Goal: Transaction & Acquisition: Purchase product/service

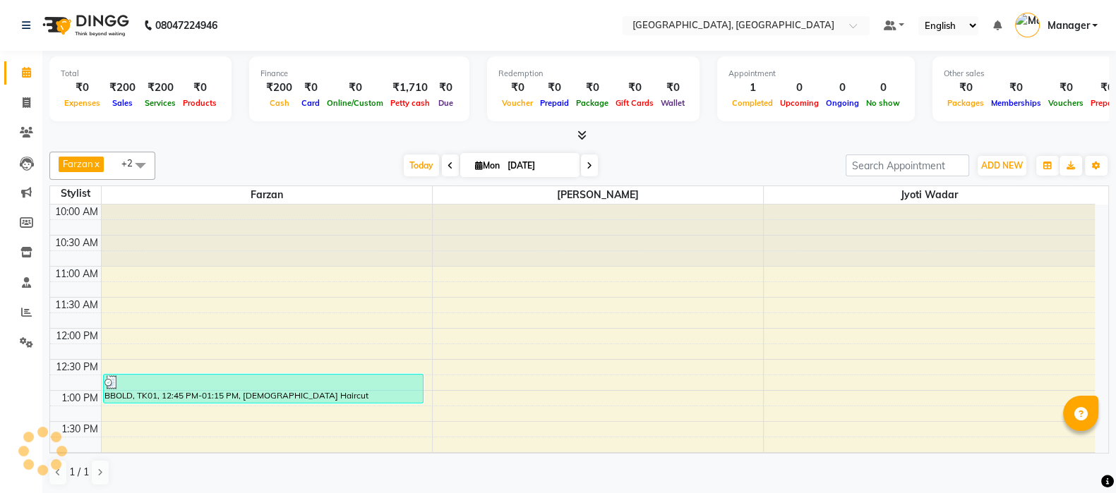
scroll to position [371, 0]
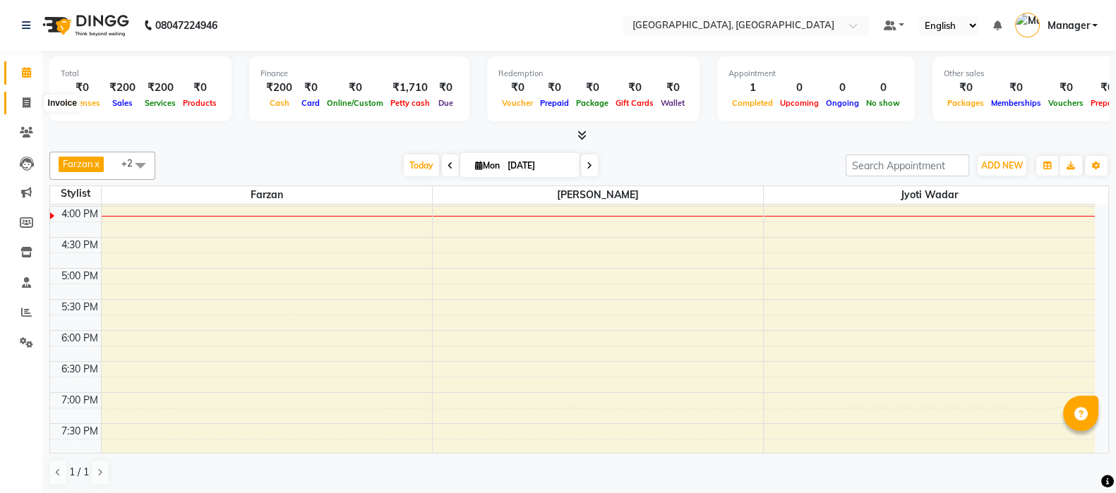
click at [28, 96] on span at bounding box center [26, 103] width 25 height 16
select select "7742"
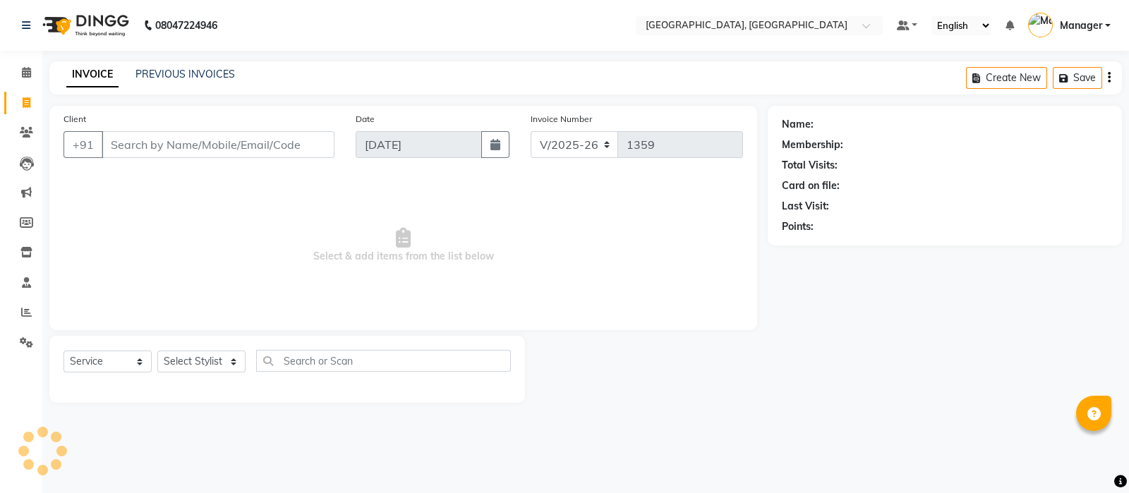
select select "membership"
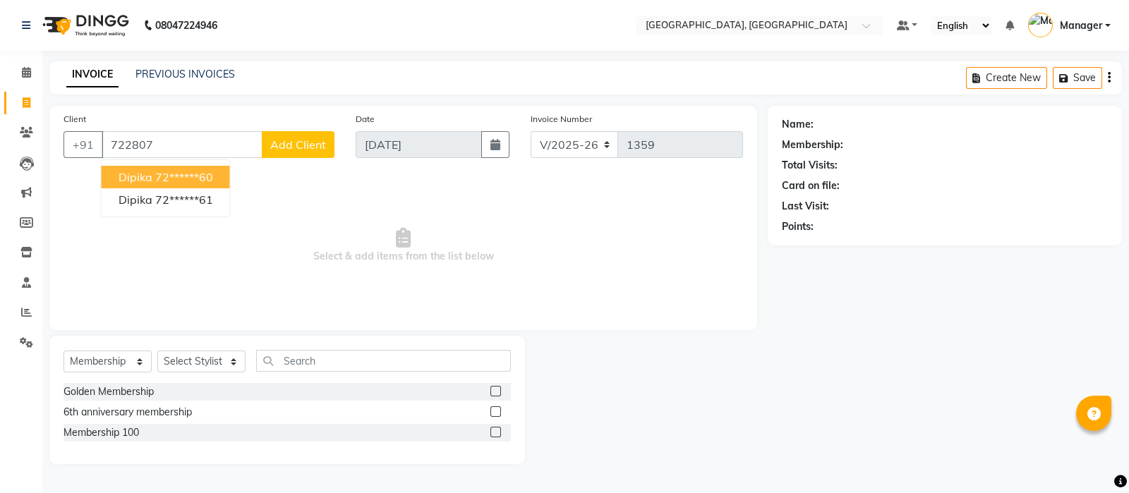
click at [213, 170] on ngb-highlight "72******60" at bounding box center [184, 177] width 58 height 14
type input "72******60"
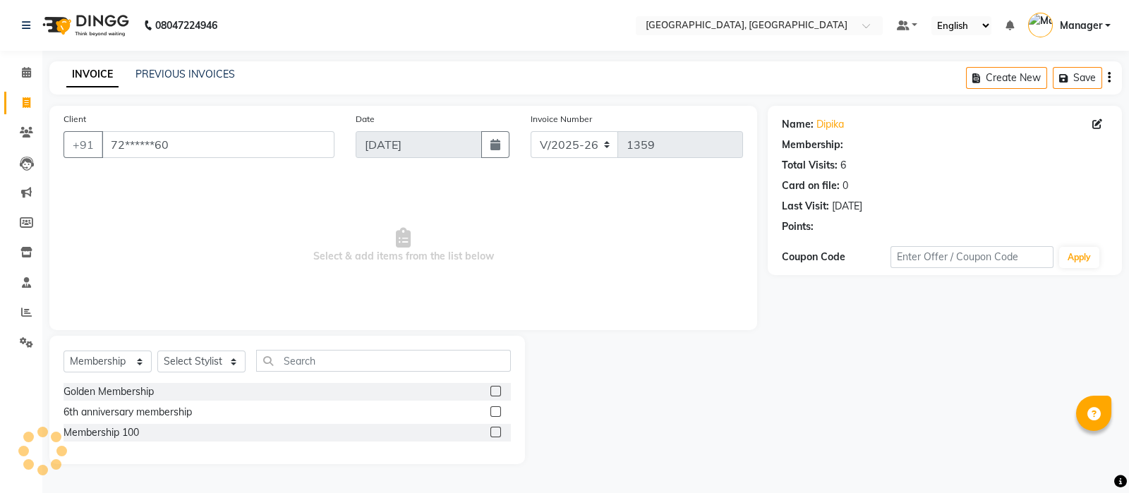
select select "1: Object"
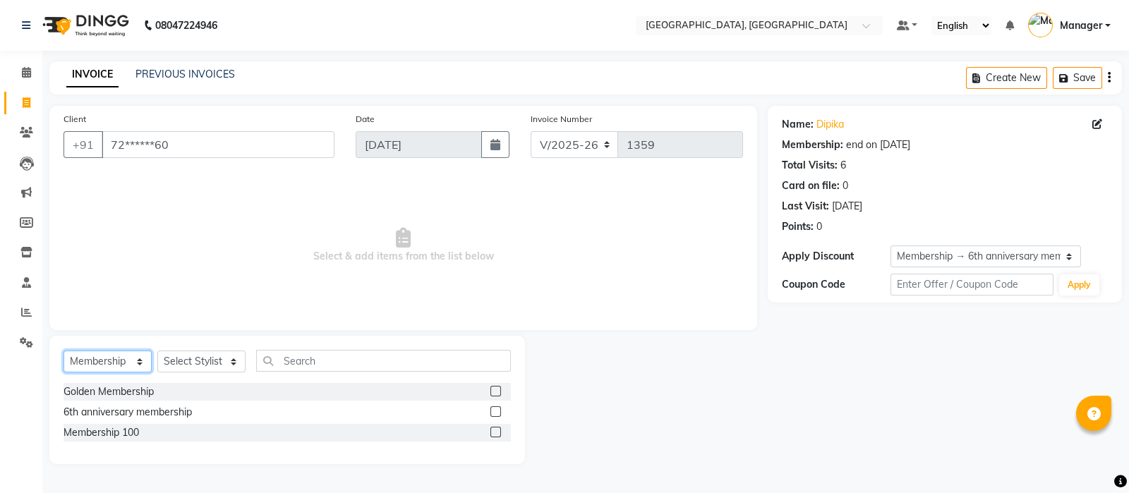
click at [109, 369] on select "Select Service Product Membership Package Voucher Prepaid Gift Card" at bounding box center [108, 362] width 88 height 22
select select "service"
click at [64, 352] on select "Select Service Product Membership Package Voucher Prepaid Gift Card" at bounding box center [108, 362] width 88 height 22
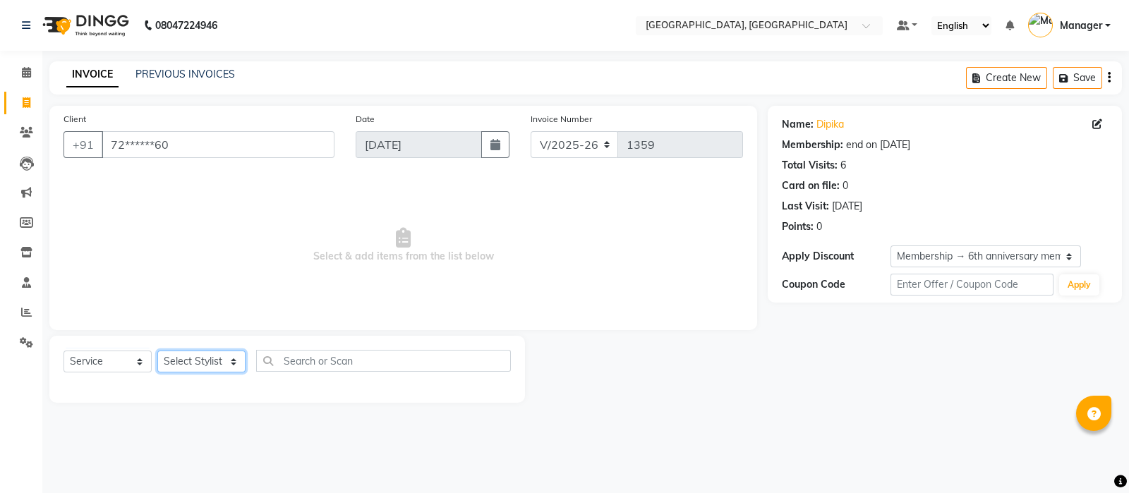
click at [185, 366] on select "Select Stylist [PERSON_NAME] [PERSON_NAME] wadar Manager [PERSON_NAME] [PERSON_…" at bounding box center [201, 362] width 88 height 22
click at [157, 352] on select "Select Stylist [PERSON_NAME] [PERSON_NAME] wadar Manager [PERSON_NAME] [PERSON_…" at bounding box center [201, 362] width 88 height 22
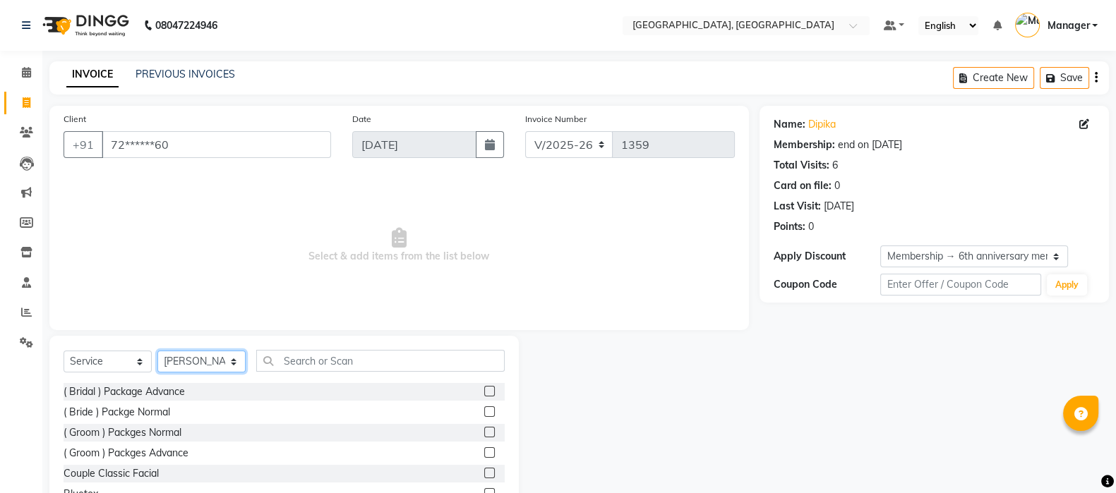
click at [201, 371] on select "Select Stylist [PERSON_NAME] [PERSON_NAME] wadar Manager [PERSON_NAME] [PERSON_…" at bounding box center [201, 362] width 88 height 22
select select "89923"
click at [157, 352] on select "Select Stylist [PERSON_NAME] [PERSON_NAME] wadar Manager [PERSON_NAME] [PERSON_…" at bounding box center [201, 362] width 88 height 22
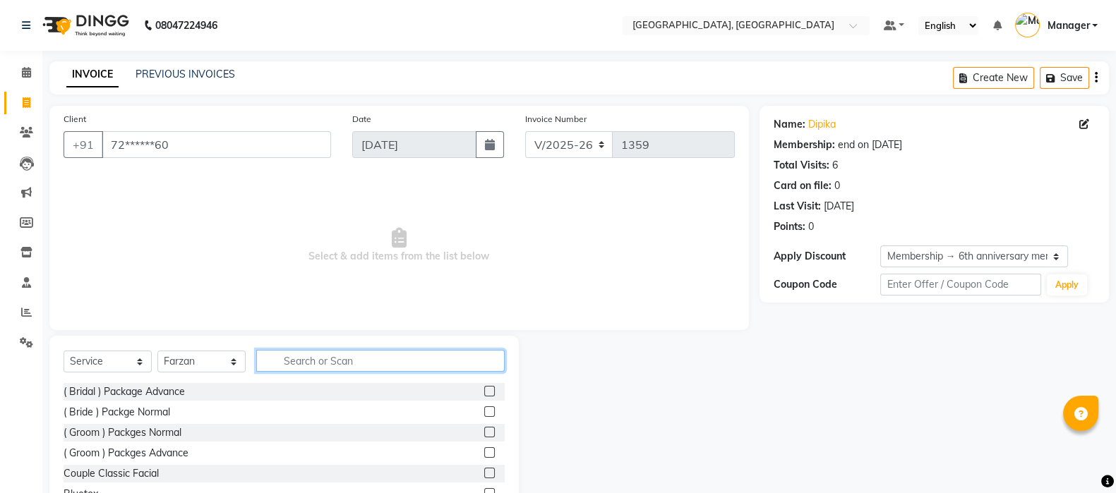
click at [328, 360] on input "text" at bounding box center [380, 361] width 248 height 22
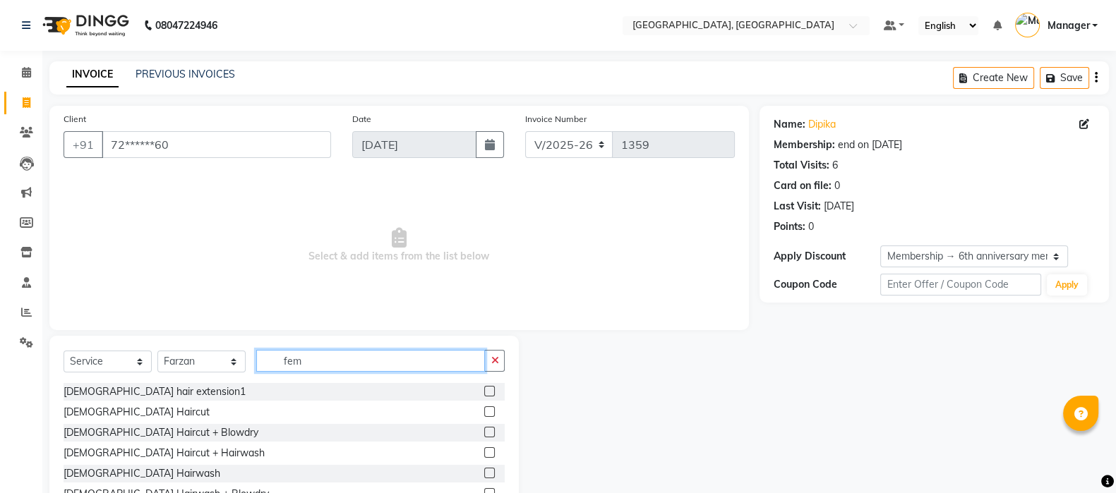
type input "fem"
click at [484, 471] on label at bounding box center [489, 473] width 11 height 11
click at [484, 471] on input "checkbox" at bounding box center [488, 473] width 9 height 9
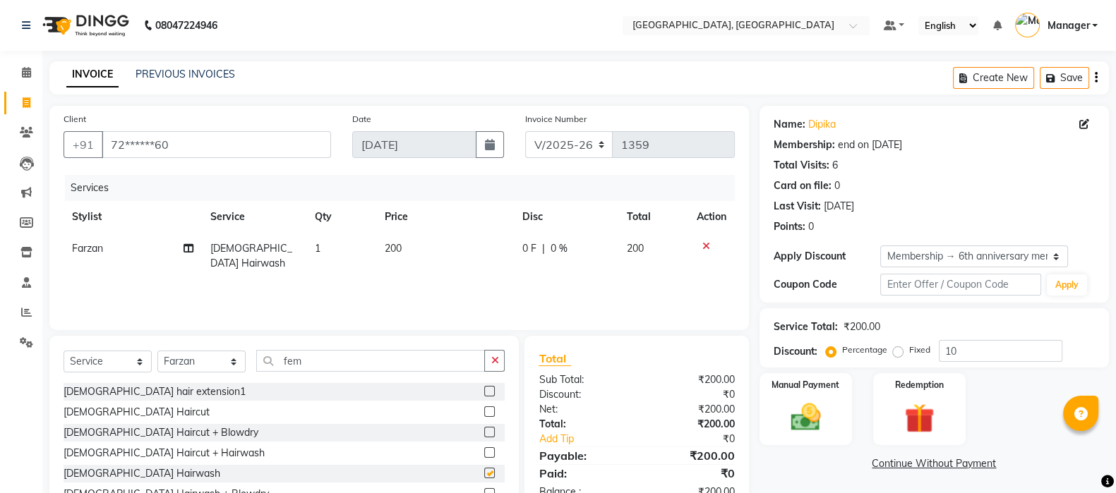
checkbox input "false"
click at [670, 296] on div "Services Stylist Service Qty Price Disc Total Action Farzan Female Hairwash 1 2…" at bounding box center [399, 245] width 671 height 141
drag, startPoint x: 935, startPoint y: 264, endPoint x: 925, endPoint y: 281, distance: 19.6
click at [925, 281] on div "Name: Dipika Membership: end on 30-01-2026 Total Visits: 6 Card on file: 0 Last…" at bounding box center [934, 204] width 349 height 197
select select "0:"
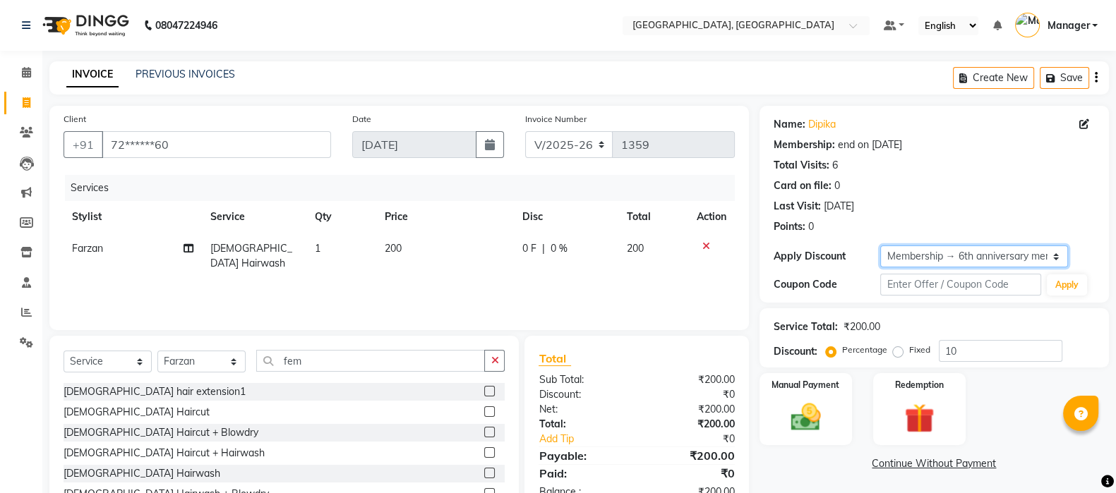
click at [880, 246] on select "Select Membership → 6th anniversary membership" at bounding box center [974, 257] width 188 height 22
type input "0"
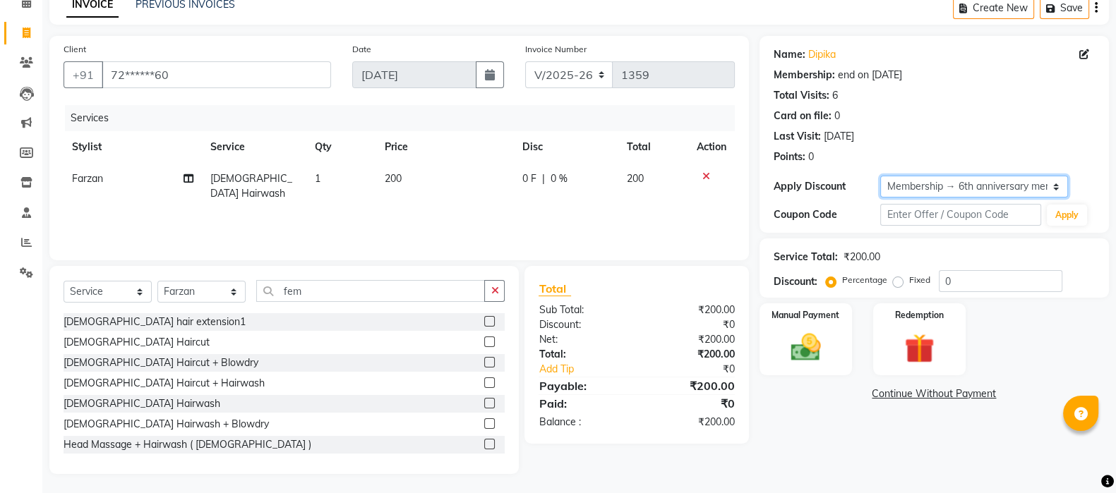
scroll to position [72, 0]
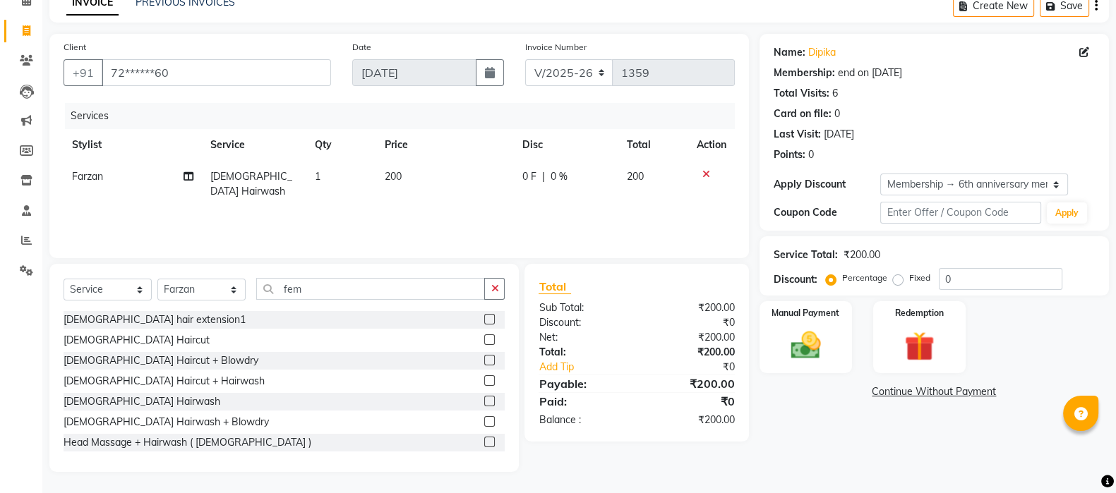
click at [788, 347] on img at bounding box center [805, 345] width 48 height 35
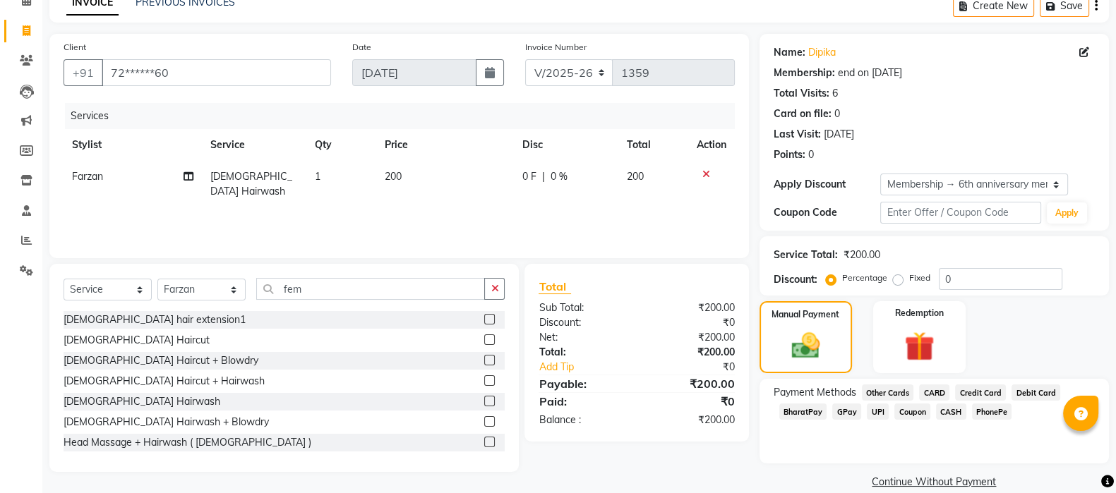
click at [845, 418] on span "GPay" at bounding box center [846, 412] width 29 height 16
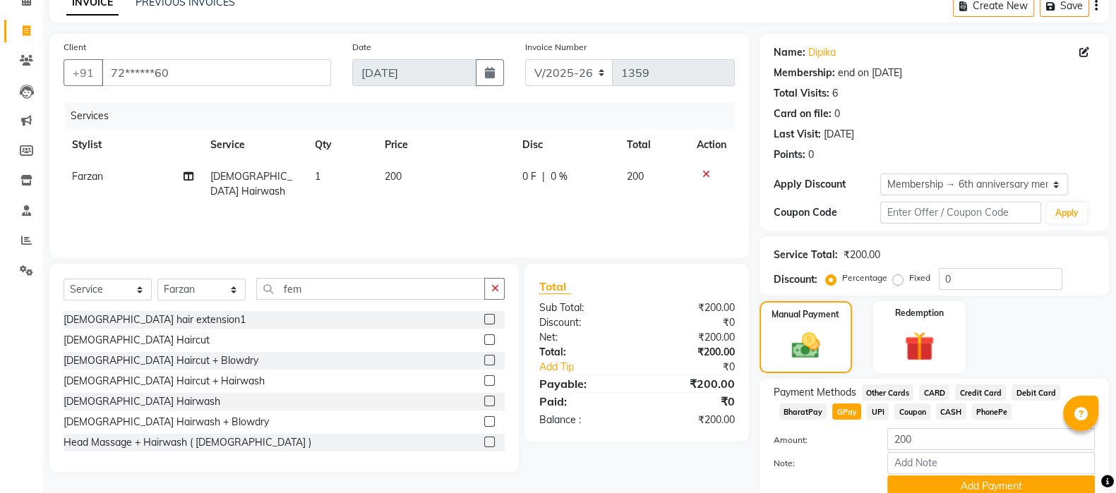
scroll to position [133, 0]
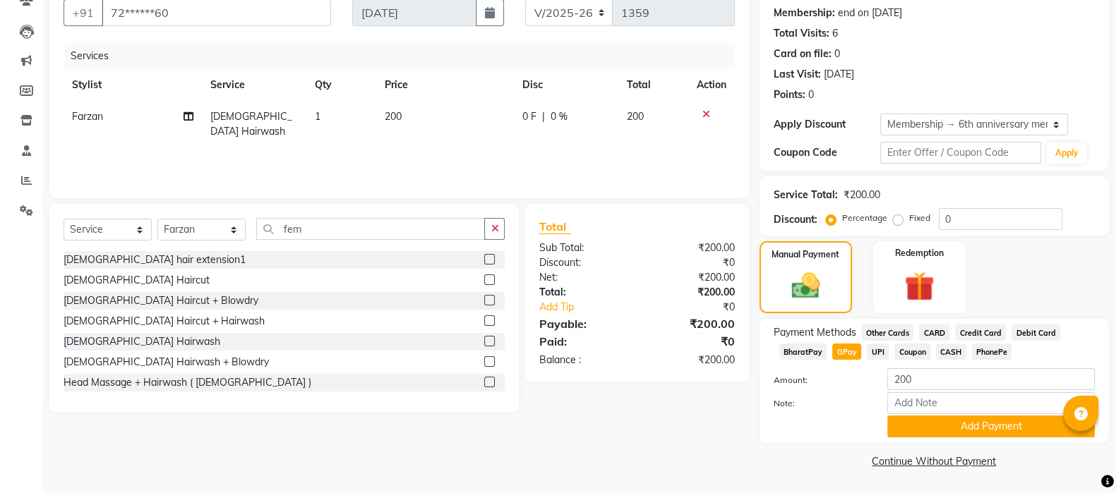
click at [965, 416] on button "Add Payment" at bounding box center [991, 427] width 208 height 22
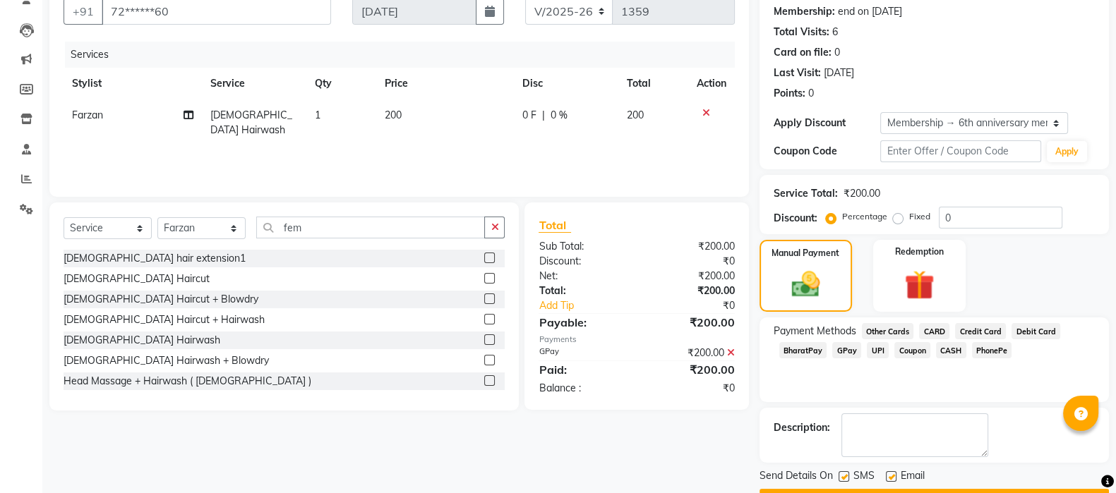
scroll to position [172, 0]
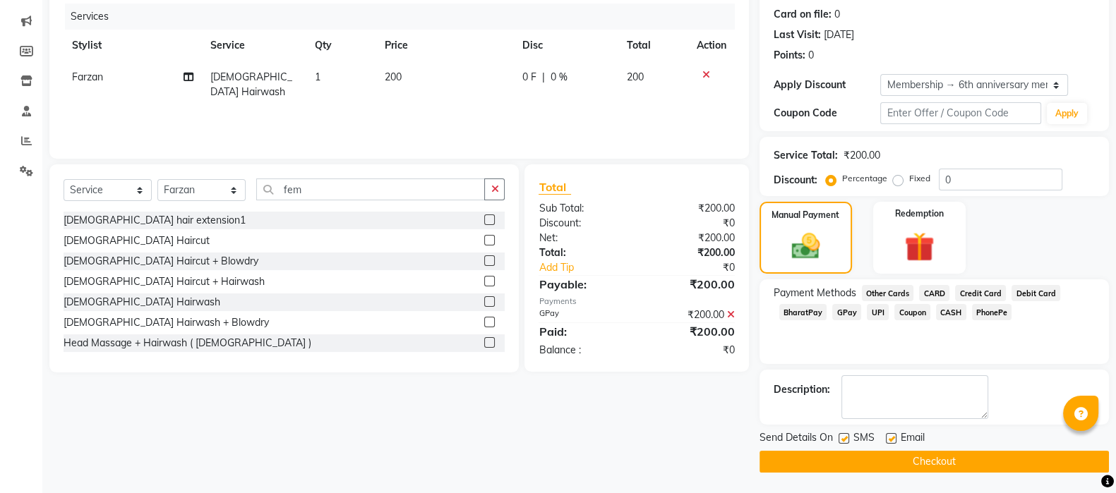
click at [973, 457] on button "Checkout" at bounding box center [934, 462] width 349 height 22
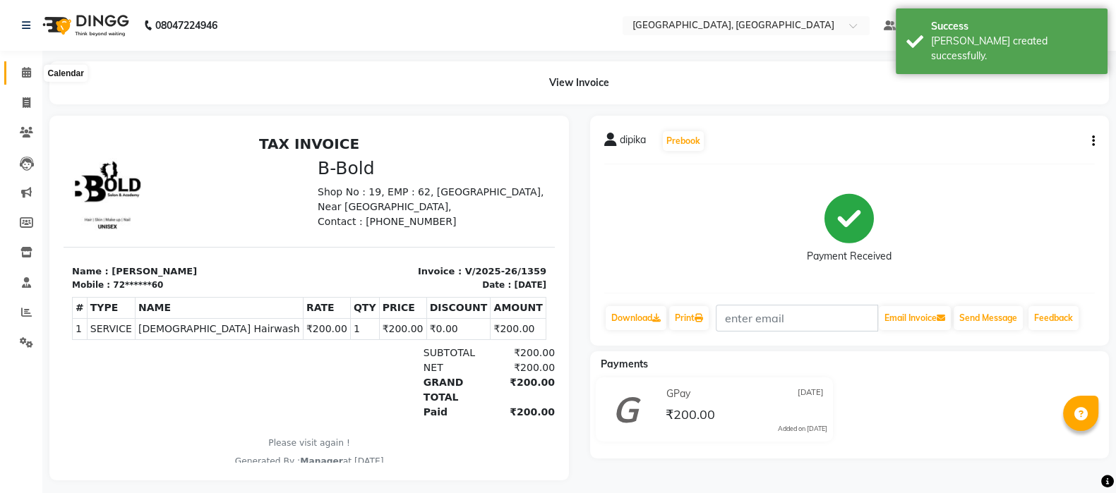
click at [20, 69] on span at bounding box center [26, 73] width 25 height 16
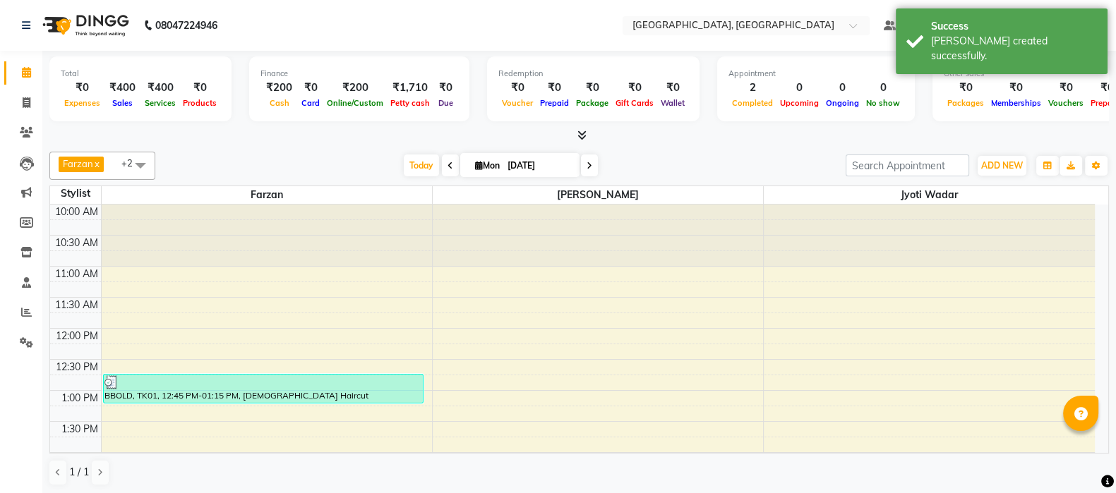
click at [412, 167] on span "Today" at bounding box center [421, 166] width 35 height 22
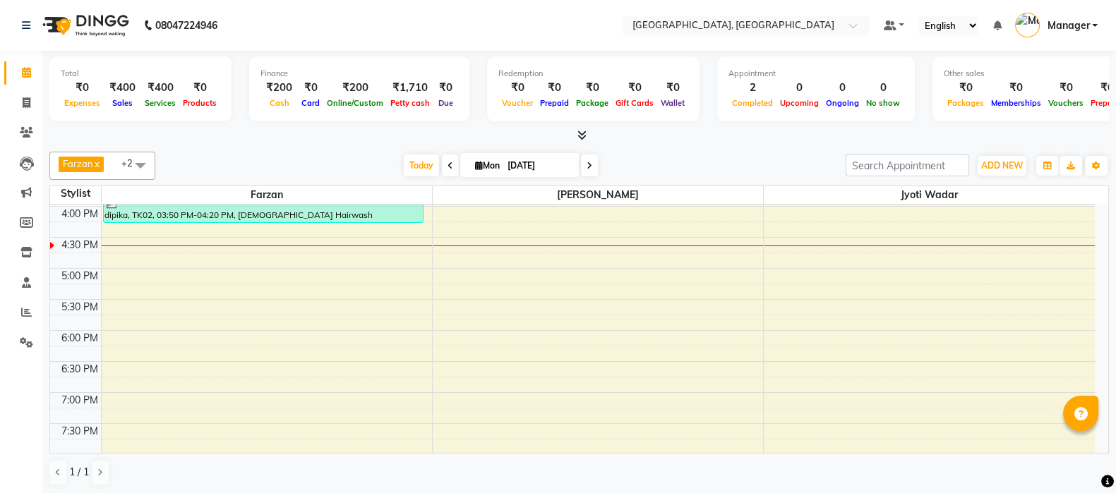
click at [422, 158] on span "Today" at bounding box center [421, 166] width 35 height 22
click at [417, 160] on span "Today" at bounding box center [421, 166] width 35 height 22
click at [402, 168] on div "Today Mon 01-09-2025" at bounding box center [500, 165] width 197 height 21
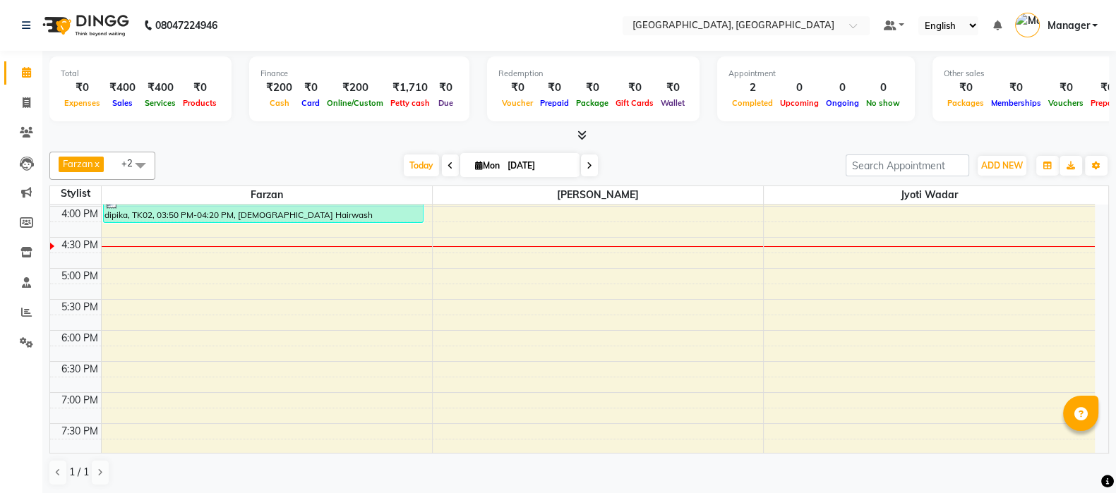
click at [407, 164] on span "Today" at bounding box center [421, 166] width 35 height 22
click at [35, 101] on span at bounding box center [26, 103] width 25 height 16
select select "service"
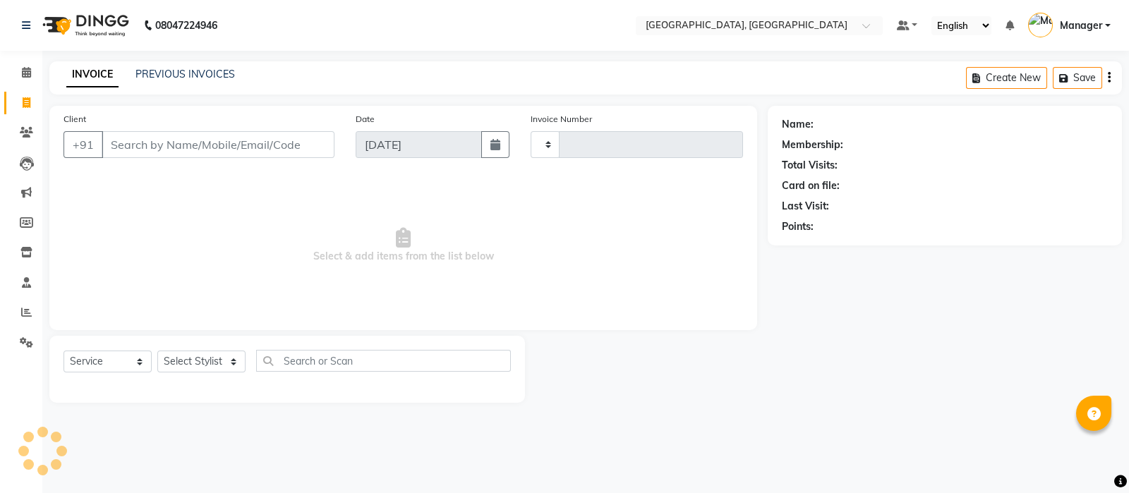
type input "1360"
select select "7742"
select select "membership"
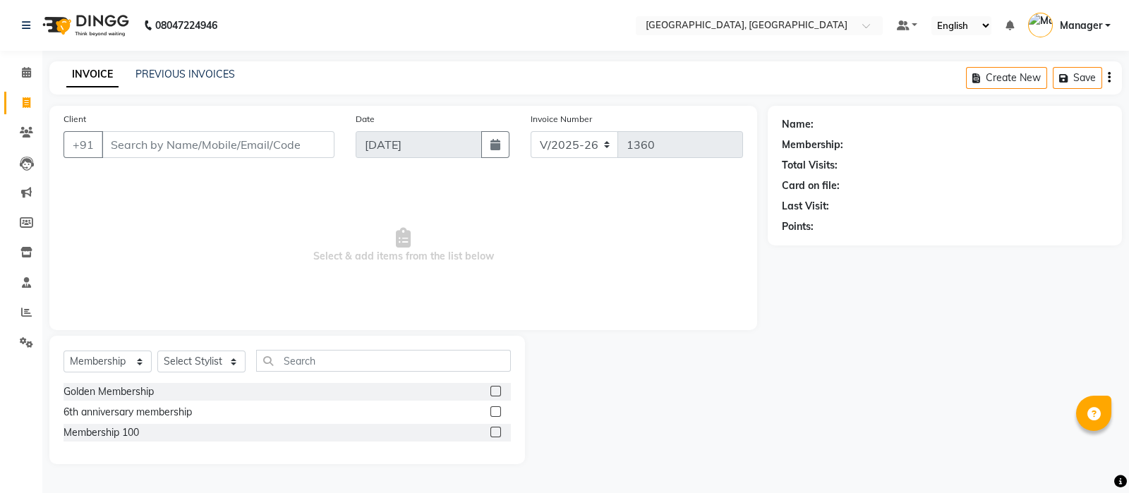
type input "8"
type input "9769543464"
click at [306, 152] on span "Add Client" at bounding box center [298, 145] width 56 height 14
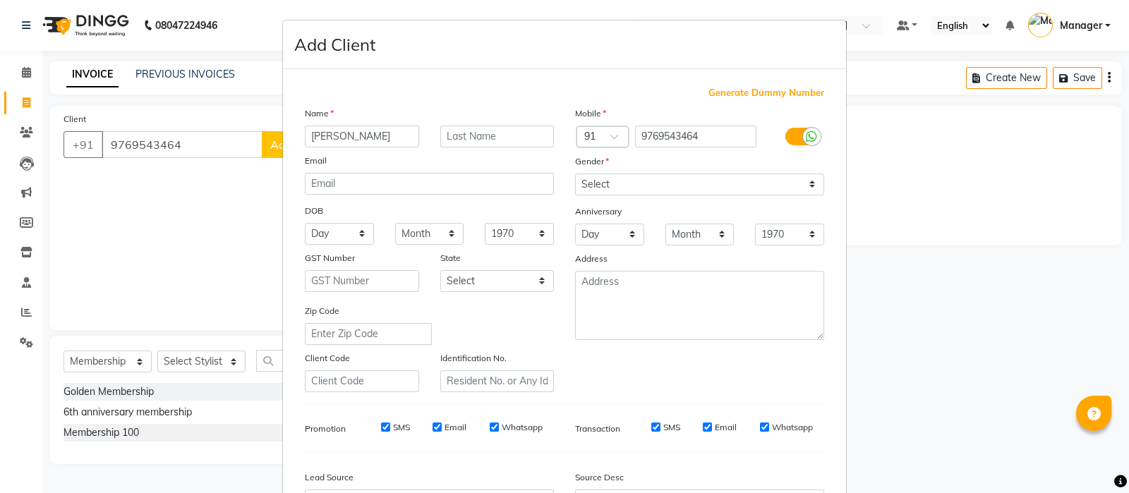
type input "Vaishaali Rawat"
click at [582, 186] on select "Select Male Female Other Prefer Not To Say" at bounding box center [699, 185] width 249 height 22
select select "female"
click at [575, 174] on select "Select Male Female Other Prefer Not To Say" at bounding box center [699, 185] width 249 height 22
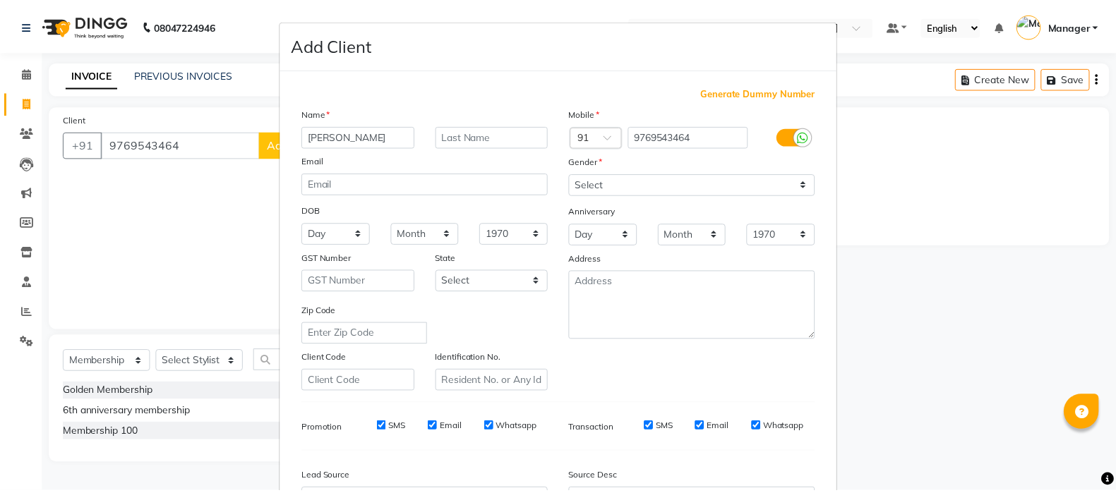
scroll to position [165, 0]
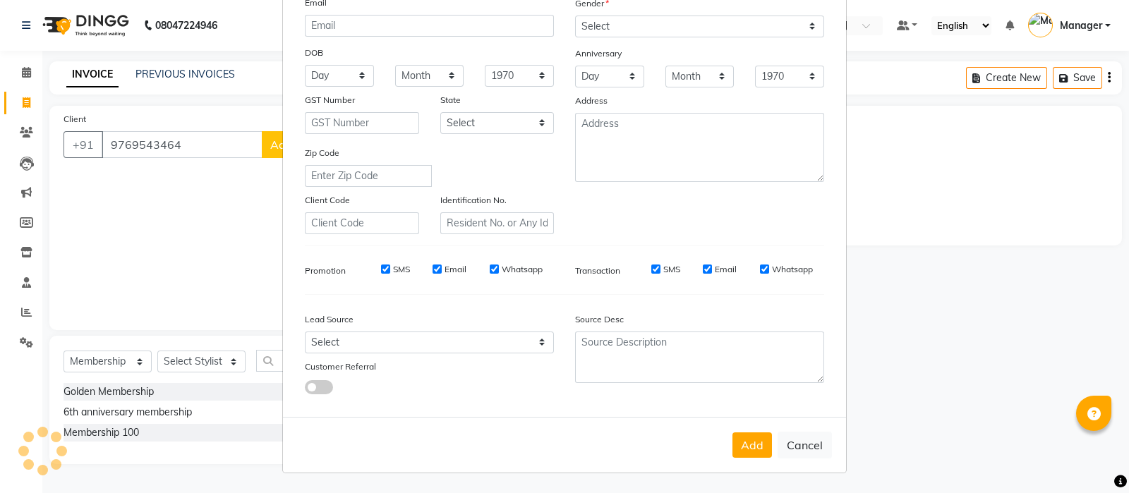
click at [752, 434] on div "Add Cancel" at bounding box center [564, 445] width 563 height 56
click at [752, 434] on button "Add" at bounding box center [753, 445] width 40 height 25
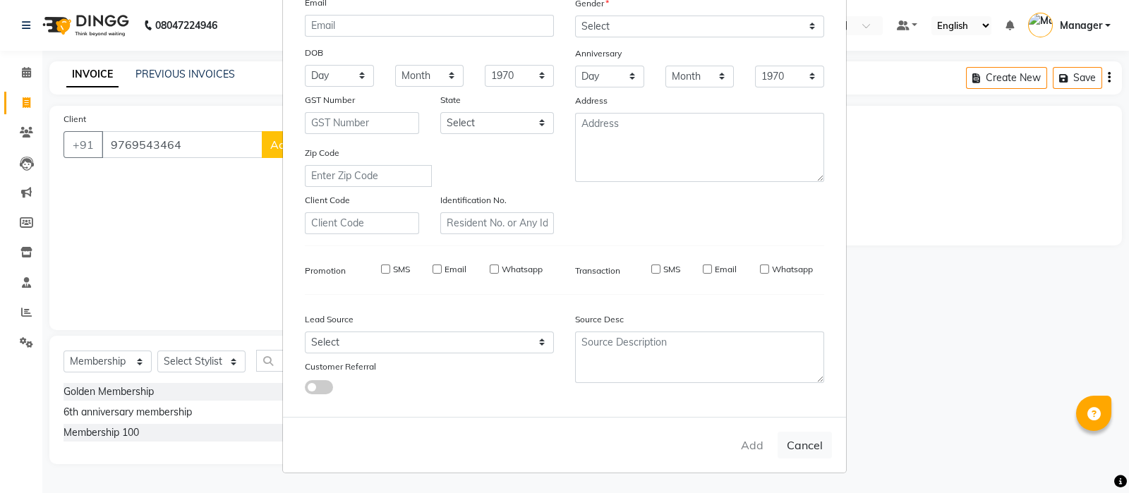
type input "97******64"
select select
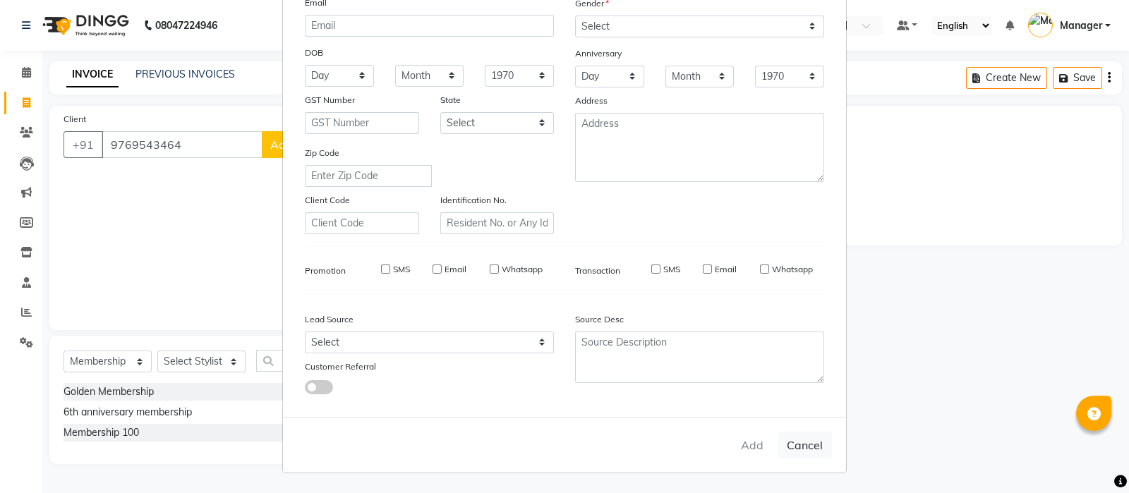
select select
checkbox input "false"
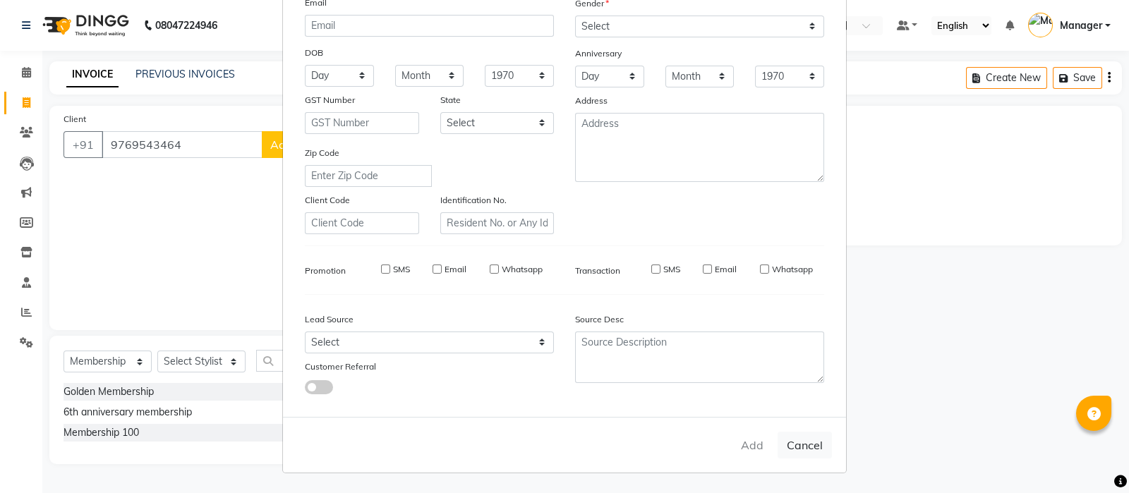
checkbox input "false"
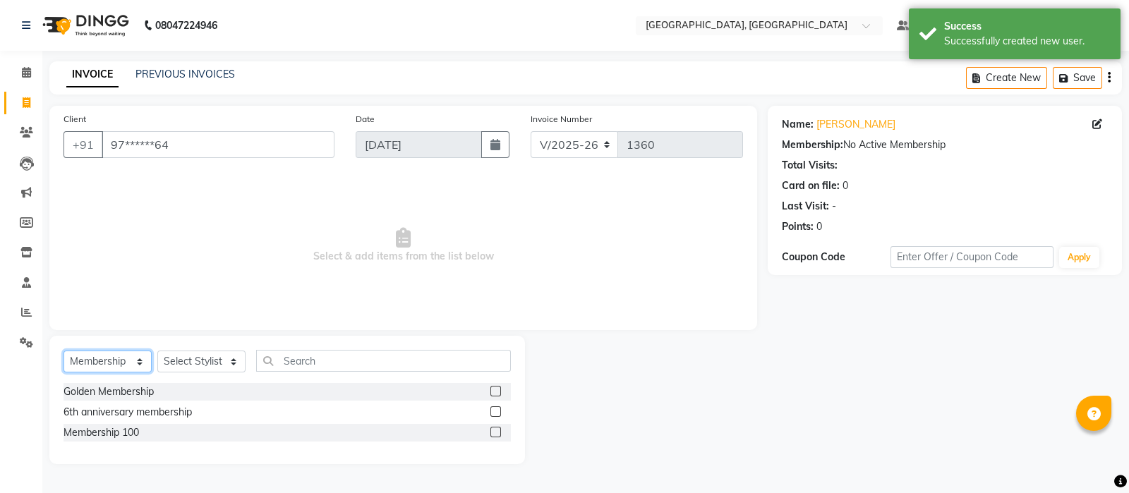
click at [127, 368] on select "Select Service Product Membership Package Voucher Prepaid Gift Card" at bounding box center [108, 362] width 88 height 22
select select "service"
click at [64, 352] on select "Select Service Product Membership Package Voucher Prepaid Gift Card" at bounding box center [108, 362] width 88 height 22
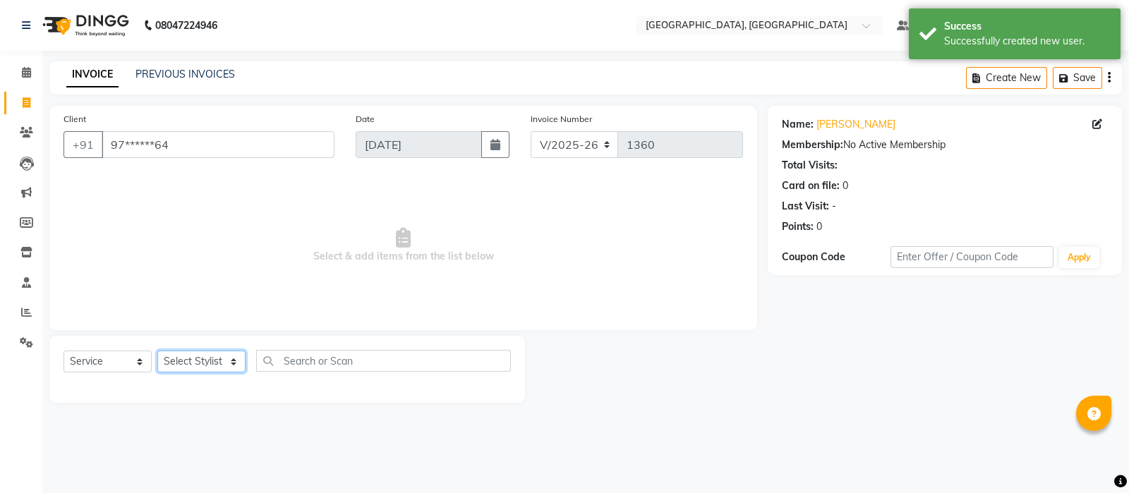
click at [184, 365] on select "Select Stylist [PERSON_NAME] [PERSON_NAME] wadar Manager [PERSON_NAME] [PERSON_…" at bounding box center [201, 362] width 88 height 22
select select "89923"
click at [157, 352] on select "Select Stylist [PERSON_NAME] [PERSON_NAME] wadar Manager [PERSON_NAME] [PERSON_…" at bounding box center [201, 362] width 88 height 22
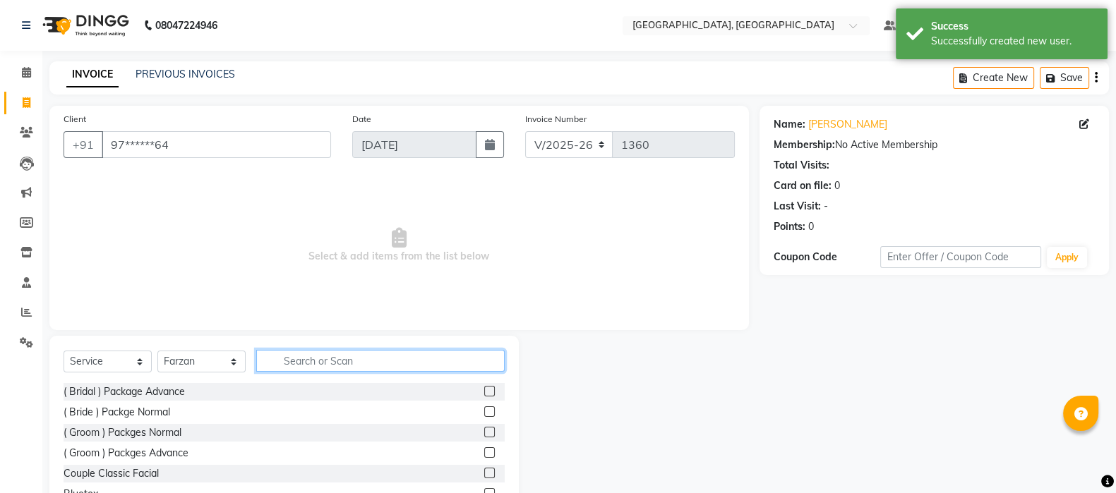
click at [360, 371] on input "text" at bounding box center [380, 361] width 248 height 22
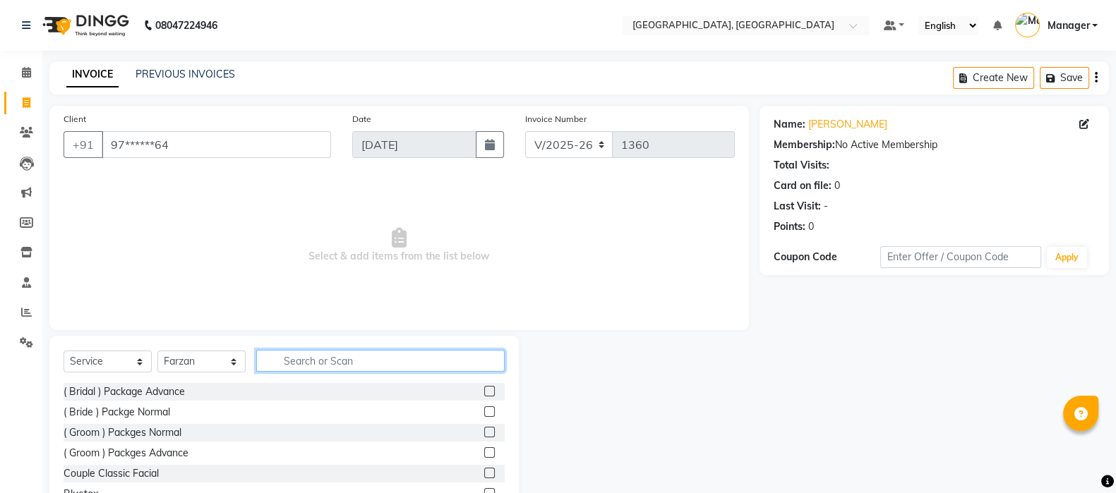
type input "x"
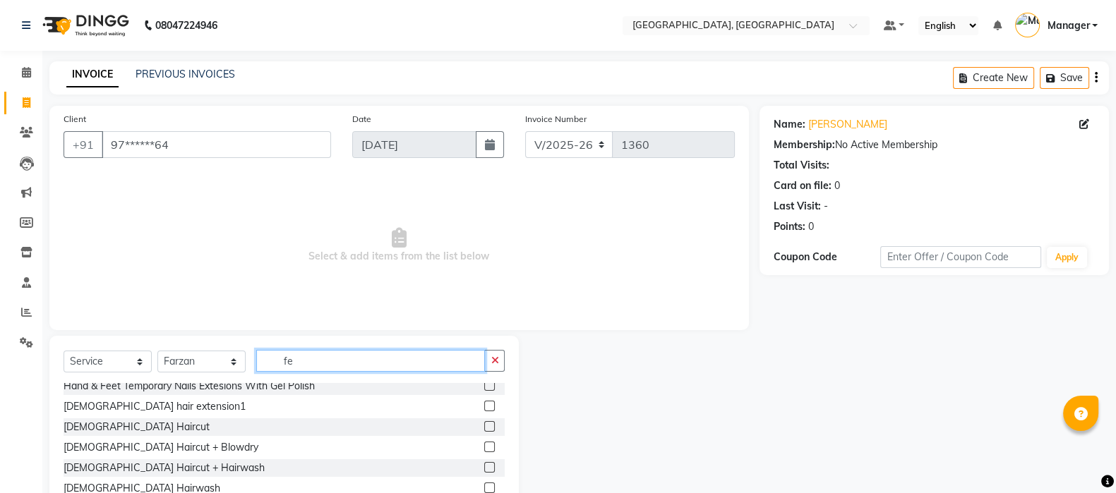
scroll to position [90, 0]
type input "fe"
click at [484, 420] on label at bounding box center [489, 424] width 11 height 11
click at [484, 421] on input "checkbox" at bounding box center [488, 425] width 9 height 9
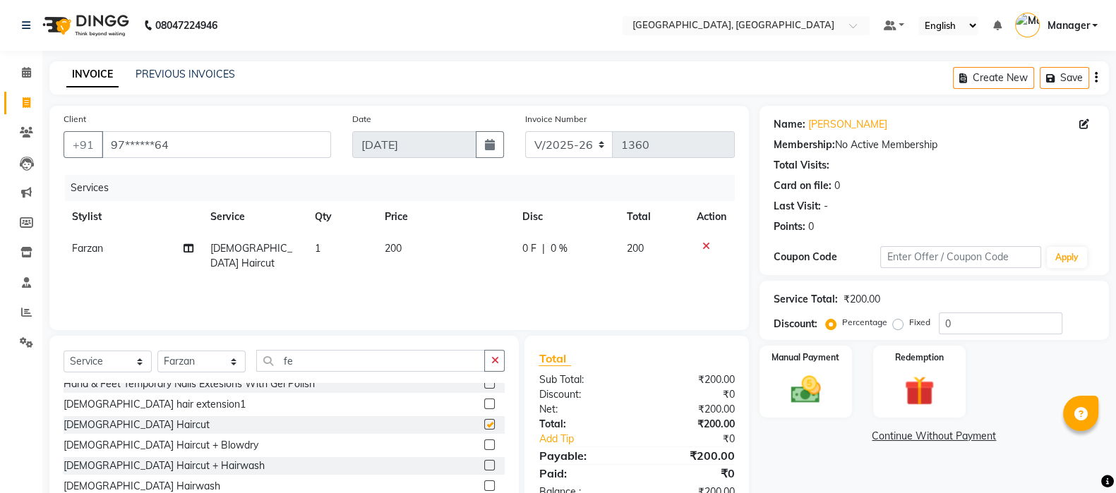
checkbox input "false"
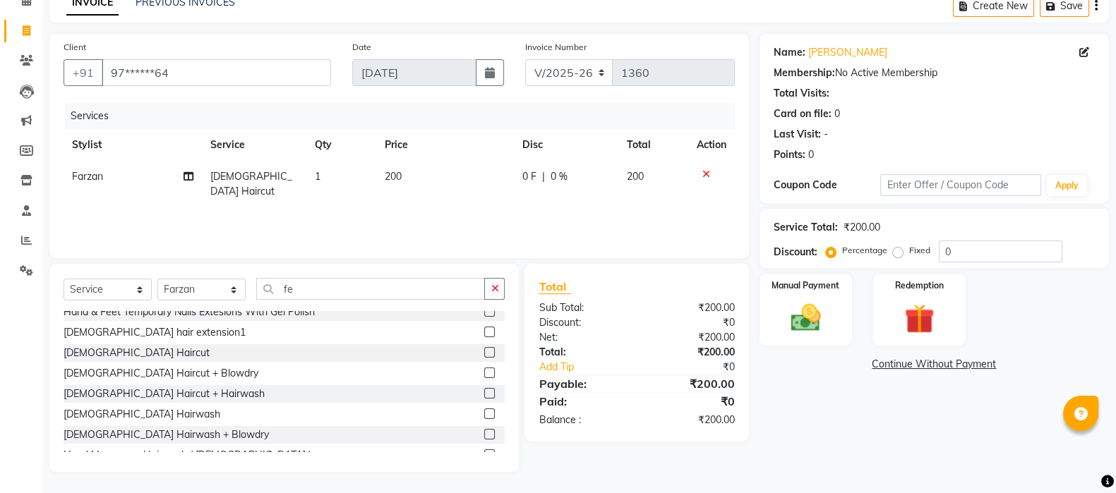
click at [853, 310] on div "Manual Payment Redemption" at bounding box center [934, 310] width 371 height 72
click at [840, 311] on div "Manual Payment" at bounding box center [806, 310] width 92 height 72
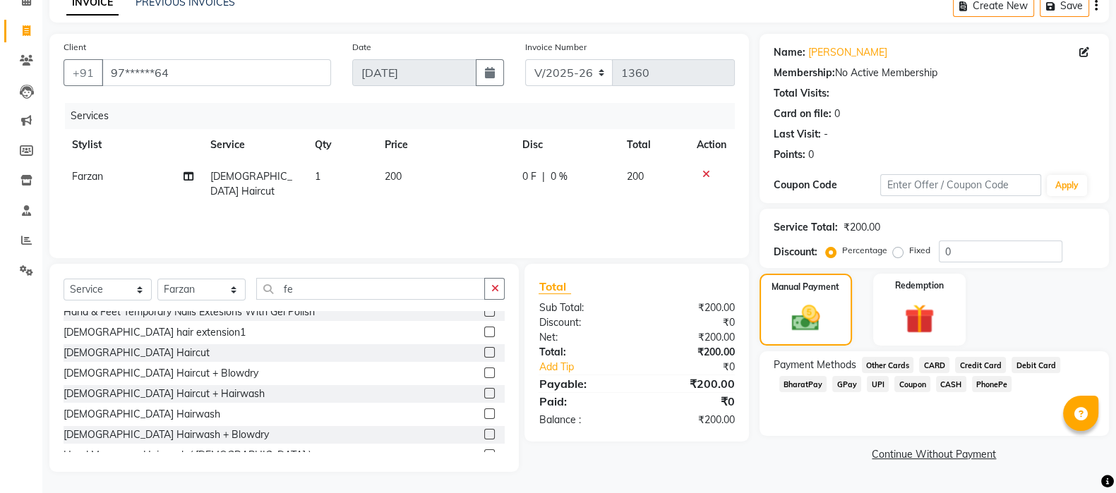
click at [940, 381] on span "CASH" at bounding box center [951, 384] width 30 height 16
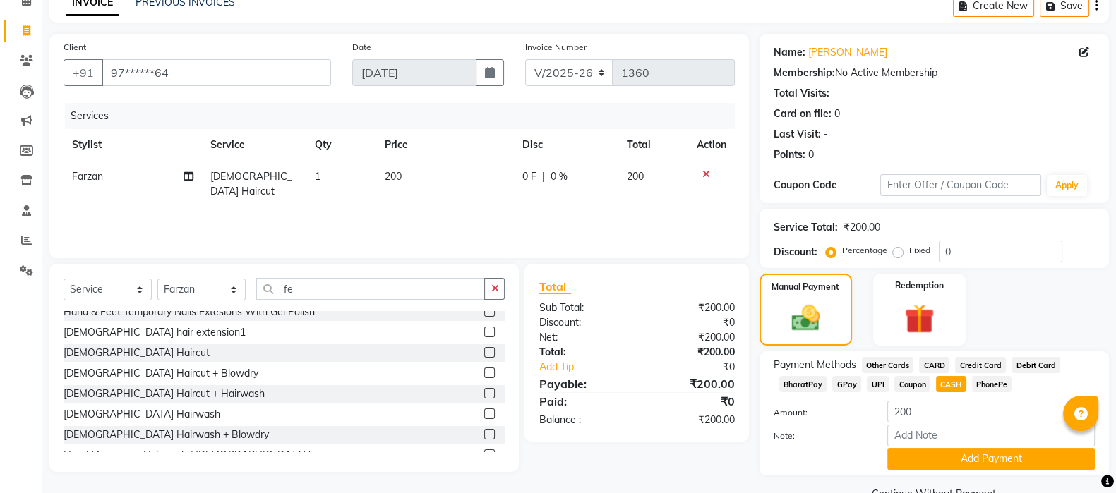
scroll to position [106, 0]
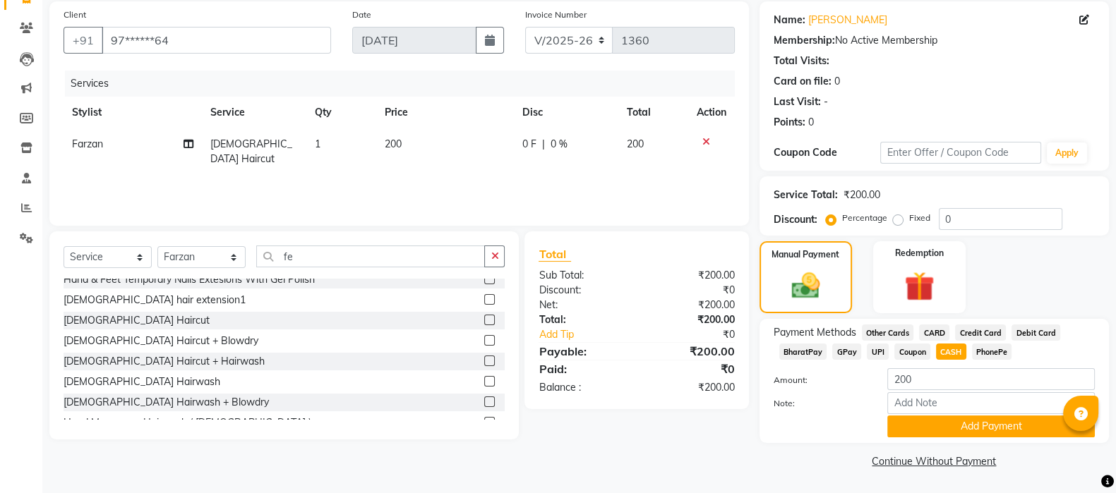
click at [983, 419] on button "Add Payment" at bounding box center [991, 427] width 208 height 22
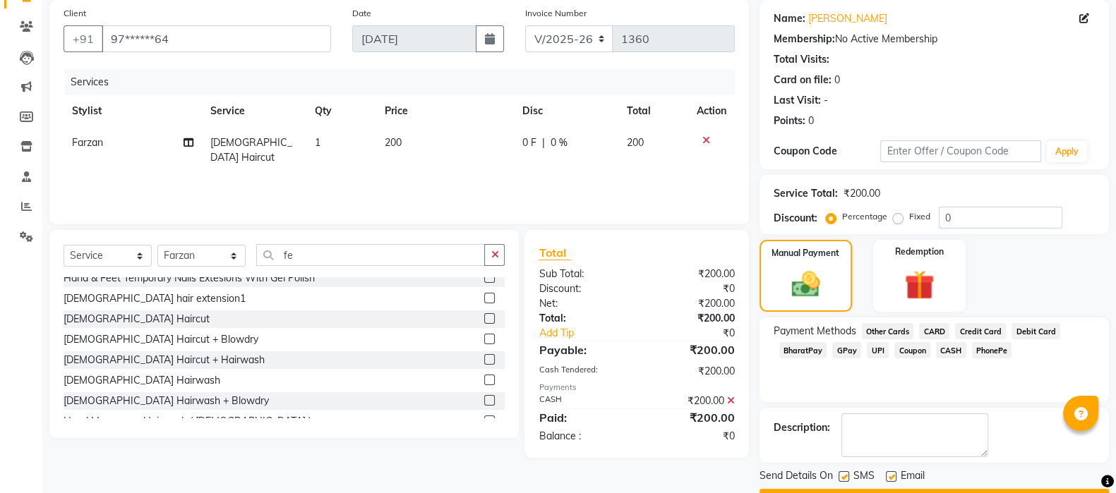
scroll to position [144, 0]
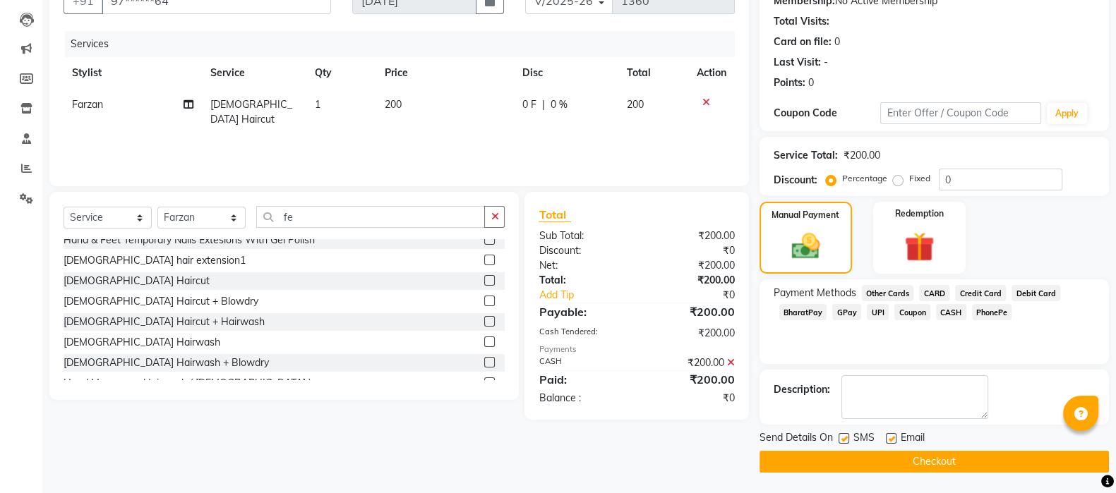
click at [1007, 453] on button "Checkout" at bounding box center [934, 462] width 349 height 22
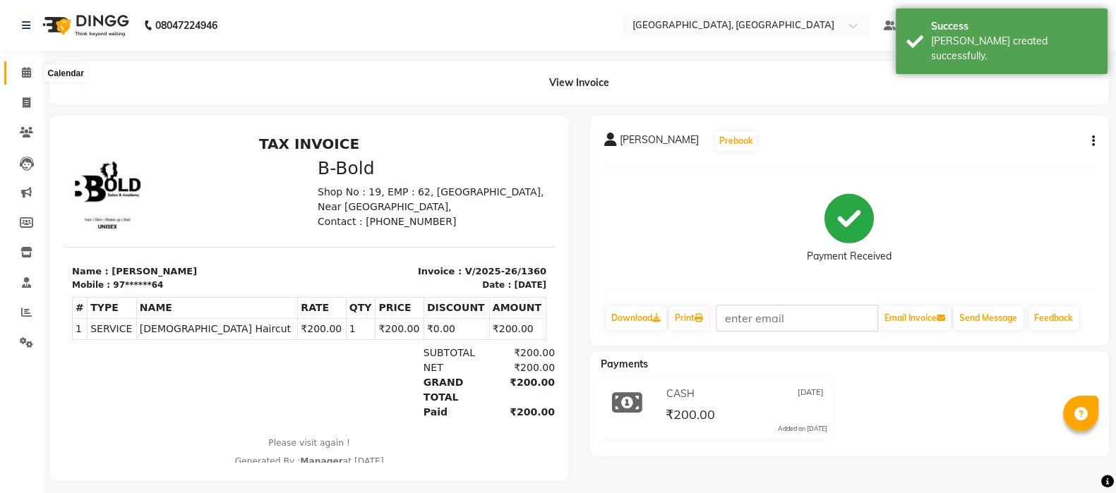
click at [32, 68] on span at bounding box center [26, 73] width 25 height 16
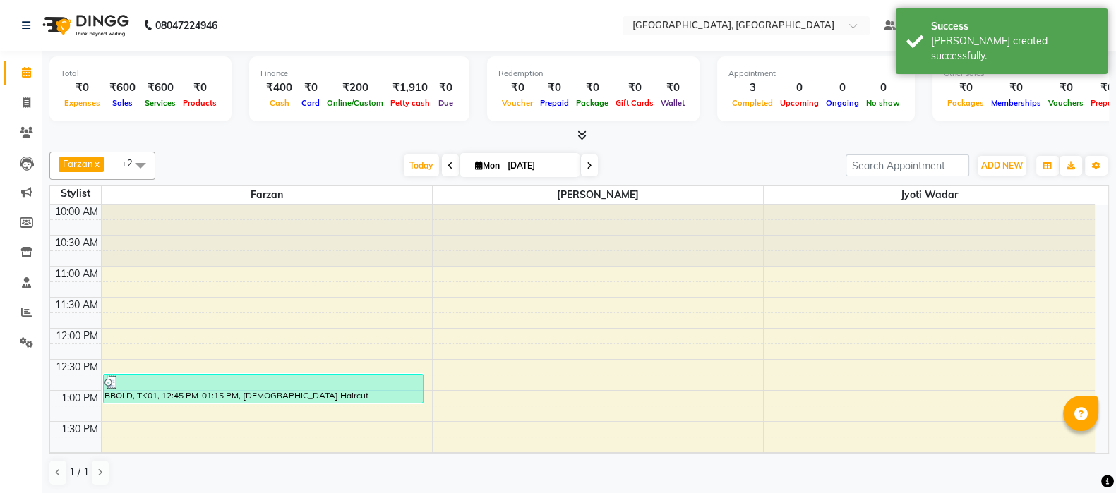
click at [410, 161] on span "Today" at bounding box center [421, 166] width 35 height 22
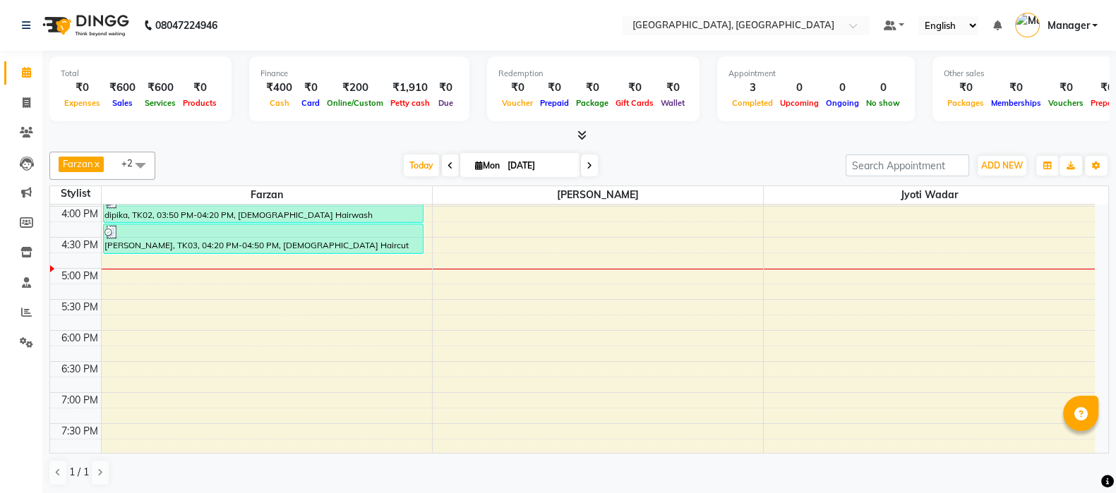
click at [410, 161] on span "Today" at bounding box center [421, 166] width 35 height 22
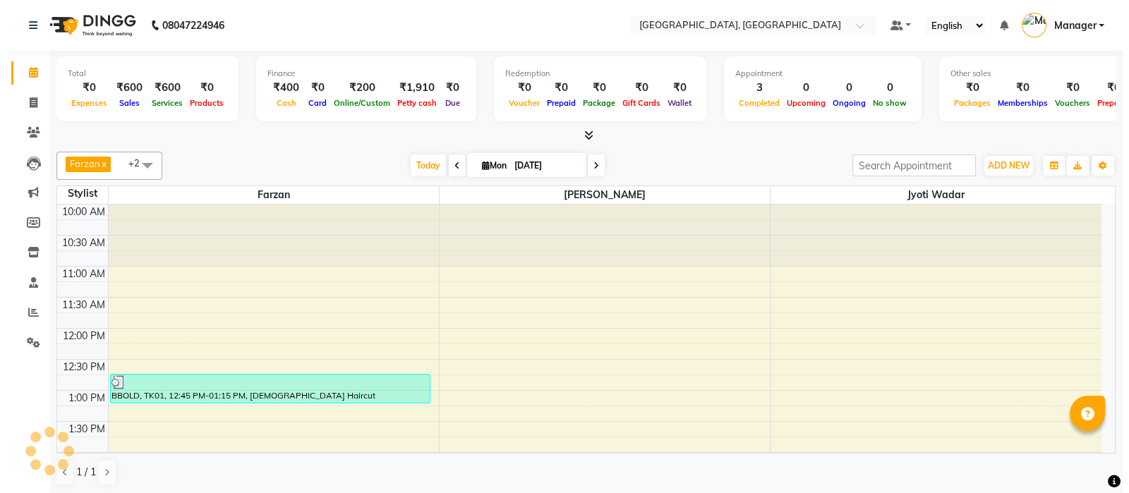
scroll to position [431, 0]
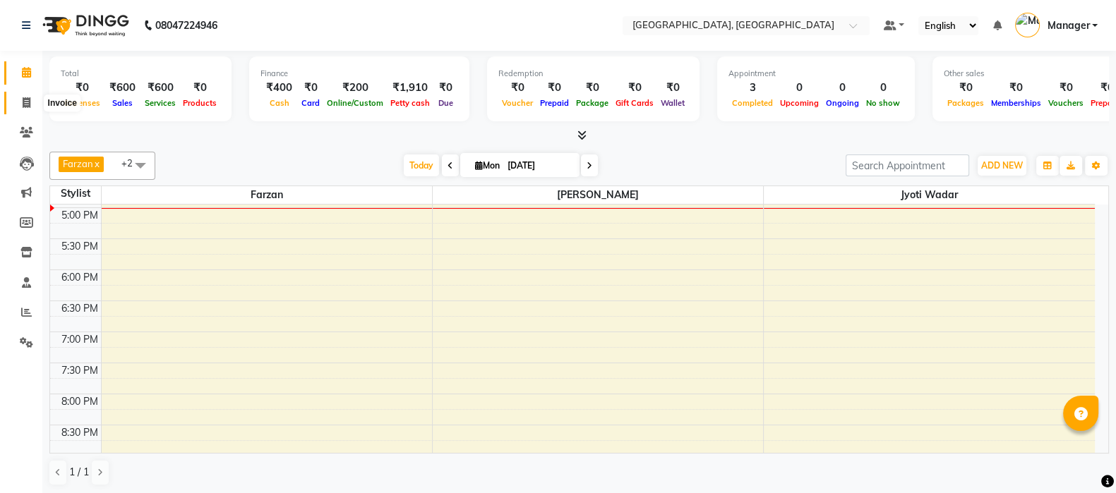
click at [30, 102] on icon at bounding box center [27, 102] width 8 height 11
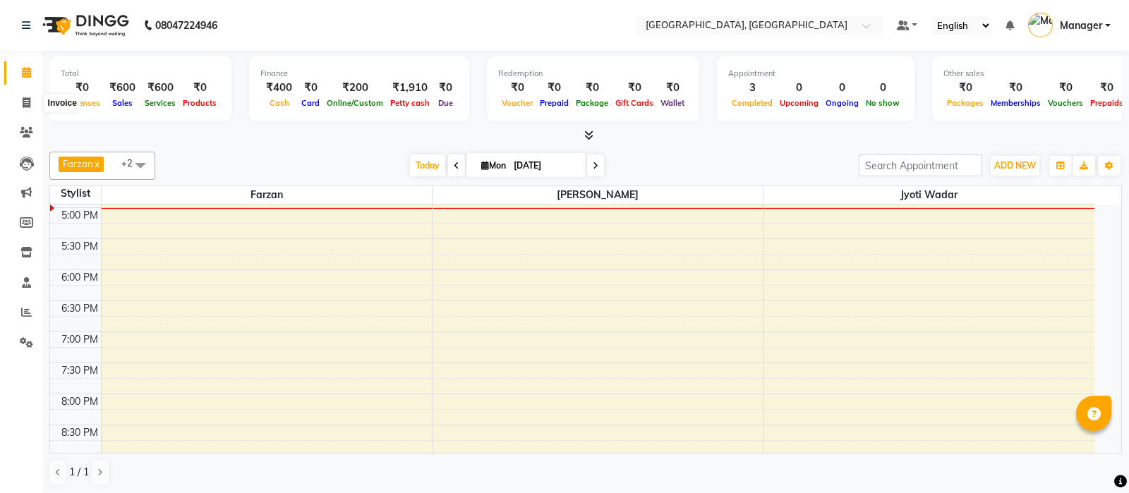
select select "service"
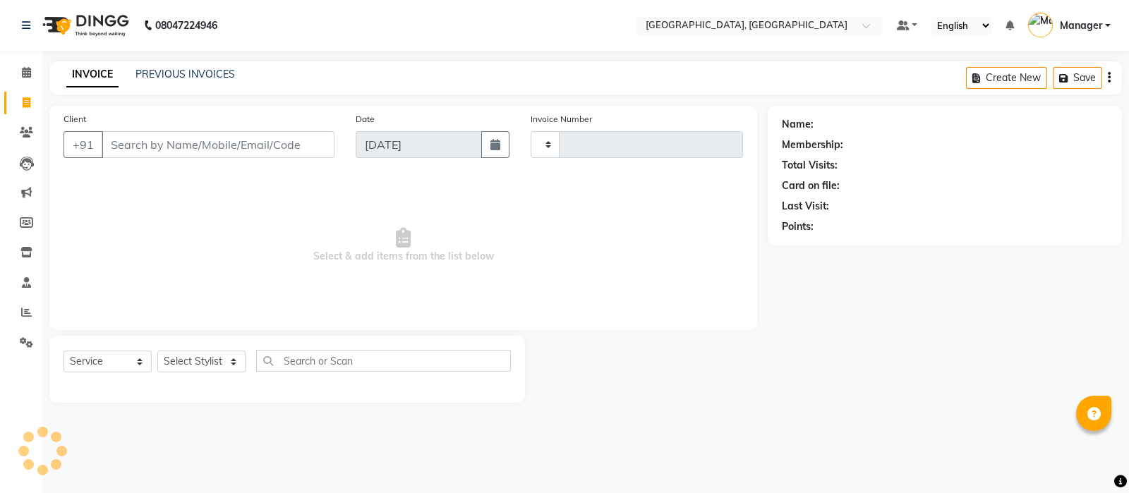
type input "1361"
select select "7742"
select select "membership"
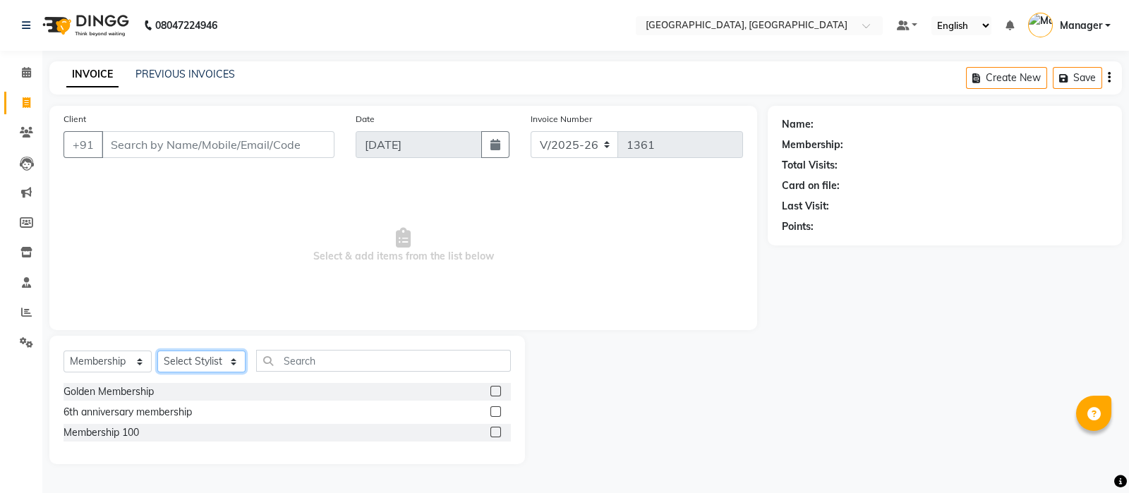
click at [211, 367] on select "Select Stylist [PERSON_NAME] [PERSON_NAME] wadar Manager [PERSON_NAME] [PERSON_…" at bounding box center [201, 362] width 88 height 22
select select "69044"
click at [157, 352] on select "Select Stylist [PERSON_NAME] [PERSON_NAME] wadar Manager [PERSON_NAME] [PERSON_…" at bounding box center [201, 362] width 88 height 22
click at [128, 373] on select "Select Service Product Membership Package Voucher Prepaid Gift Card" at bounding box center [108, 362] width 88 height 22
select select "service"
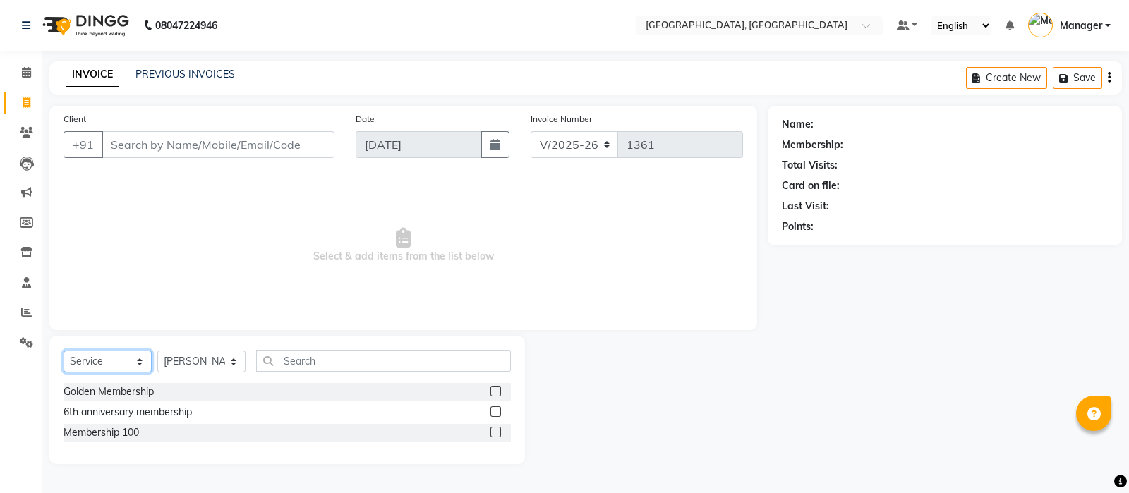
click at [64, 352] on select "Select Service Product Membership Package Voucher Prepaid Gift Card" at bounding box center [108, 362] width 88 height 22
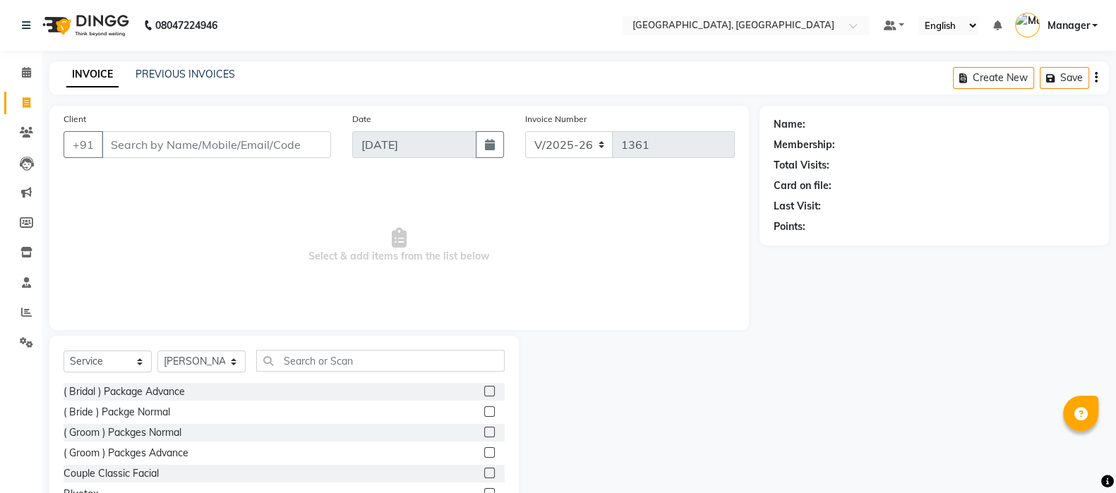
click at [335, 371] on div "Select Service Product Membership Package Voucher Prepaid Gift Card Select Styl…" at bounding box center [284, 366] width 441 height 33
click at [335, 371] on input "text" at bounding box center [380, 361] width 248 height 22
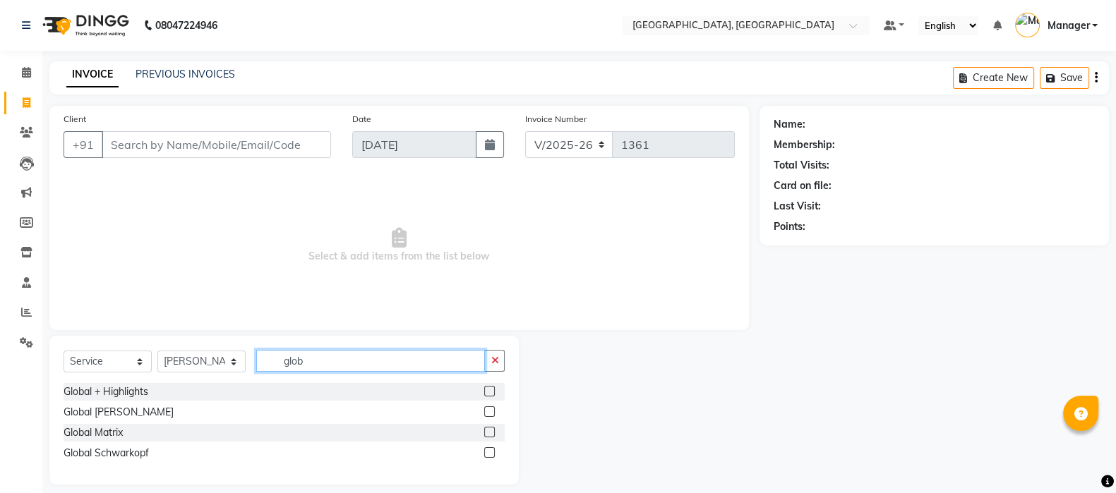
type input "glob"
drag, startPoint x: 489, startPoint y: 397, endPoint x: 490, endPoint y: 388, distance: 9.2
click at [490, 388] on div at bounding box center [488, 393] width 9 height 15
click at [490, 388] on label at bounding box center [489, 391] width 11 height 11
click at [490, 388] on input "checkbox" at bounding box center [488, 392] width 9 height 9
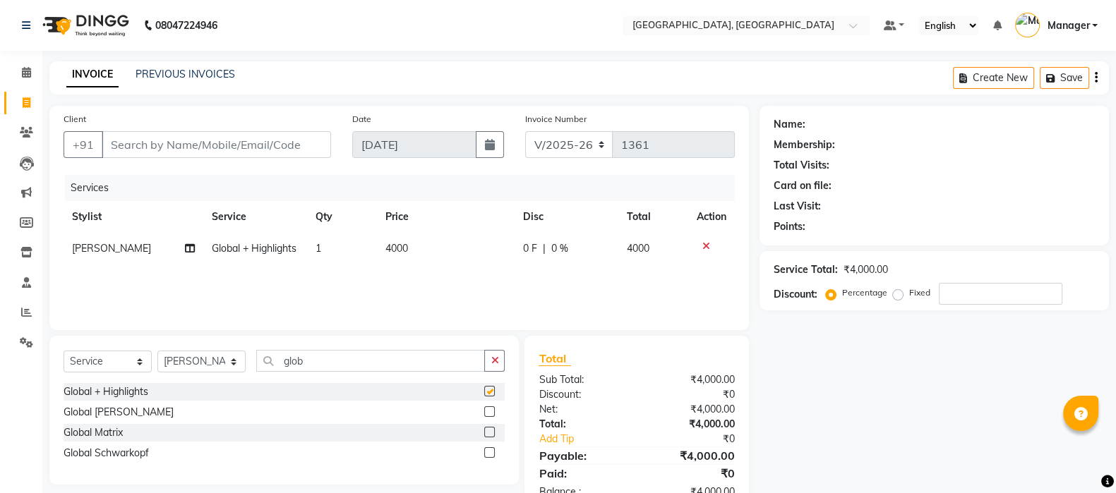
checkbox input "false"
click at [249, 148] on input "Client" at bounding box center [216, 144] width 229 height 27
type input "8"
type input "0"
type input "8104651210"
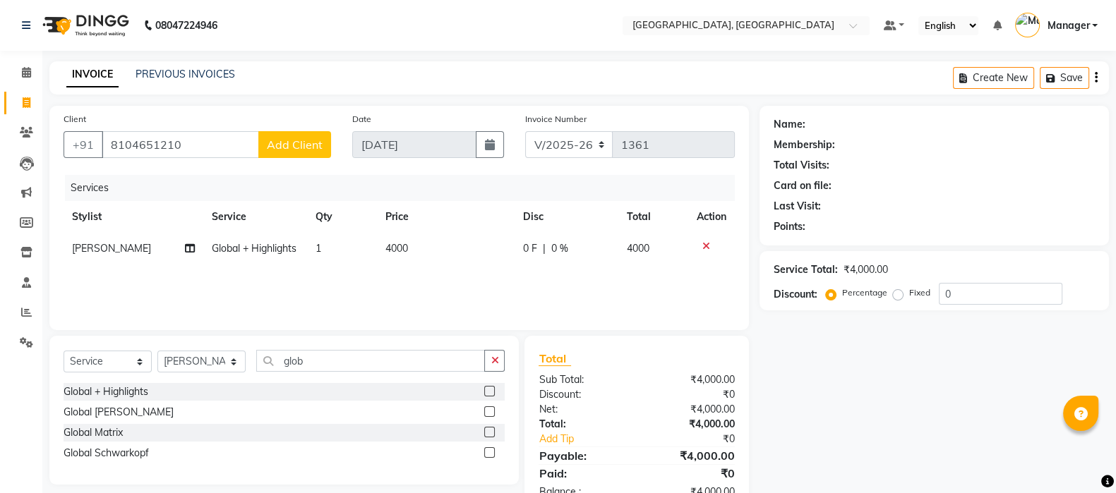
click at [284, 139] on span "Add Client" at bounding box center [295, 145] width 56 height 14
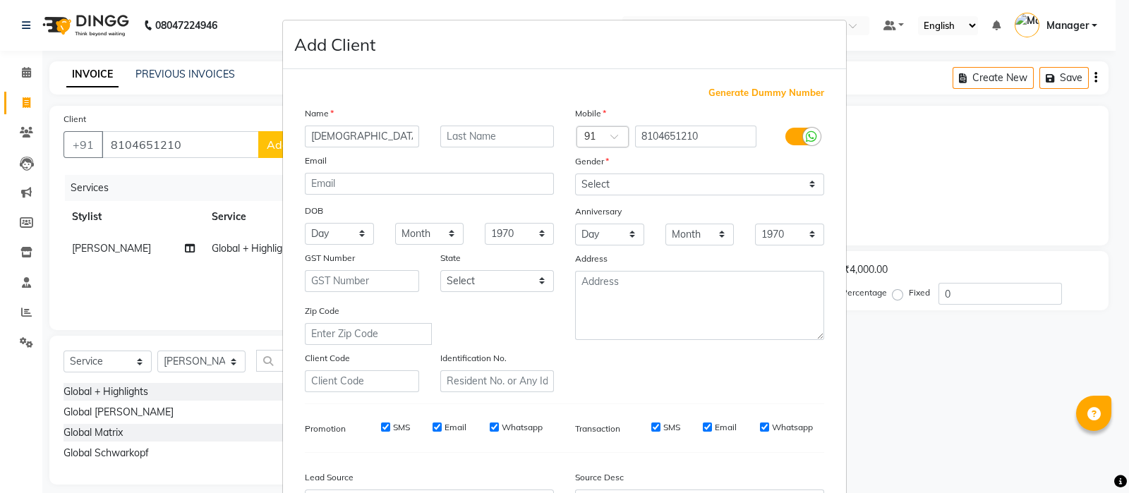
type input "Sunita"
click at [611, 188] on select "Select Male Female Other Prefer Not To Say" at bounding box center [699, 185] width 249 height 22
select select "female"
click at [575, 174] on select "Select Male Female Other Prefer Not To Say" at bounding box center [699, 185] width 249 height 22
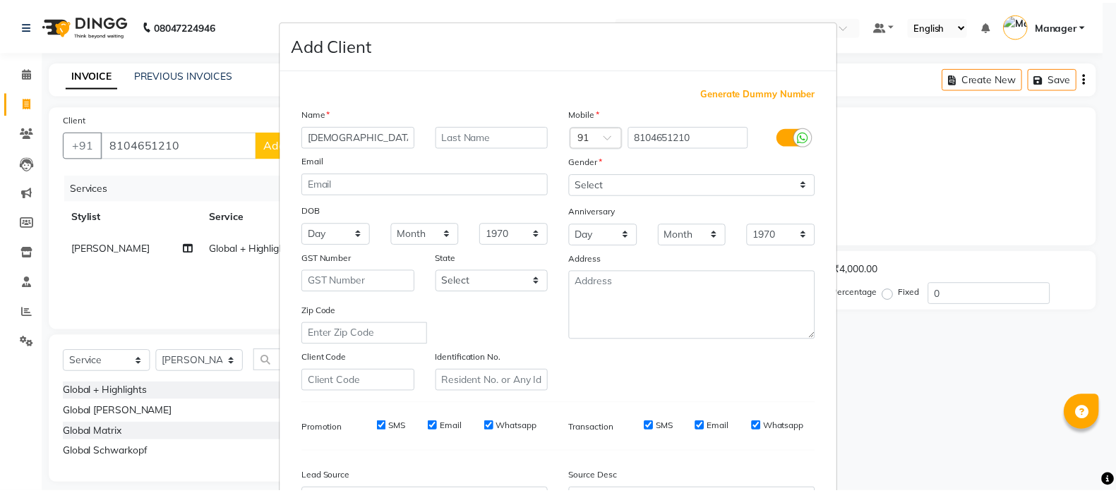
scroll to position [165, 0]
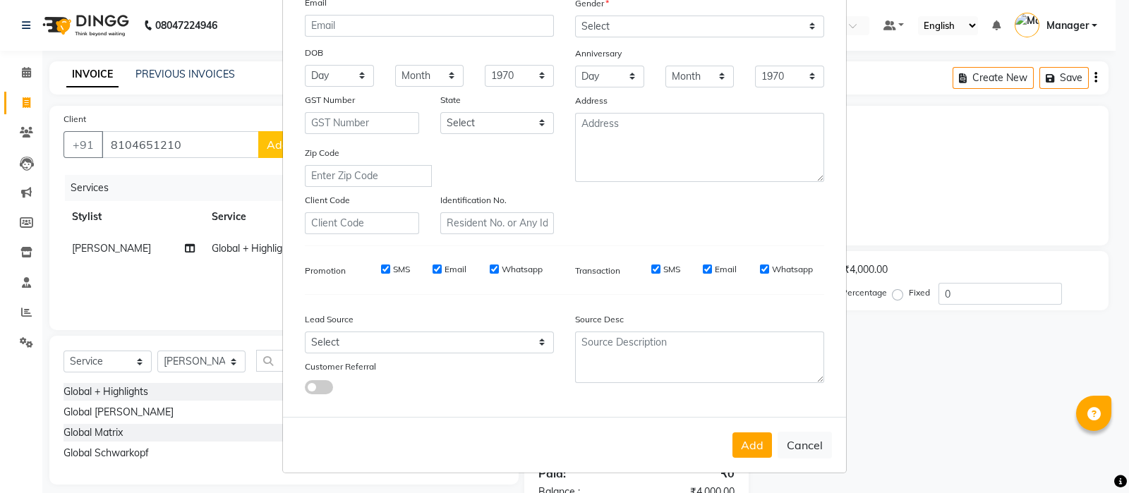
click at [755, 446] on button "Add" at bounding box center [753, 445] width 40 height 25
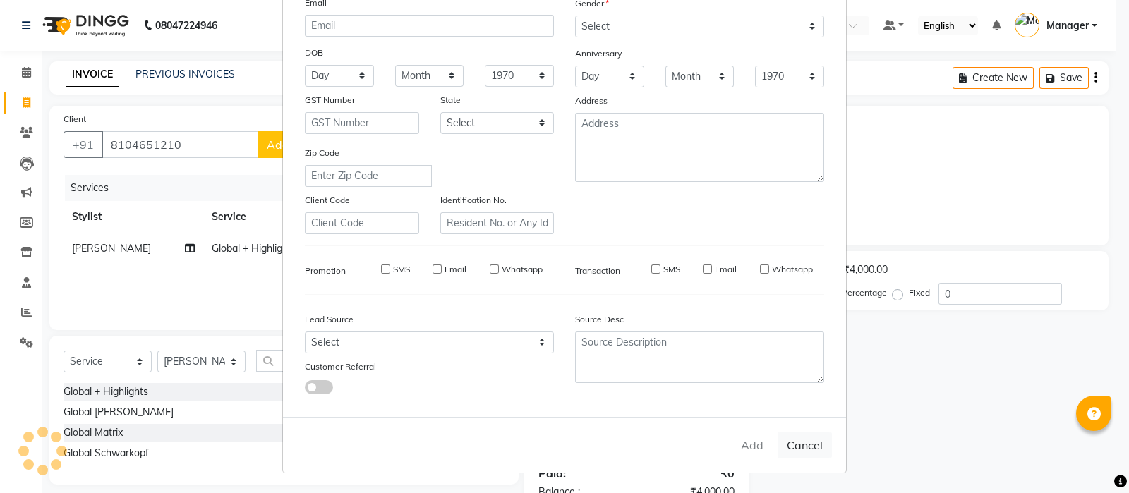
type input "81******10"
select select
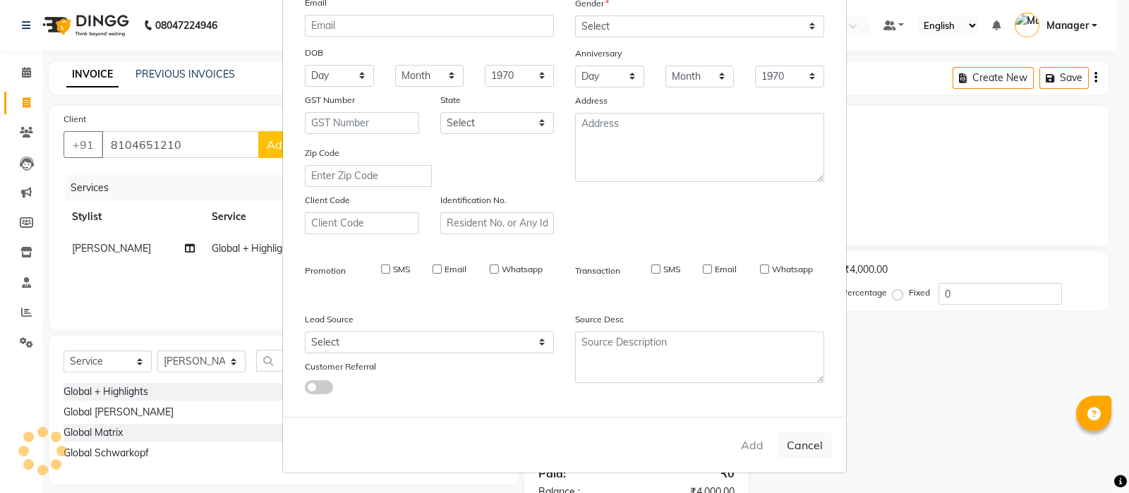
select select
checkbox input "false"
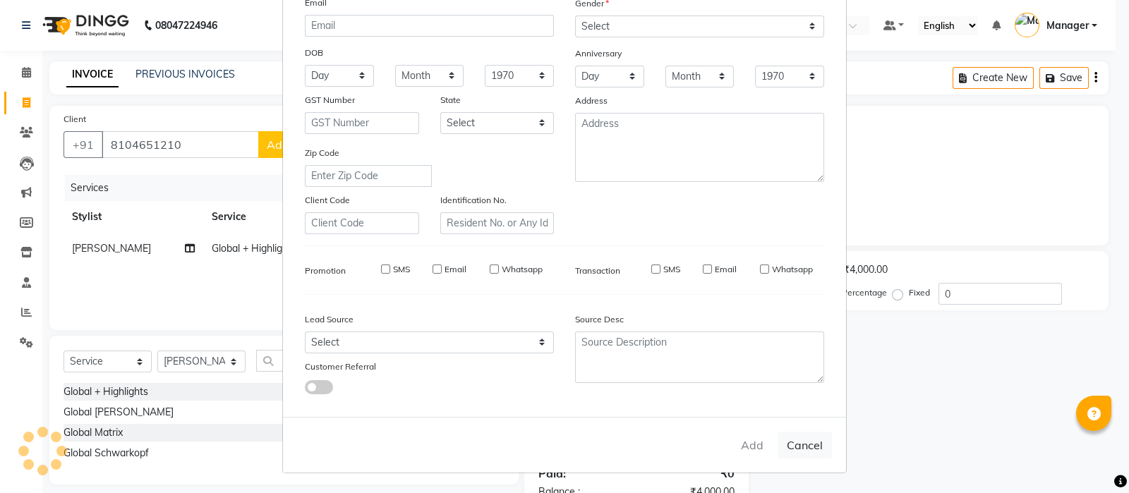
checkbox input "false"
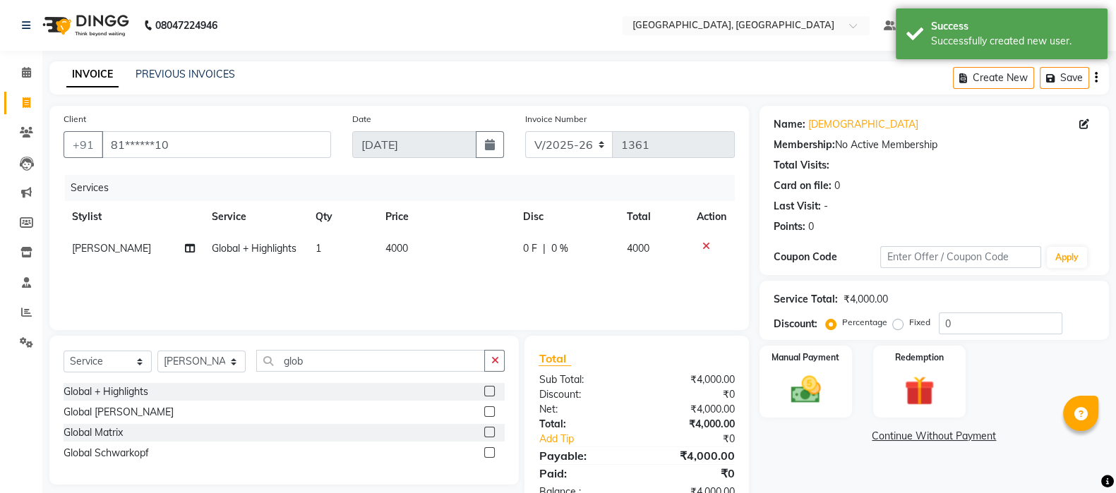
click at [568, 279] on div "Services Stylist Service Qty Price Disc Total Action Sonam soni Global + Highli…" at bounding box center [399, 245] width 671 height 141
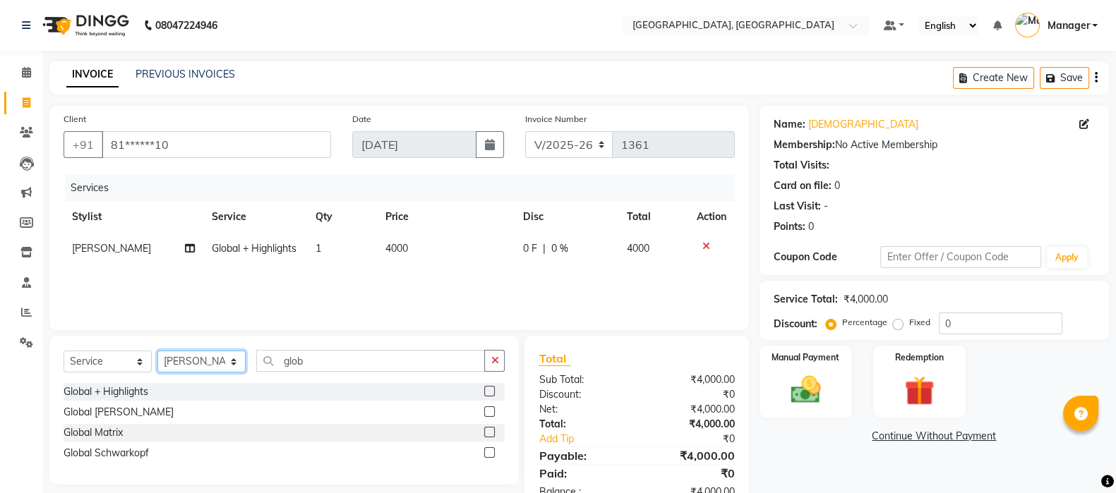
click at [236, 361] on select "Select Stylist [PERSON_NAME] [PERSON_NAME] wadar Manager [PERSON_NAME] [PERSON_…" at bounding box center [201, 362] width 88 height 22
select select "85918"
click at [157, 352] on select "Select Stylist [PERSON_NAME] [PERSON_NAME] wadar Manager [PERSON_NAME] [PERSON_…" at bounding box center [201, 362] width 88 height 22
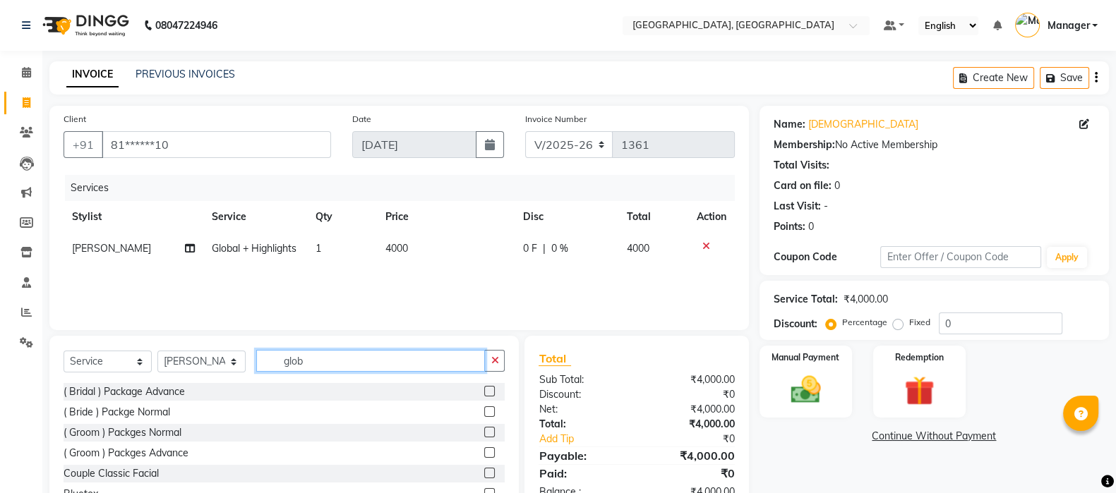
click at [385, 372] on input "glob" at bounding box center [370, 361] width 229 height 22
type input "g"
type input "pedi"
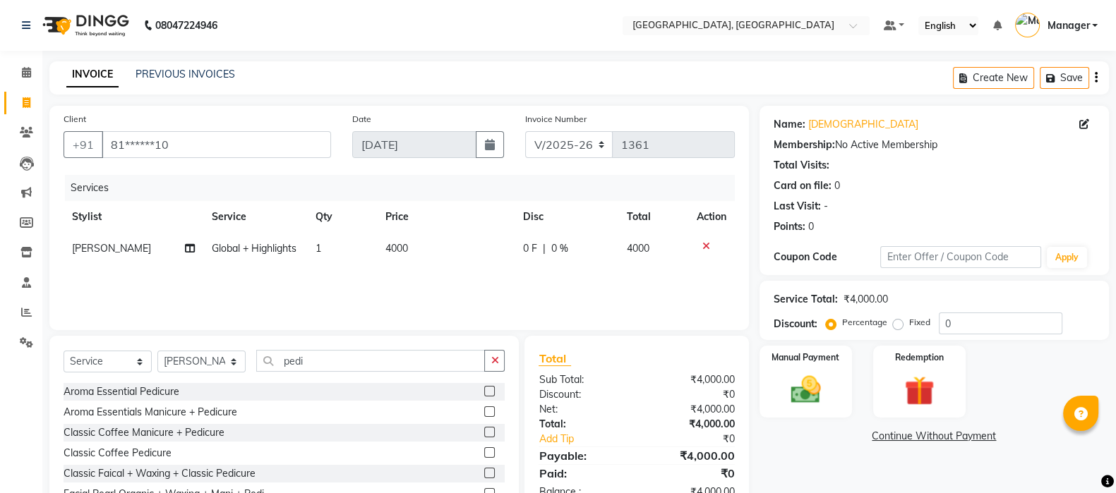
click at [484, 432] on label at bounding box center [489, 432] width 11 height 11
click at [484, 432] on input "checkbox" at bounding box center [488, 432] width 9 height 9
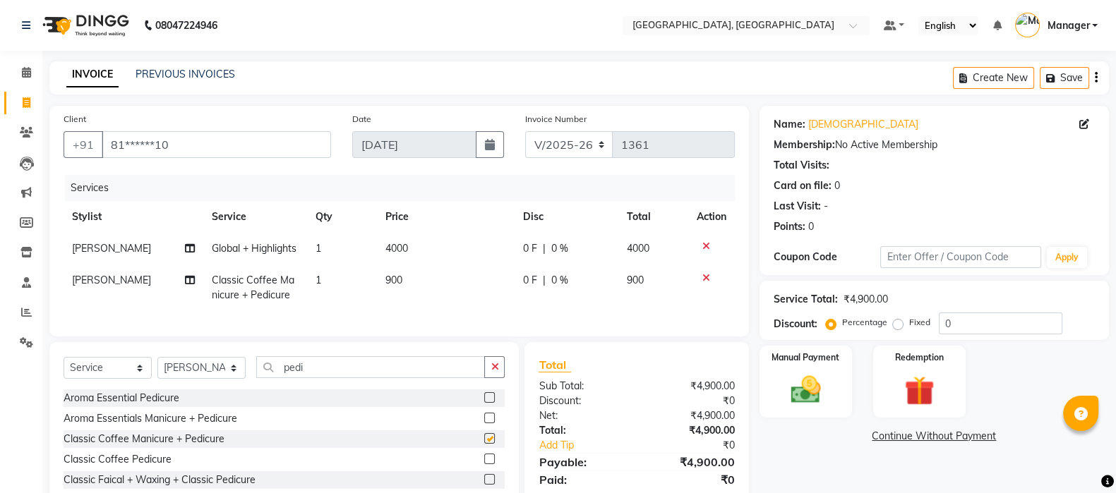
checkbox input "false"
click at [417, 294] on td "900" at bounding box center [446, 288] width 138 height 47
select select "85918"
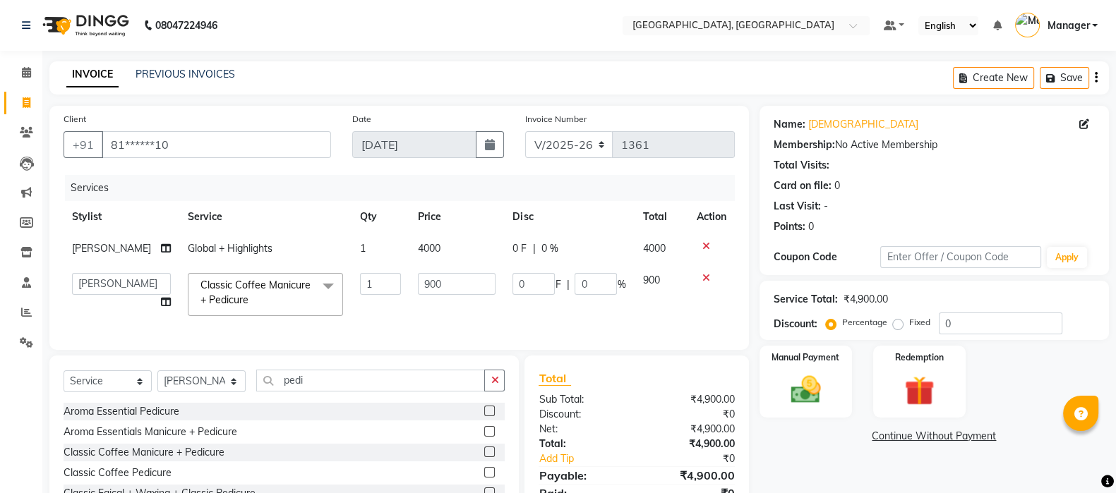
click at [418, 294] on input "900" at bounding box center [457, 284] width 78 height 22
type input "100"
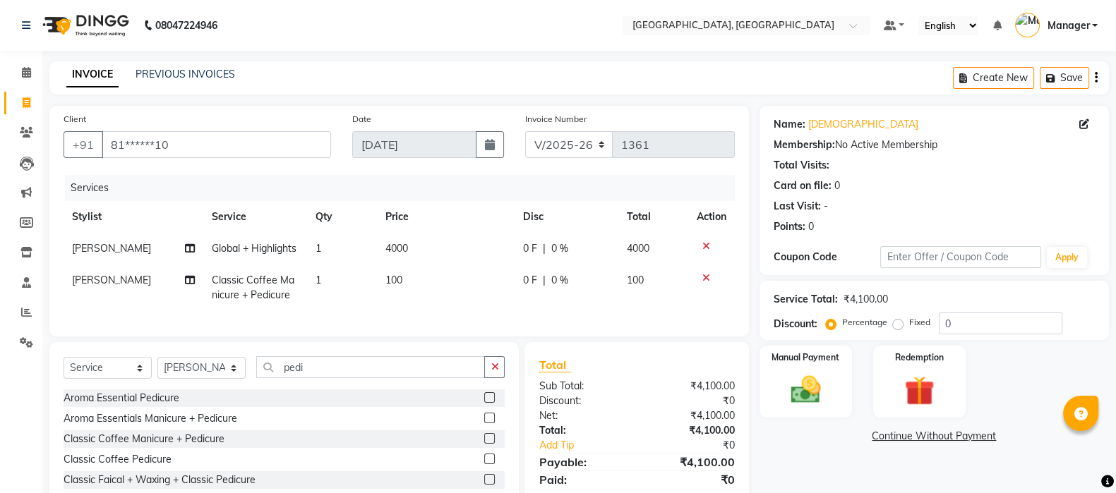
click at [424, 301] on td "100" at bounding box center [446, 288] width 138 height 47
select select "85918"
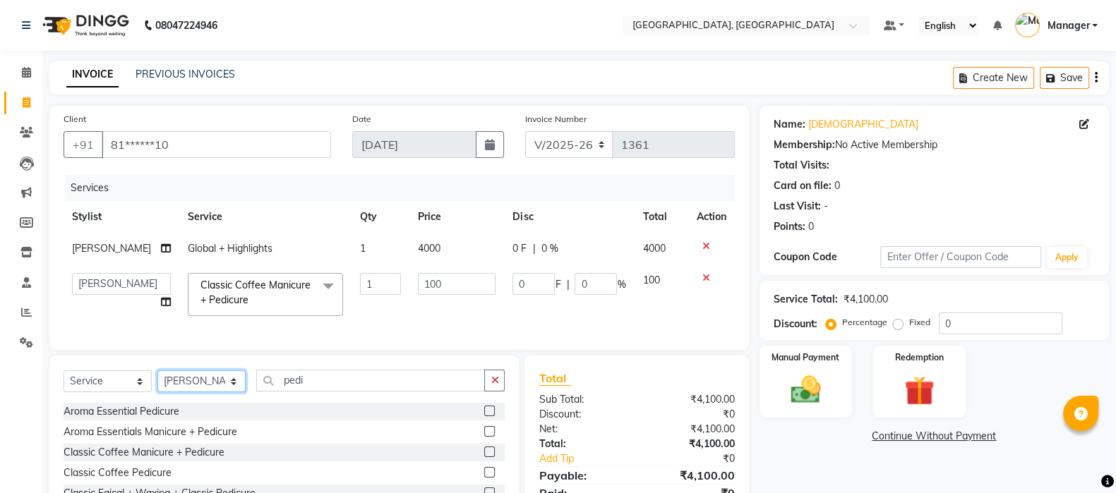
click at [193, 392] on select "Select Stylist [PERSON_NAME] [PERSON_NAME] wadar Manager [PERSON_NAME] [PERSON_…" at bounding box center [201, 382] width 88 height 22
select select "69044"
click at [157, 385] on select "Select Stylist [PERSON_NAME] [PERSON_NAME] wadar Manager [PERSON_NAME] [PERSON_…" at bounding box center [201, 382] width 88 height 22
drag, startPoint x: 133, startPoint y: 393, endPoint x: 113, endPoint y: 294, distance: 100.8
click at [113, 294] on div "Client +91 81******10 Date 01-09-2025 Invoice Number V/2025 V/2025-26 1361 Serv…" at bounding box center [399, 335] width 721 height 458
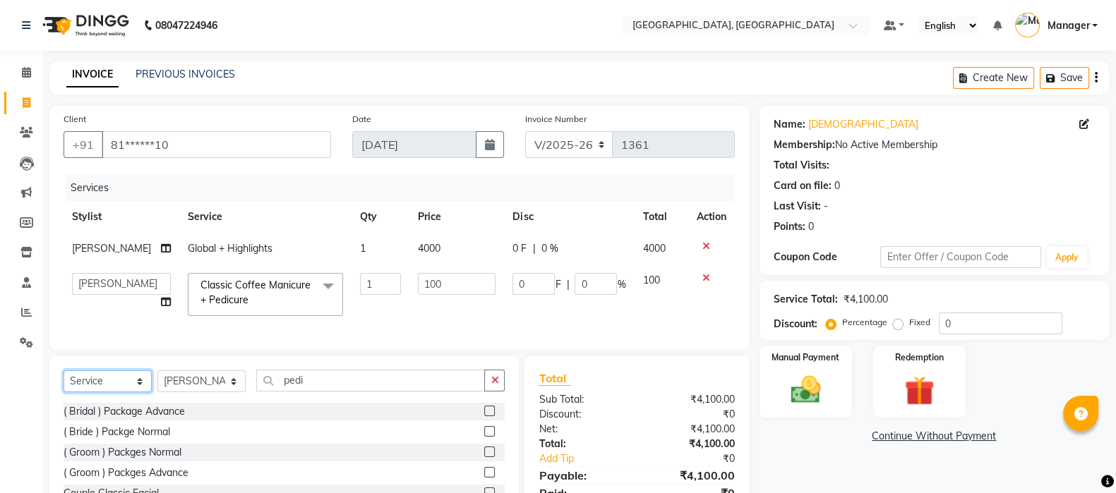
select select "membership"
click at [64, 385] on select "Select Service Product Membership Package Voucher Prepaid Gift Card" at bounding box center [108, 382] width 88 height 22
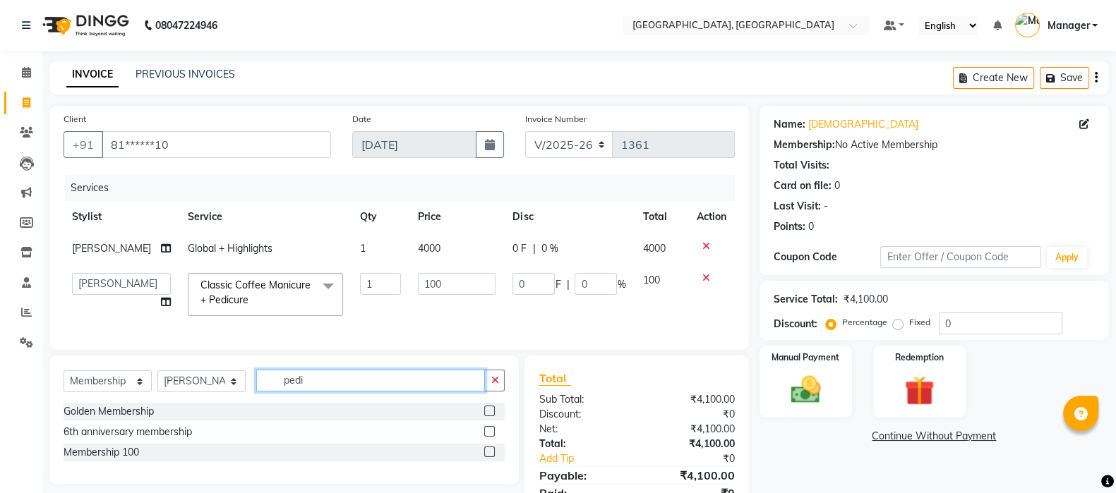
click at [323, 385] on input "pedi" at bounding box center [370, 381] width 229 height 22
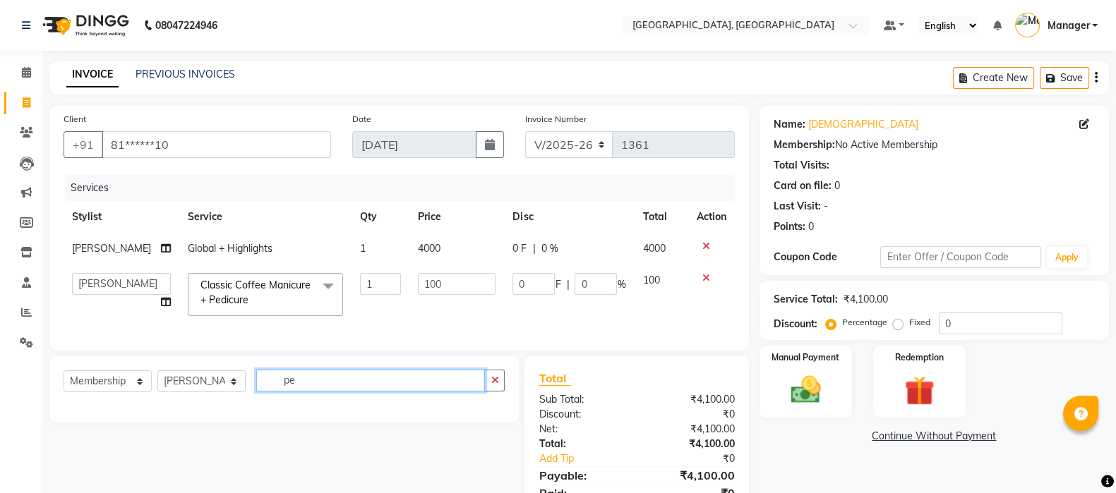
type input "p"
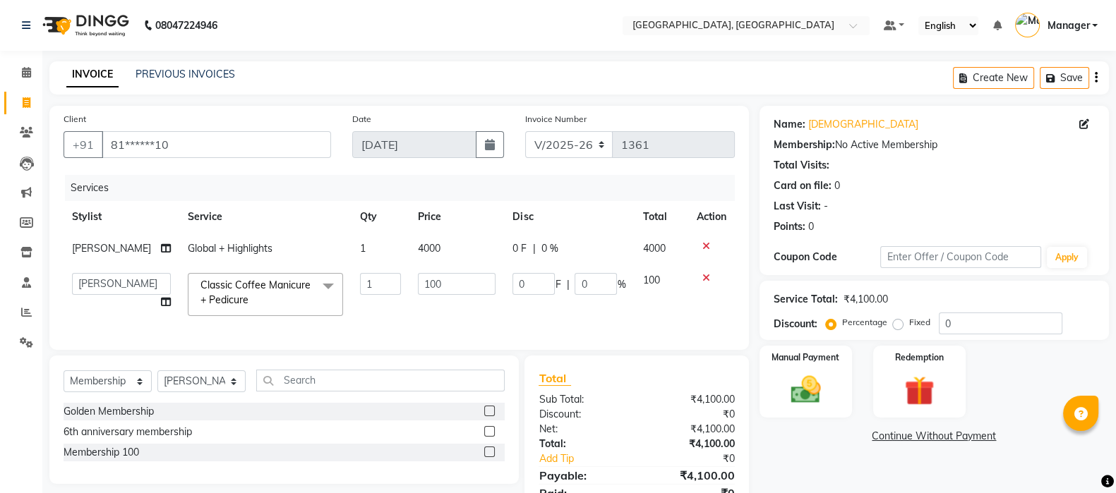
click at [488, 437] on label at bounding box center [489, 431] width 11 height 11
click at [488, 437] on input "checkbox" at bounding box center [488, 432] width 9 height 9
select select "select"
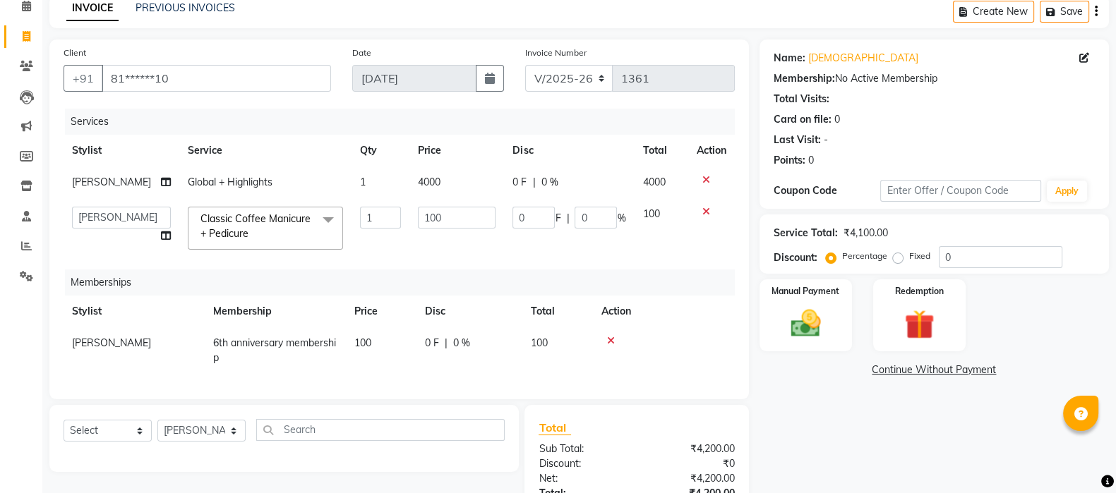
scroll to position [78, 0]
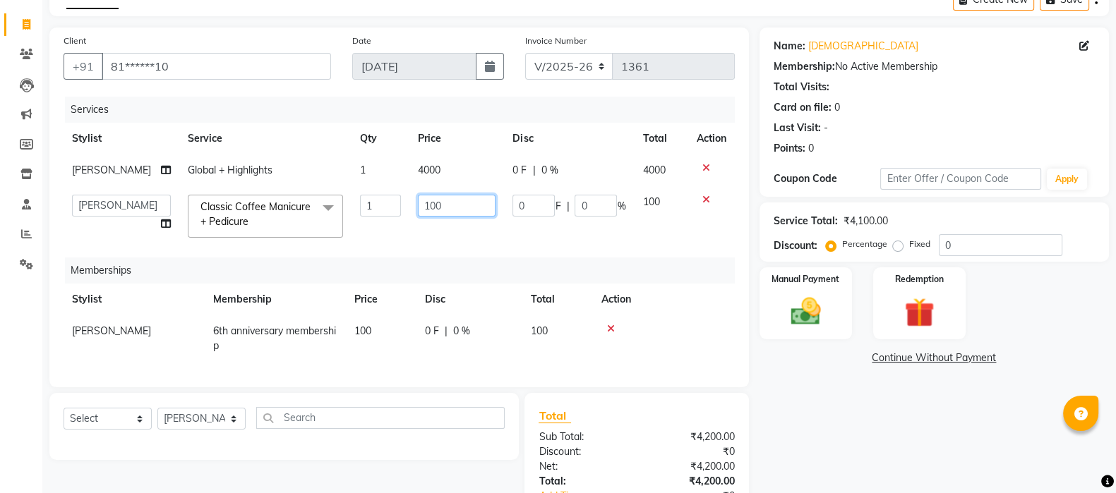
click at [464, 211] on input "100" at bounding box center [457, 206] width 78 height 22
type input "1000"
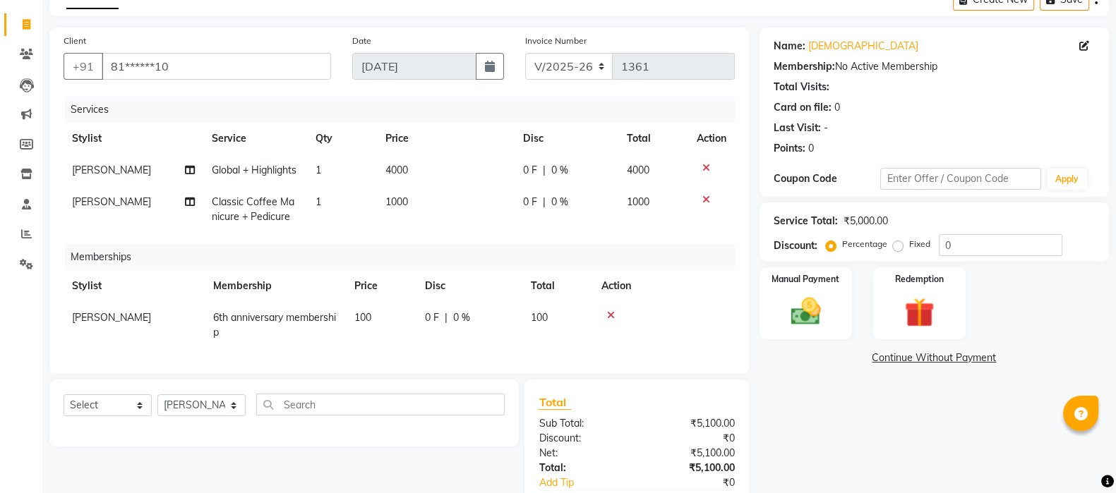
click at [464, 234] on div "Services Stylist Service Qty Price Disc Total Action Sonam soni Global + Highli…" at bounding box center [399, 228] width 671 height 263
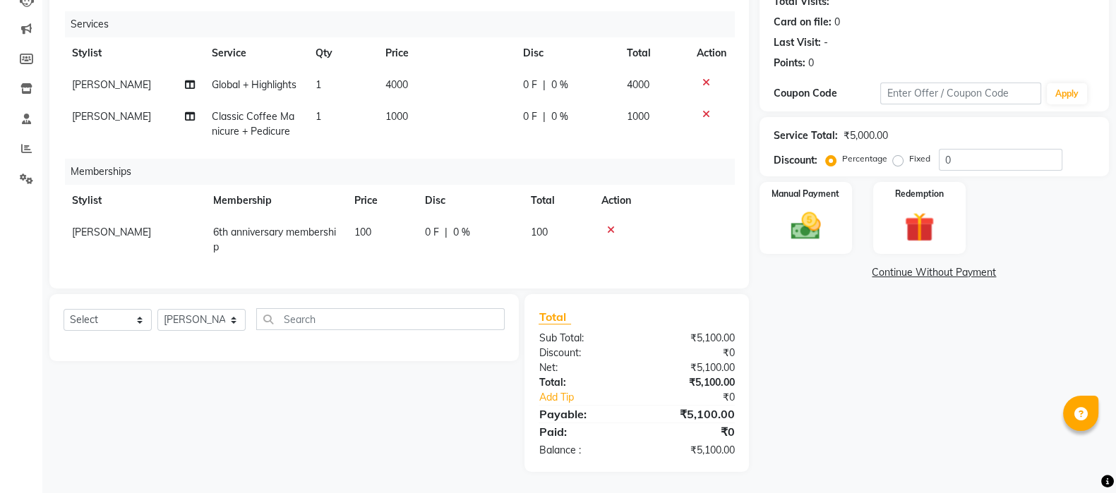
click at [791, 209] on img at bounding box center [805, 226] width 48 height 35
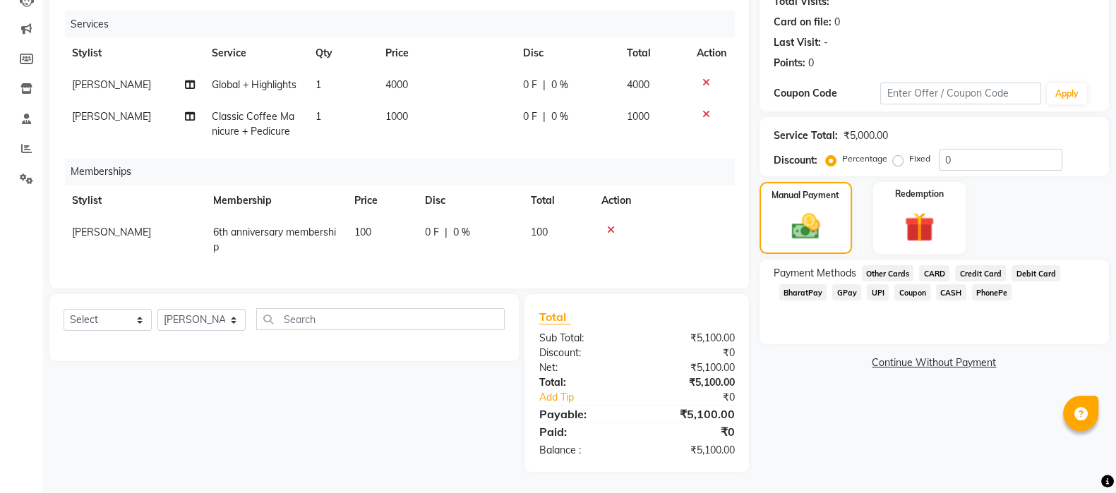
click at [948, 284] on span "CASH" at bounding box center [951, 292] width 30 height 16
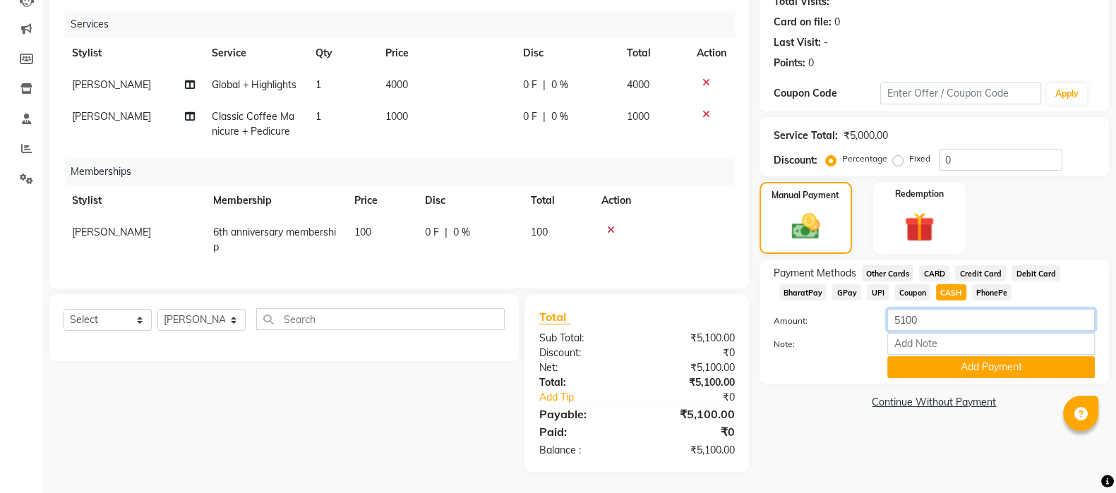
click at [937, 309] on input "5100" at bounding box center [991, 320] width 208 height 22
type input "5"
type input "4000"
click at [939, 356] on button "Add Payment" at bounding box center [991, 367] width 208 height 22
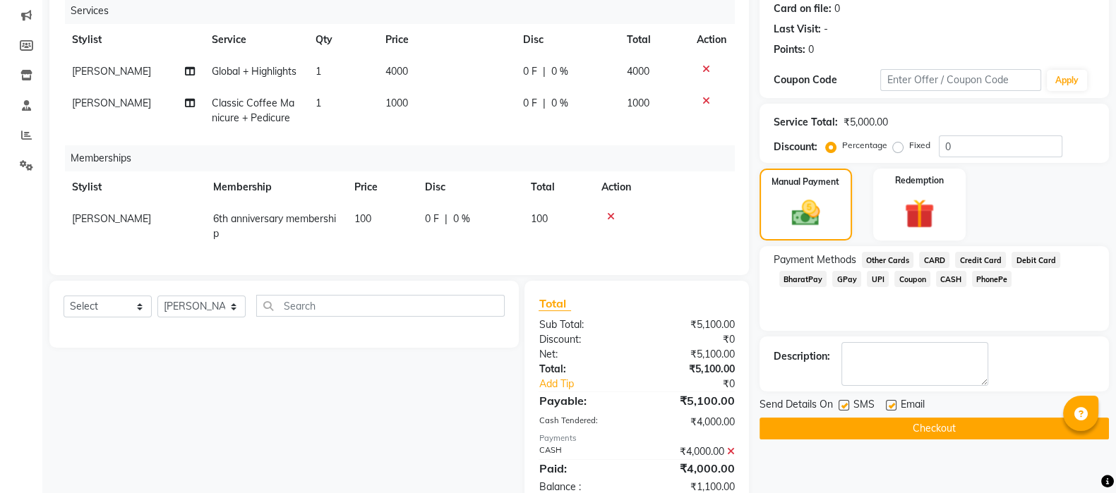
click at [843, 282] on span "GPay" at bounding box center [846, 279] width 29 height 16
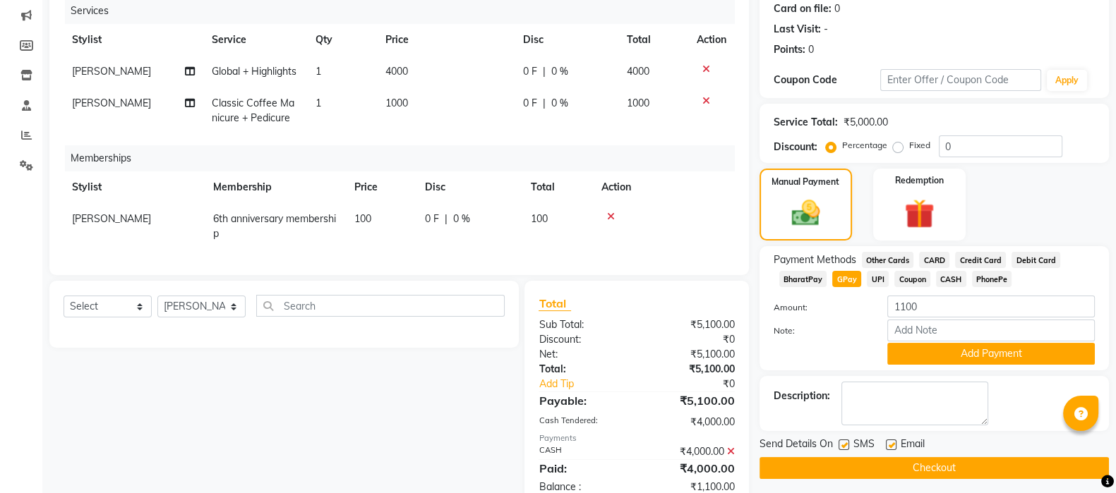
scroll to position [227, 0]
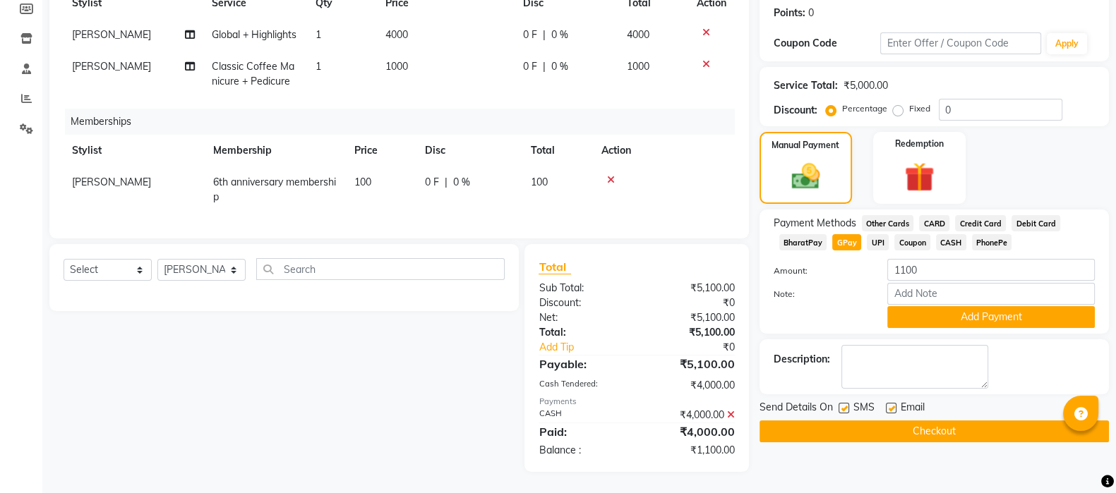
click at [1007, 306] on button "Add Payment" at bounding box center [991, 317] width 208 height 22
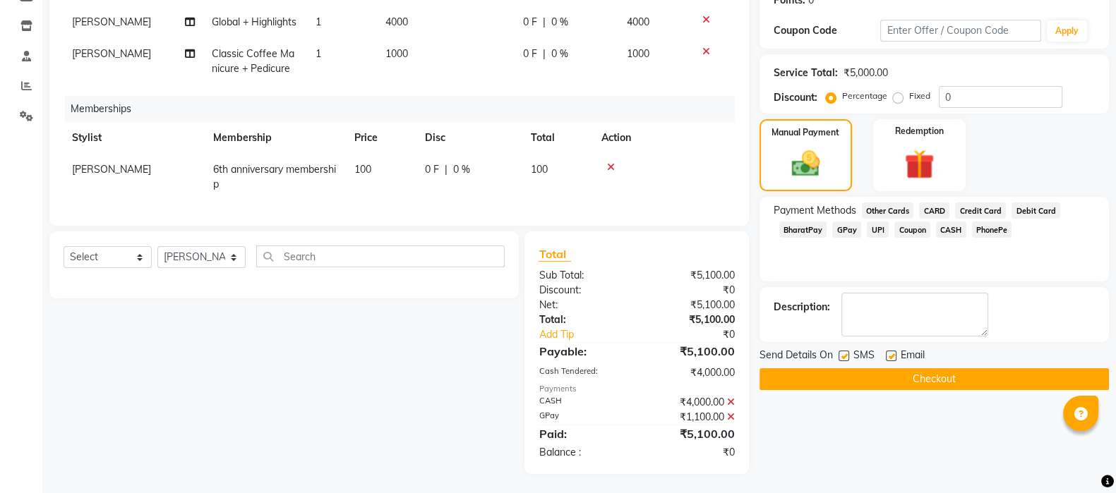
click at [731, 407] on icon at bounding box center [731, 402] width 8 height 10
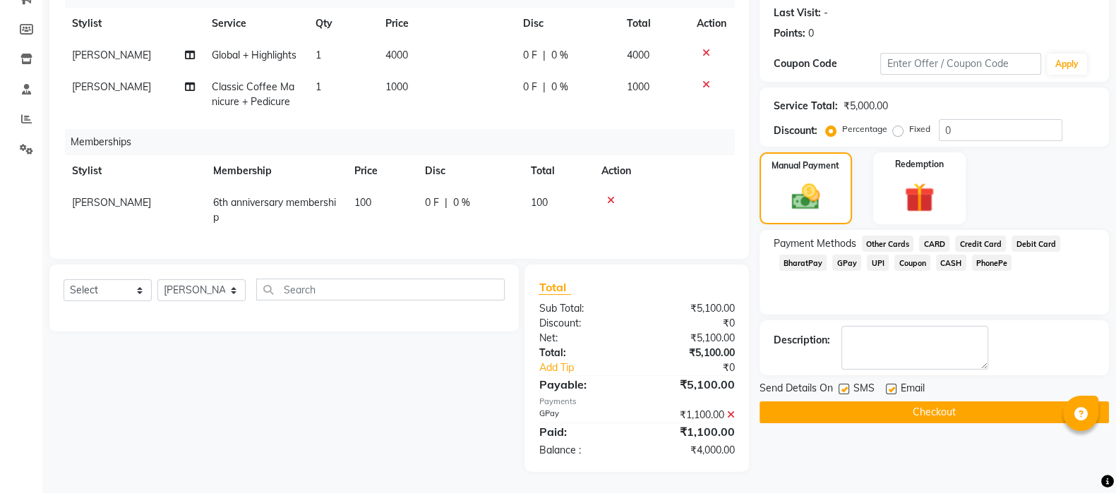
scroll to position [207, 0]
click at [731, 417] on icon at bounding box center [731, 415] width 8 height 10
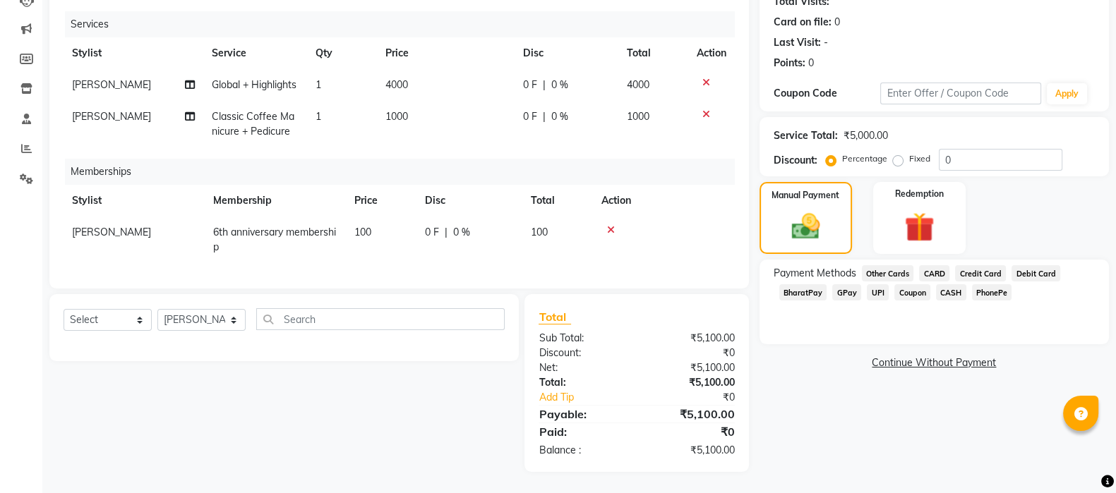
click at [961, 284] on span "CASH" at bounding box center [951, 292] width 30 height 16
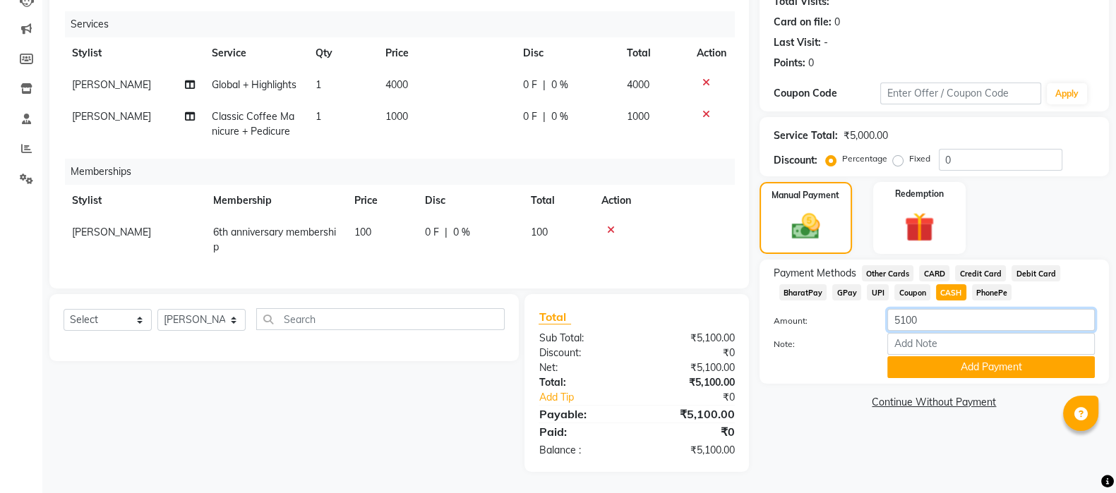
click at [945, 309] on input "5100" at bounding box center [991, 320] width 208 height 22
type input "5"
type input "4"
type input "3000"
click at [899, 356] on button "Add Payment" at bounding box center [991, 367] width 208 height 22
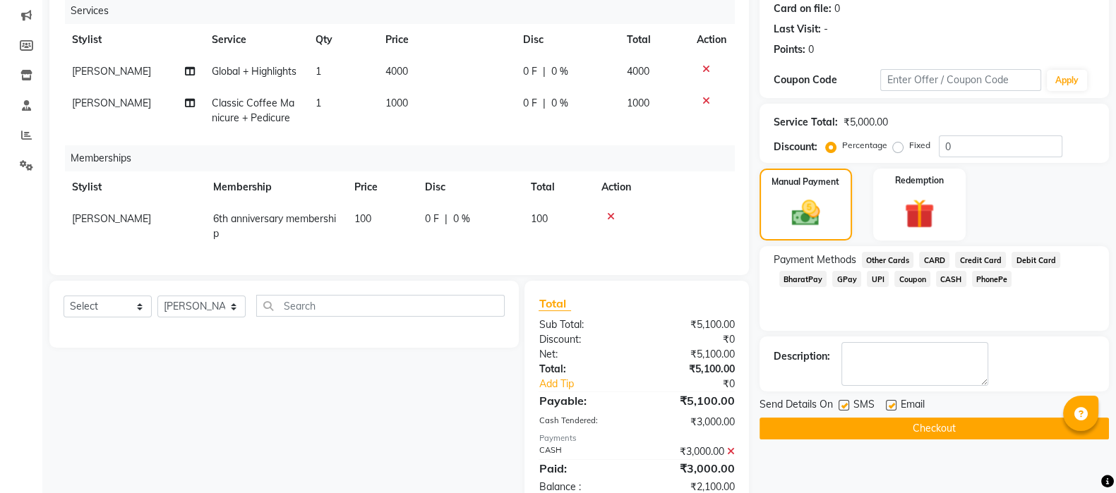
click at [836, 280] on span "GPay" at bounding box center [846, 279] width 29 height 16
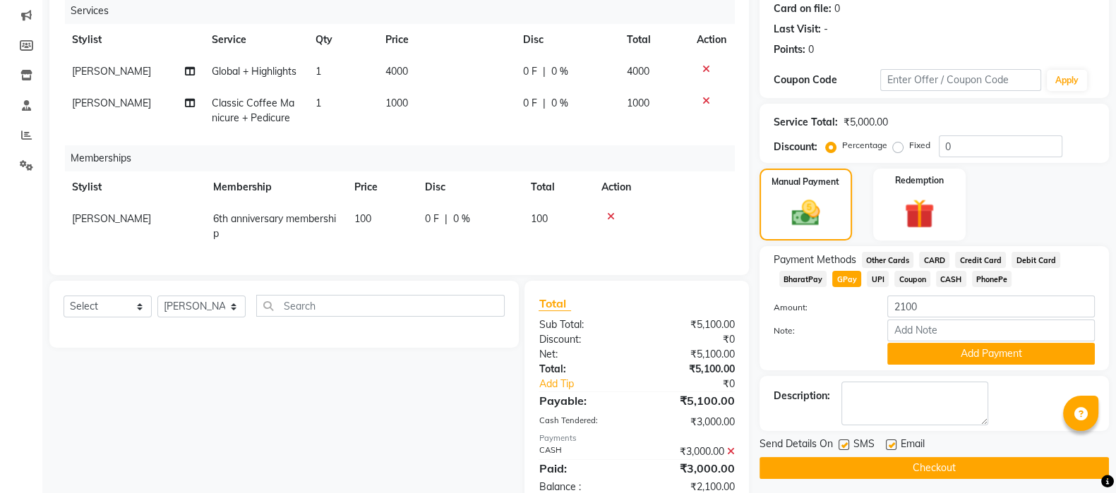
click at [918, 347] on button "Add Payment" at bounding box center [991, 354] width 208 height 22
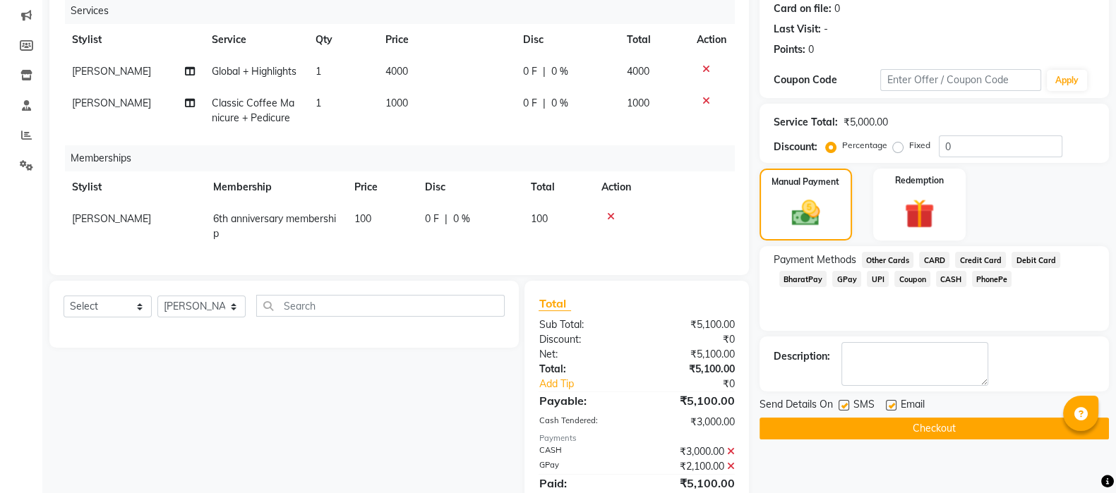
click at [1007, 420] on button "Checkout" at bounding box center [934, 429] width 349 height 22
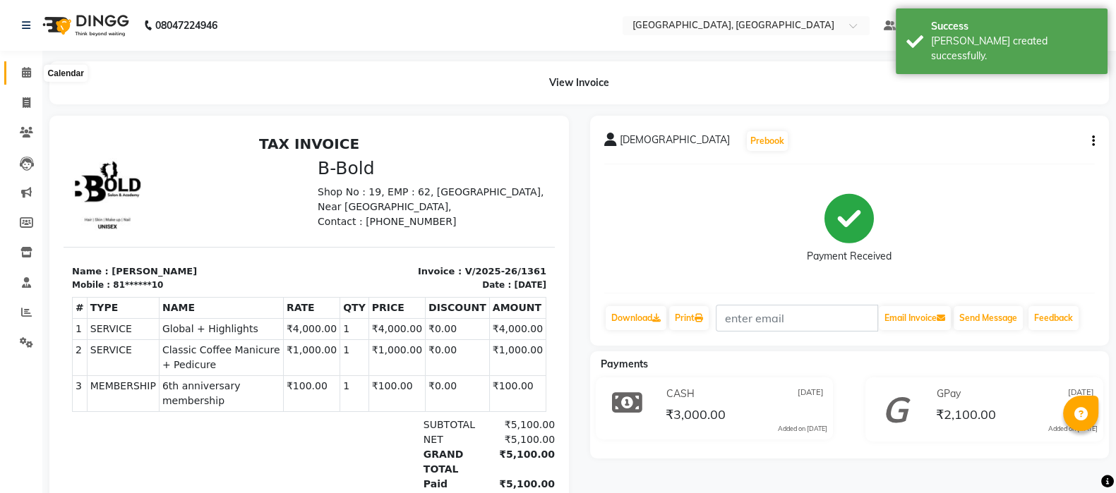
click at [25, 68] on icon at bounding box center [26, 72] width 9 height 11
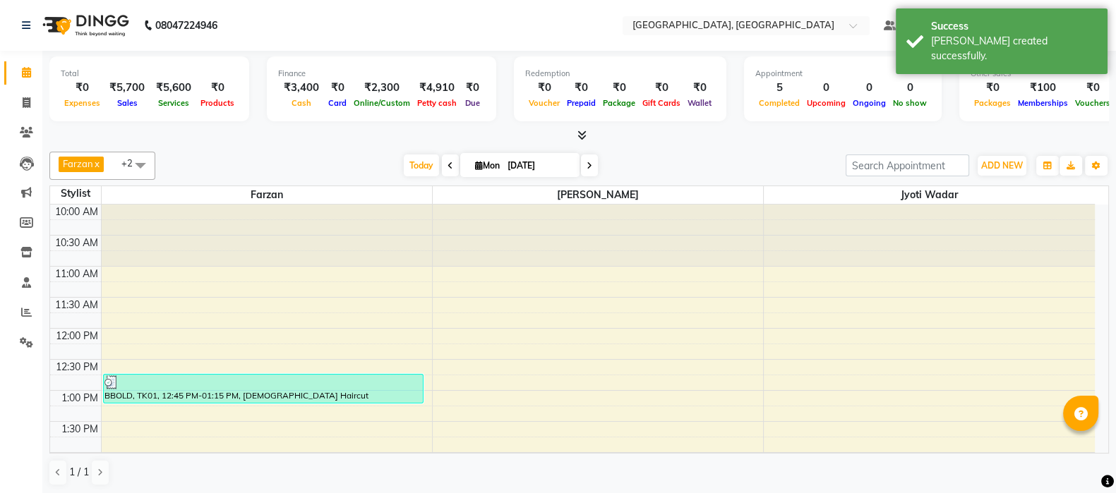
click at [426, 167] on span "Today" at bounding box center [421, 166] width 35 height 22
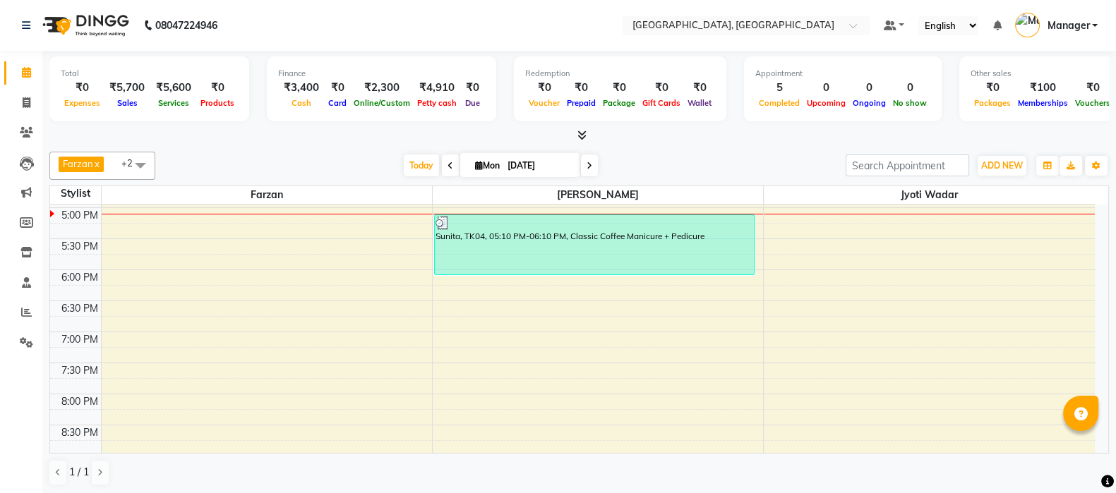
click at [272, 163] on div "Today Mon 01-09-2025" at bounding box center [500, 165] width 676 height 21
click at [406, 164] on span "Today" at bounding box center [421, 166] width 35 height 22
click at [997, 161] on span "ADD NEW" at bounding box center [1002, 165] width 42 height 11
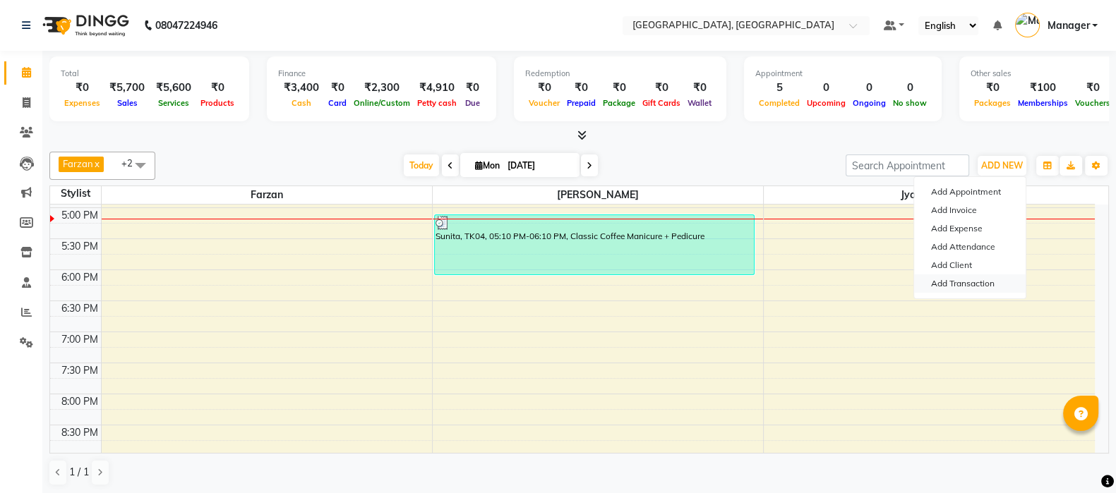
click at [971, 276] on link "Add Transaction" at bounding box center [970, 284] width 112 height 18
select select "direct"
select select
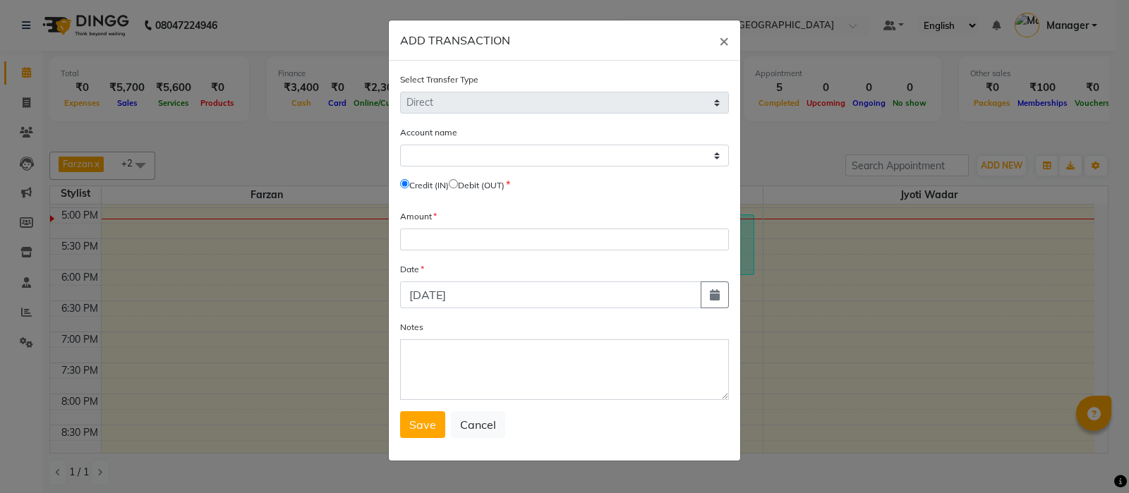
click at [458, 186] on input "radio" at bounding box center [453, 183] width 9 height 9
radio input "true"
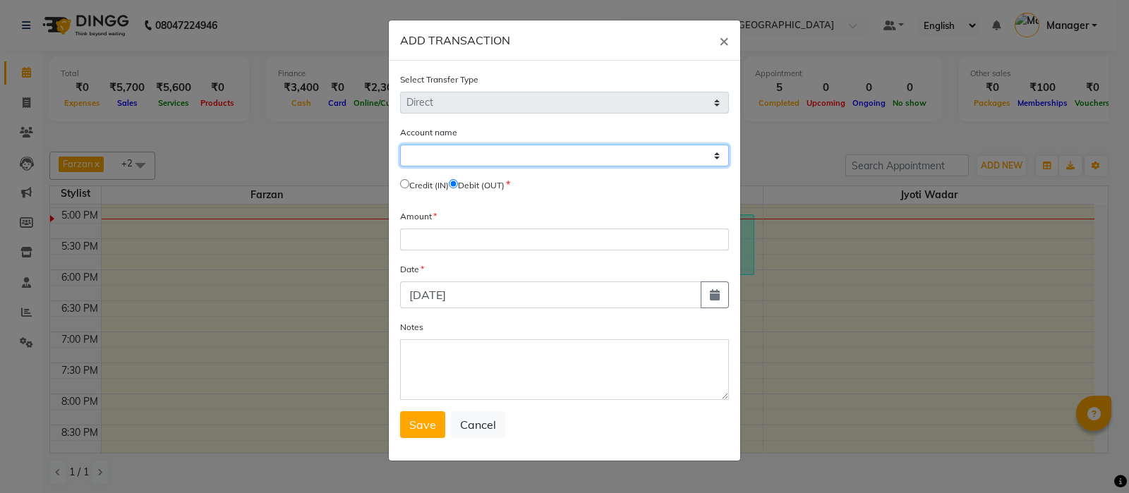
drag, startPoint x: 512, startPoint y: 150, endPoint x: 487, endPoint y: 208, distance: 63.9
click at [487, 208] on form "Select Transfer Type Select Direct Internal Account name Select Petty Cash Defa…" at bounding box center [564, 255] width 329 height 366
select select "6882"
click at [400, 146] on select "Select Petty Cash Default Account" at bounding box center [564, 156] width 329 height 22
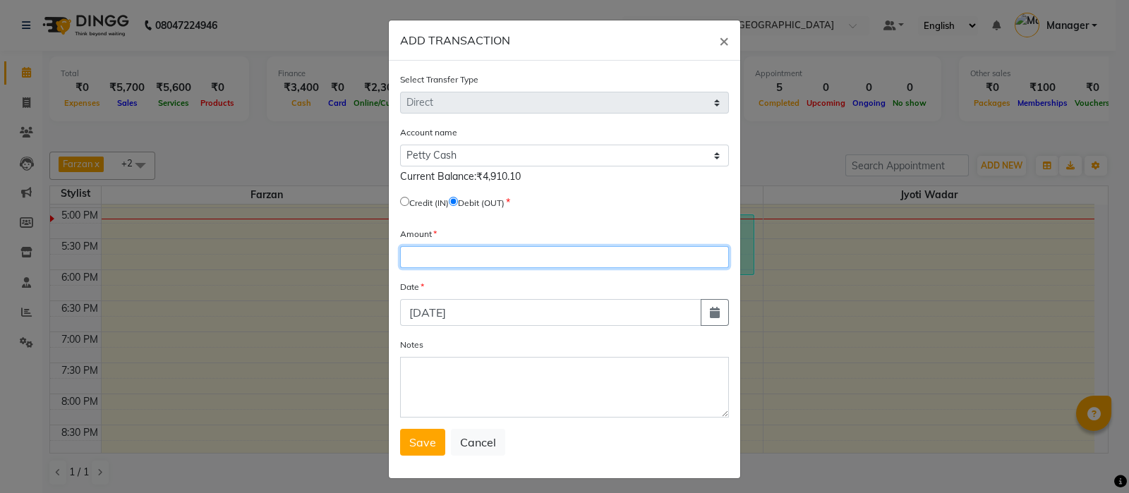
click at [480, 253] on input "number" at bounding box center [564, 257] width 329 height 22
type input "4810"
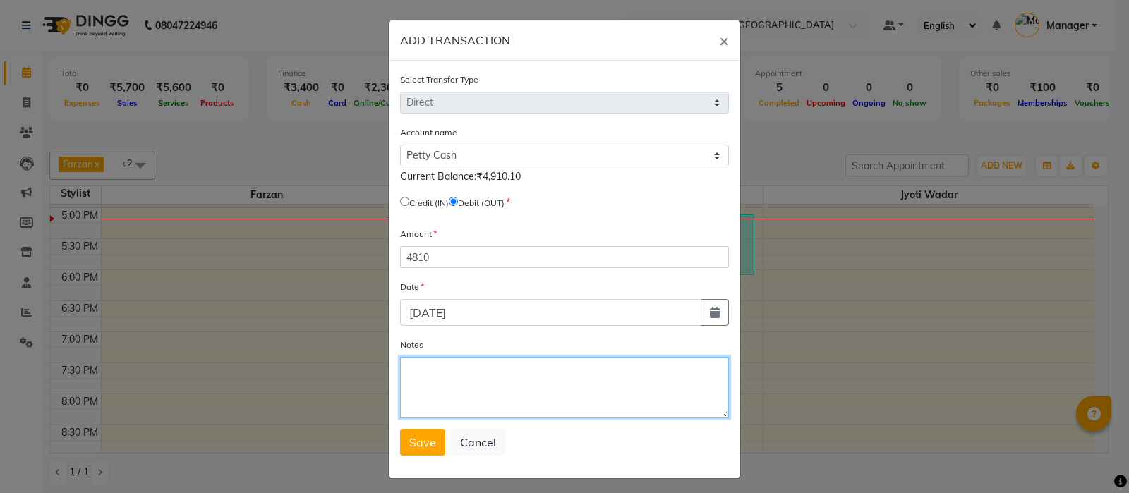
click at [440, 386] on textarea "Notes" at bounding box center [564, 387] width 329 height 61
type textarea "given to mam"
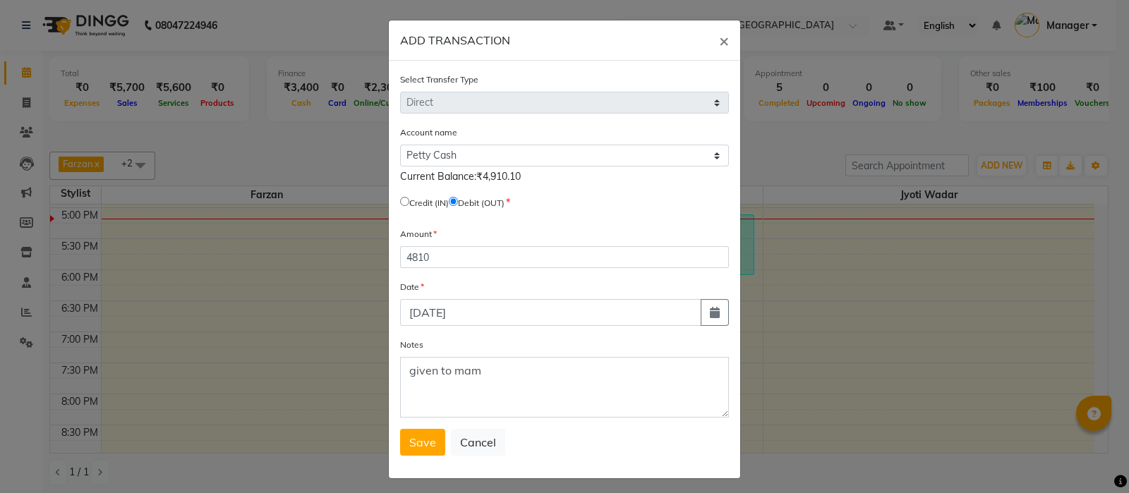
drag, startPoint x: 424, startPoint y: 433, endPoint x: 420, endPoint y: 439, distance: 7.3
click at [420, 439] on button "Save" at bounding box center [422, 442] width 45 height 27
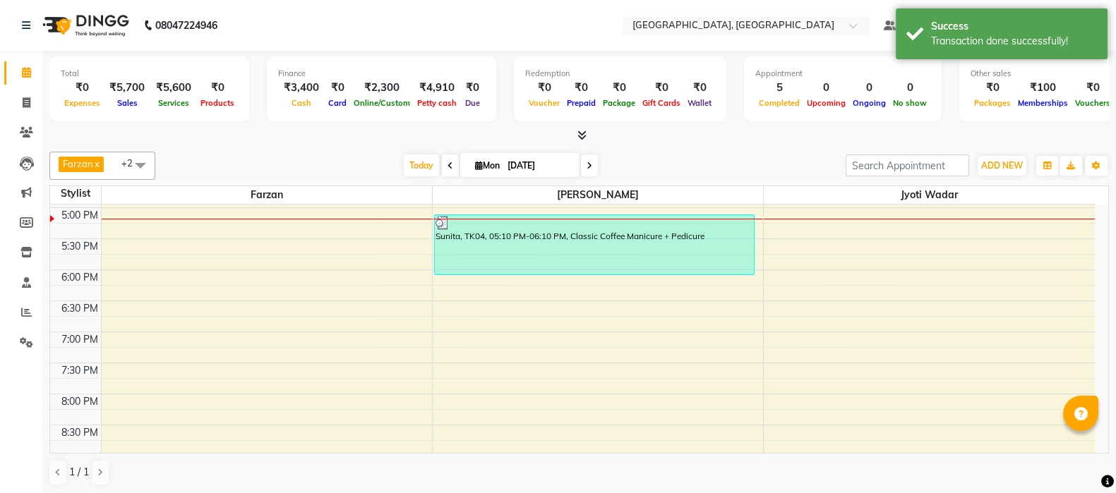
click at [413, 167] on span "Today" at bounding box center [421, 166] width 35 height 22
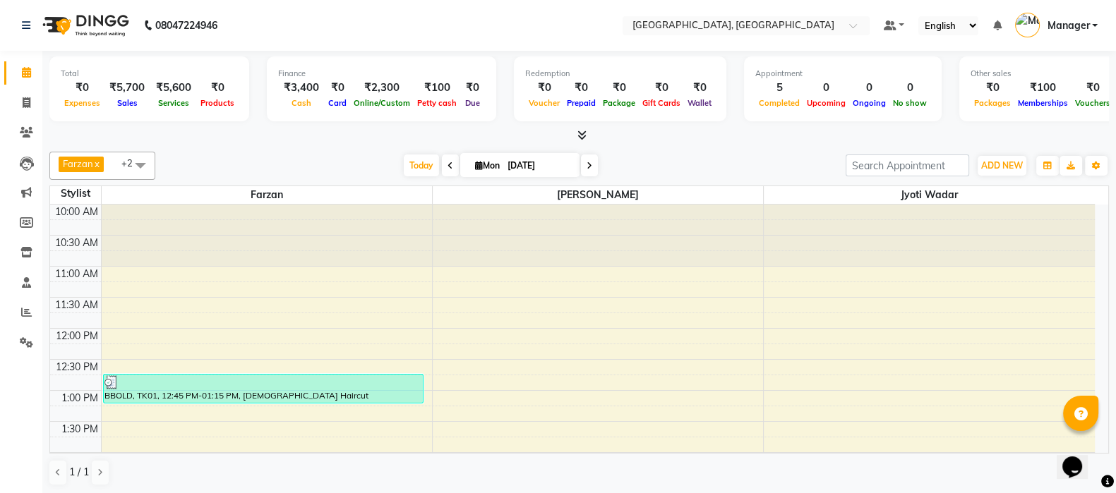
click at [426, 167] on span "Today" at bounding box center [421, 166] width 35 height 22
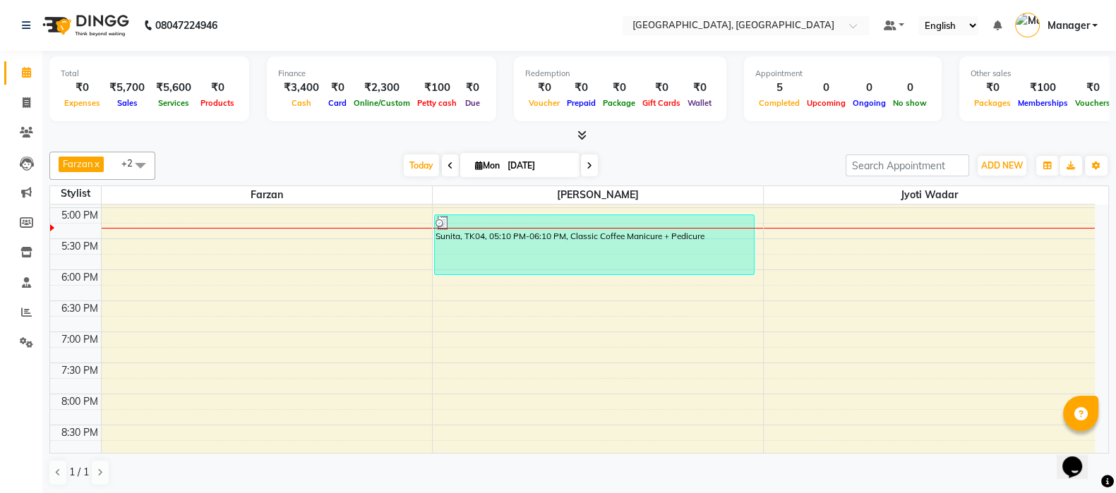
click at [413, 167] on span "Today" at bounding box center [421, 166] width 35 height 22
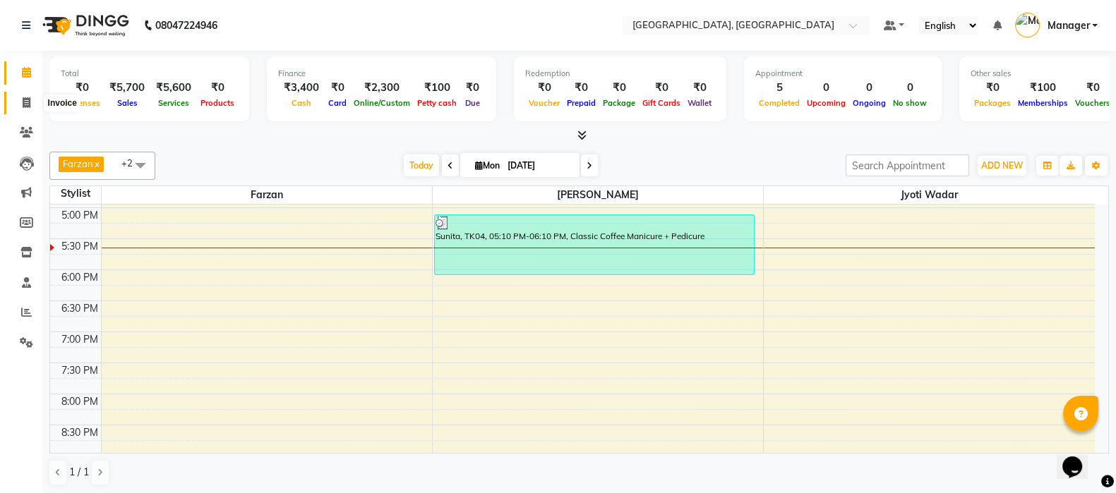
click at [35, 100] on span at bounding box center [26, 103] width 25 height 16
select select "7742"
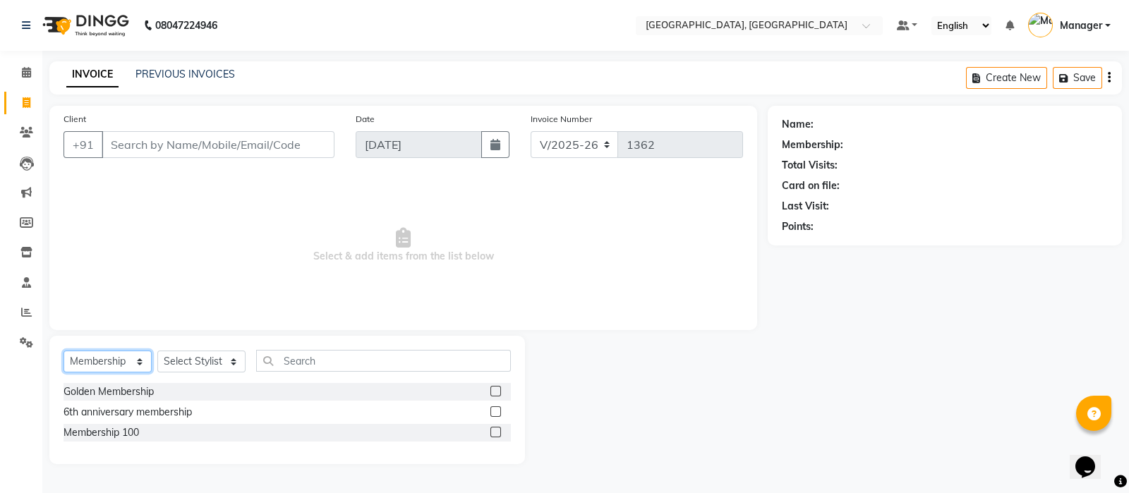
click at [99, 372] on select "Select Service Product Membership Package Voucher Prepaid Gift Card" at bounding box center [108, 362] width 88 height 22
select select "service"
click at [64, 352] on select "Select Service Product Membership Package Voucher Prepaid Gift Card" at bounding box center [108, 362] width 88 height 22
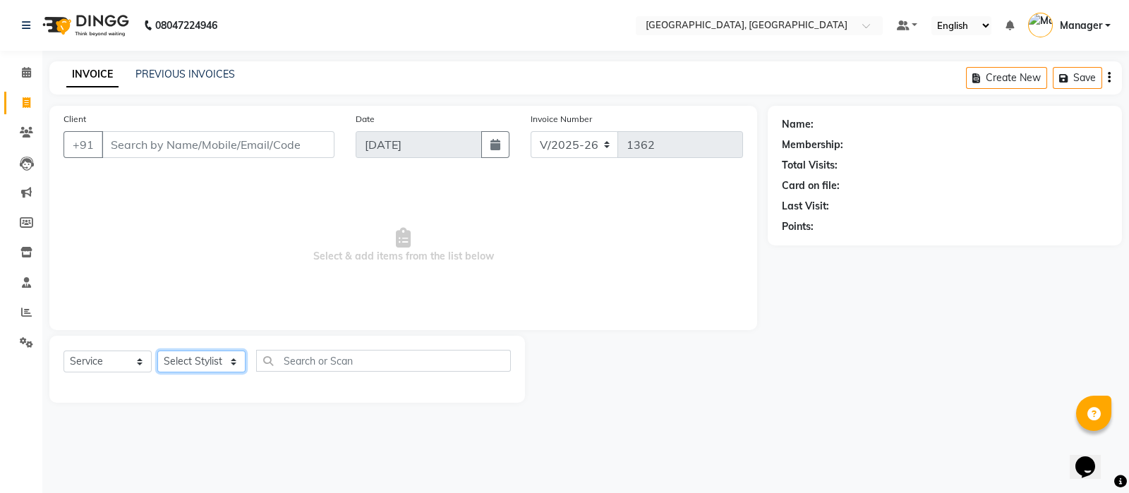
click at [217, 362] on select "Select Stylist [PERSON_NAME] [PERSON_NAME] wadar Manager [PERSON_NAME] [PERSON_…" at bounding box center [201, 362] width 88 height 22
select select "89923"
click at [157, 352] on select "Select Stylist [PERSON_NAME] [PERSON_NAME] wadar Manager [PERSON_NAME] [PERSON_…" at bounding box center [201, 362] width 88 height 22
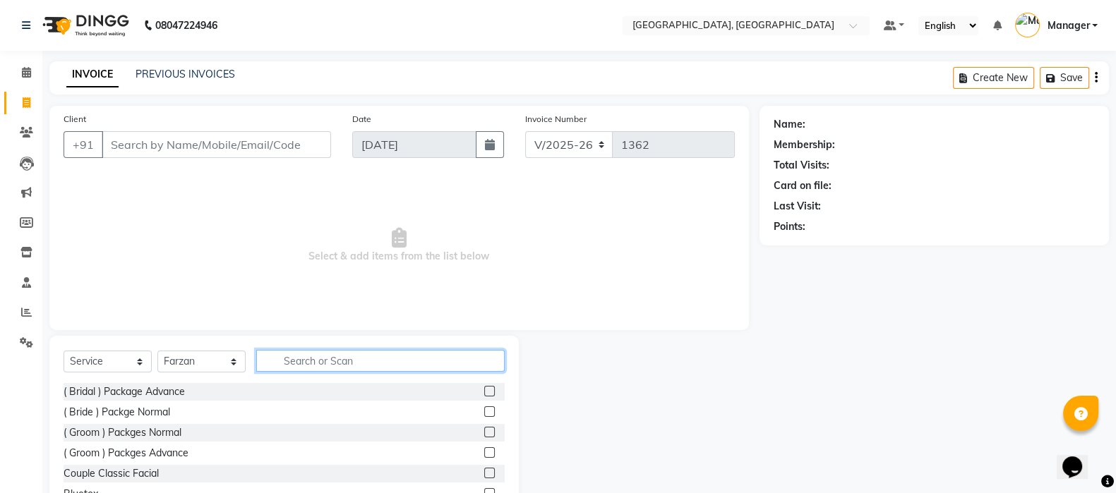
click at [330, 358] on input "text" at bounding box center [380, 361] width 248 height 22
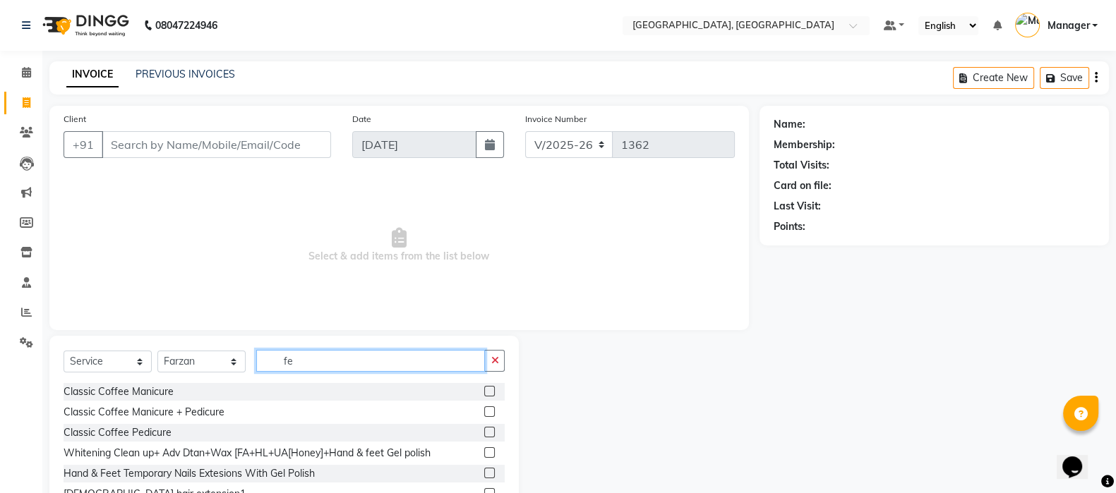
scroll to position [104, 0]
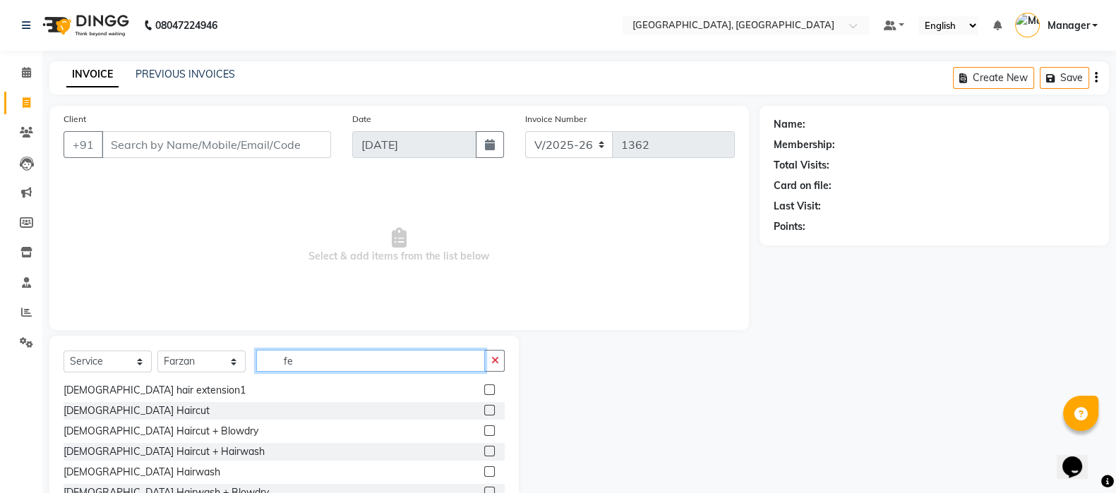
type input "fe"
click at [484, 455] on label at bounding box center [489, 451] width 11 height 11
click at [484, 455] on input "checkbox" at bounding box center [488, 452] width 9 height 9
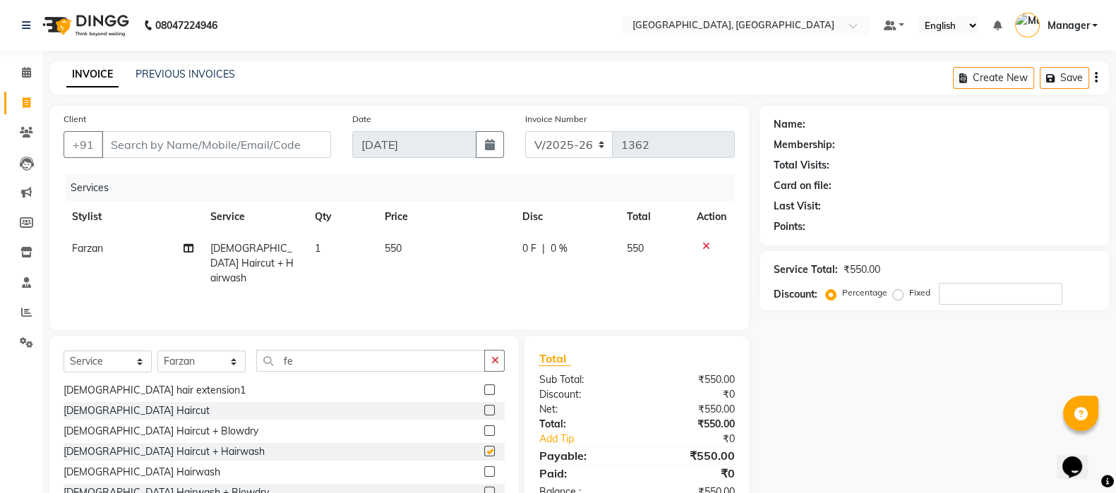
checkbox input "false"
click at [388, 250] on span "550" at bounding box center [392, 248] width 17 height 13
click at [376, 250] on td "1" at bounding box center [341, 263] width 70 height 61
click at [412, 250] on td "550" at bounding box center [445, 263] width 138 height 61
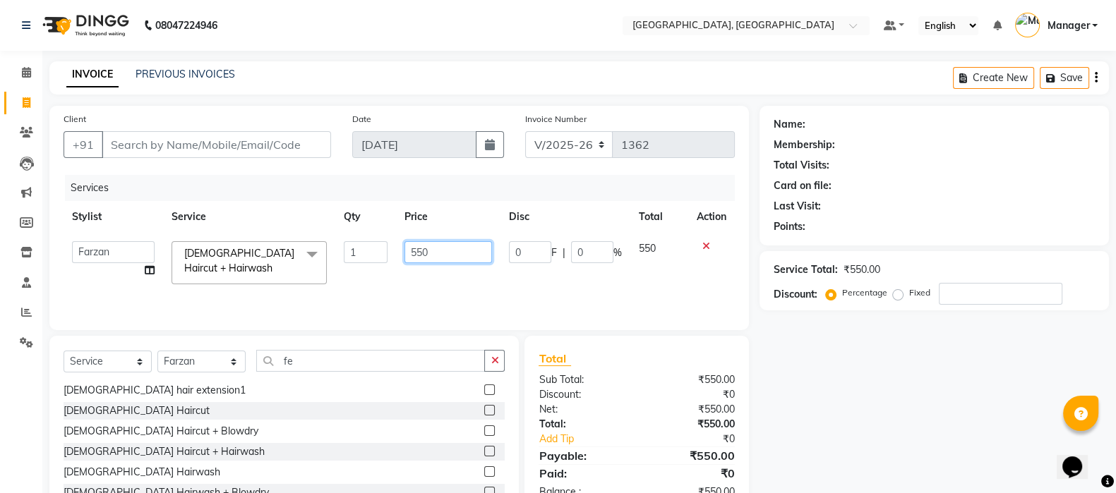
click at [412, 250] on input "550" at bounding box center [448, 252] width 88 height 22
type input "400"
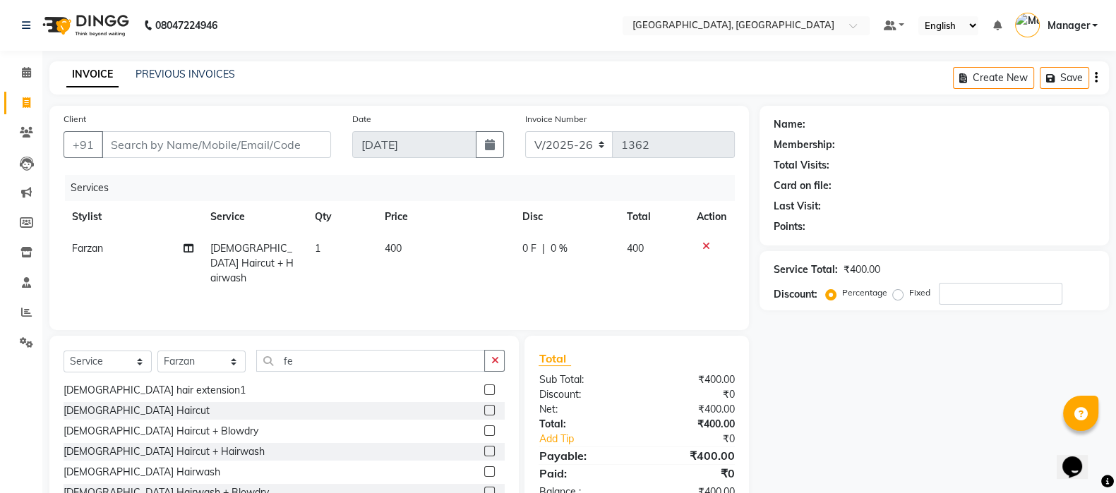
click at [414, 275] on td "400" at bounding box center [445, 263] width 138 height 61
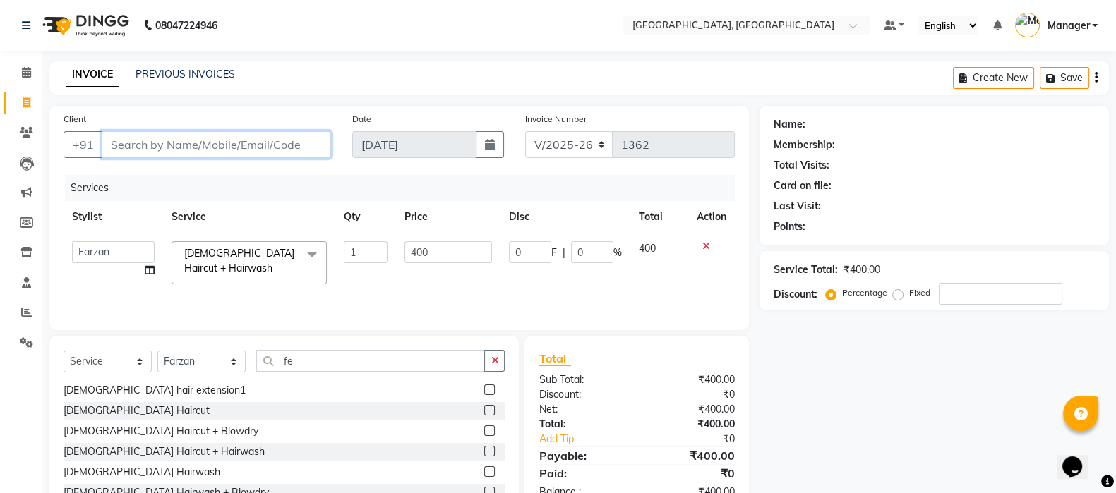
click at [275, 145] on input "Client" at bounding box center [216, 144] width 229 height 27
type input "8"
type input "0"
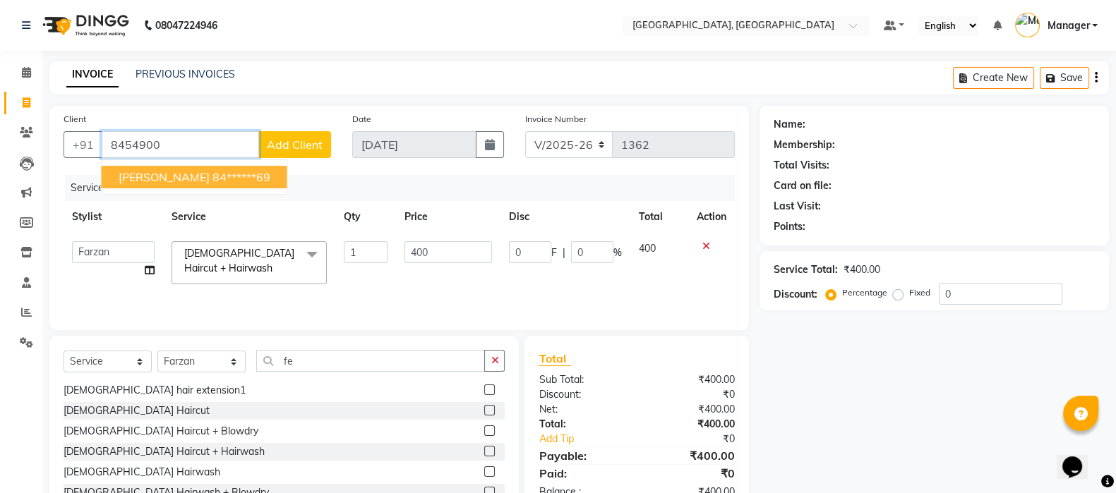
click at [215, 181] on button "[PERSON_NAME] 84******69" at bounding box center [195, 177] width 186 height 23
type input "84******69"
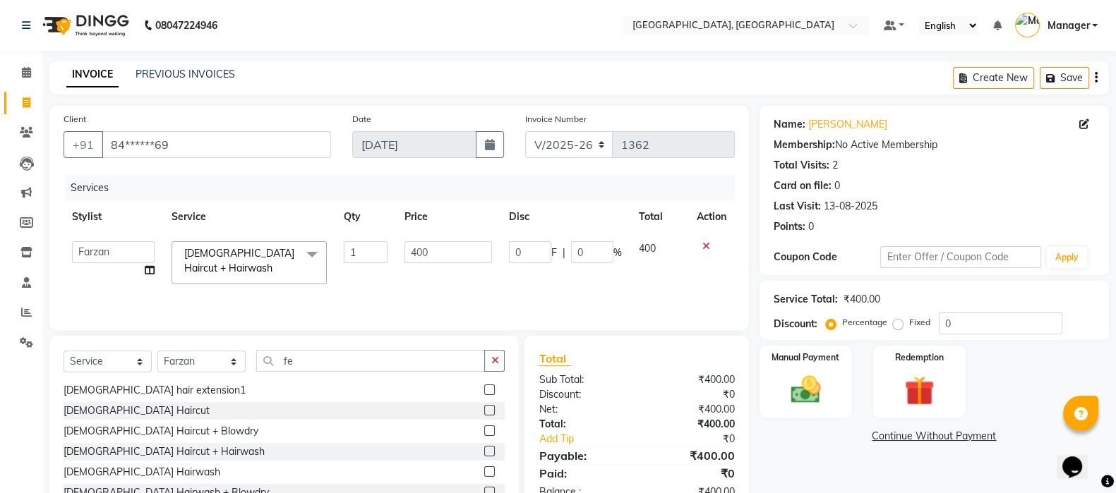
click at [462, 294] on div "Services Stylist Service Qty Price Disc Total Action [PERSON_NAME] [PERSON_NAME…" at bounding box center [399, 245] width 671 height 141
click at [772, 352] on label "Manual Payment" at bounding box center [806, 358] width 68 height 13
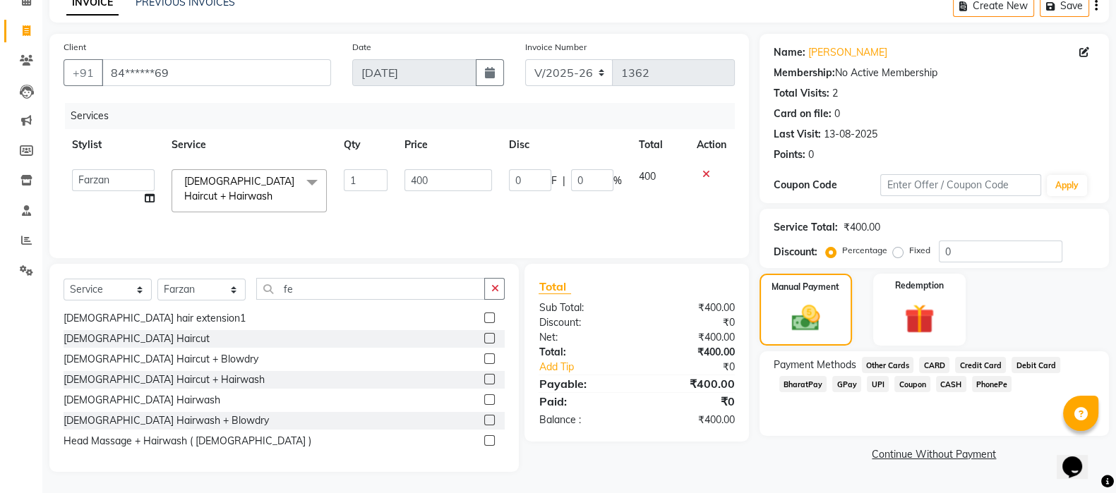
scroll to position [73, 0]
click at [952, 380] on span "CASH" at bounding box center [951, 384] width 30 height 16
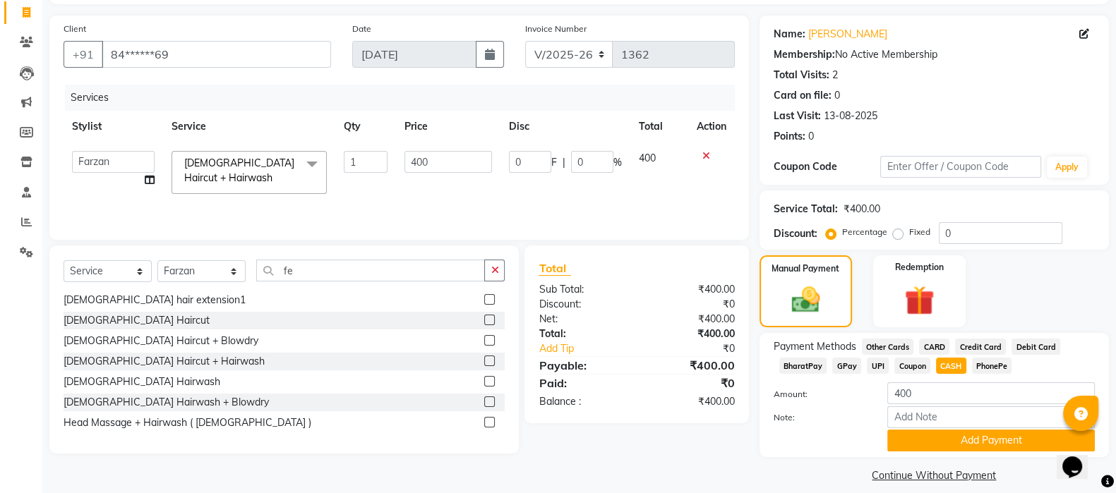
scroll to position [106, 0]
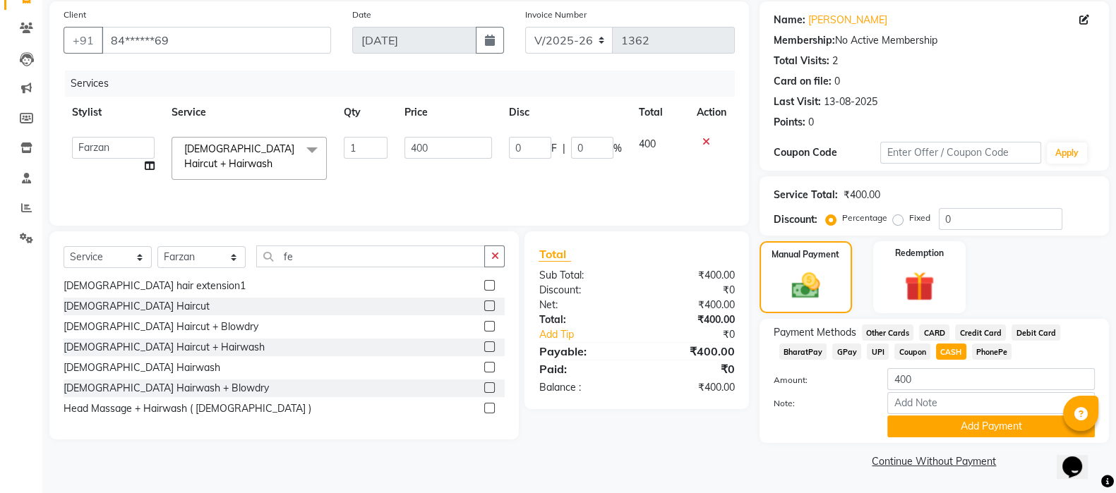
click at [1013, 433] on button "Add Payment" at bounding box center [991, 427] width 208 height 22
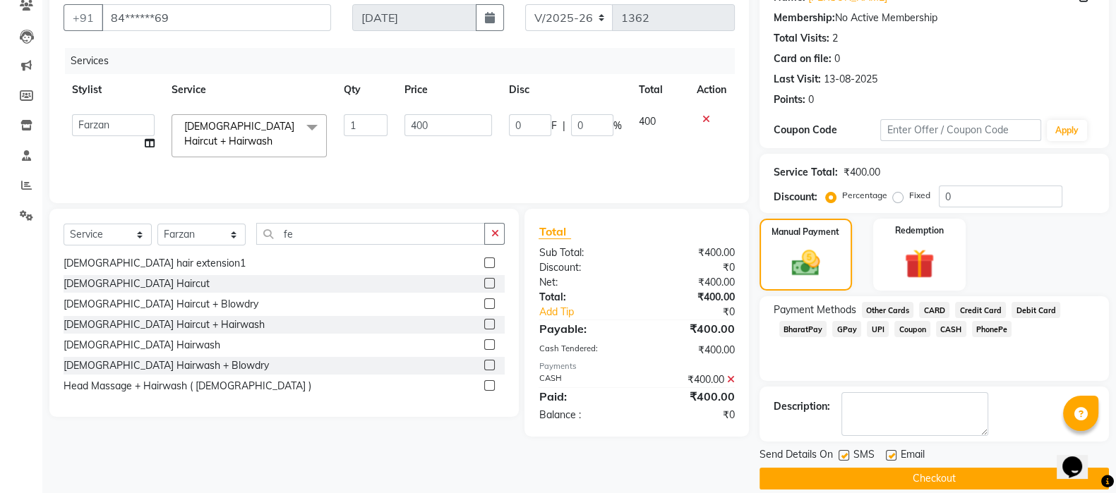
scroll to position [144, 0]
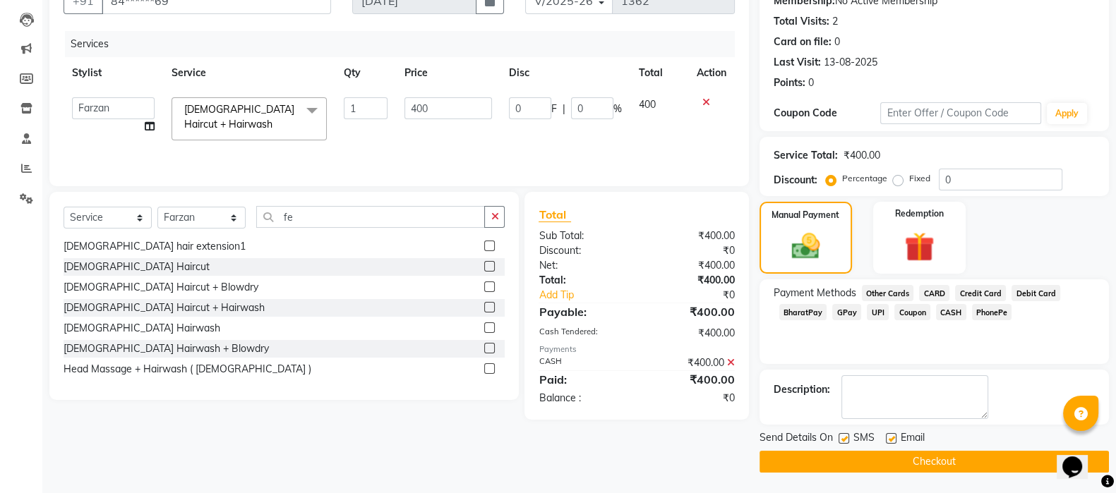
click at [1029, 464] on button "Checkout" at bounding box center [934, 462] width 349 height 22
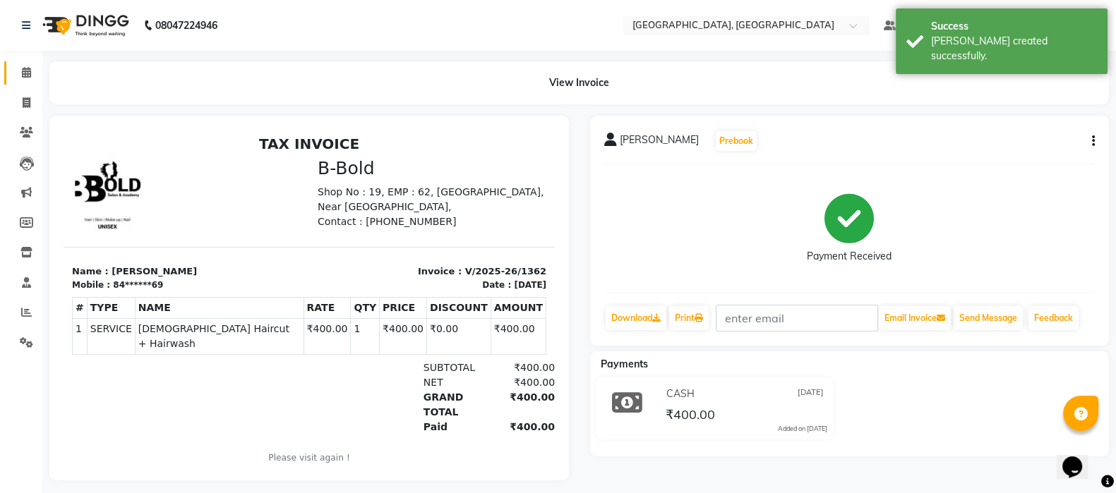
click at [35, 61] on link "Calendar" at bounding box center [21, 72] width 34 height 23
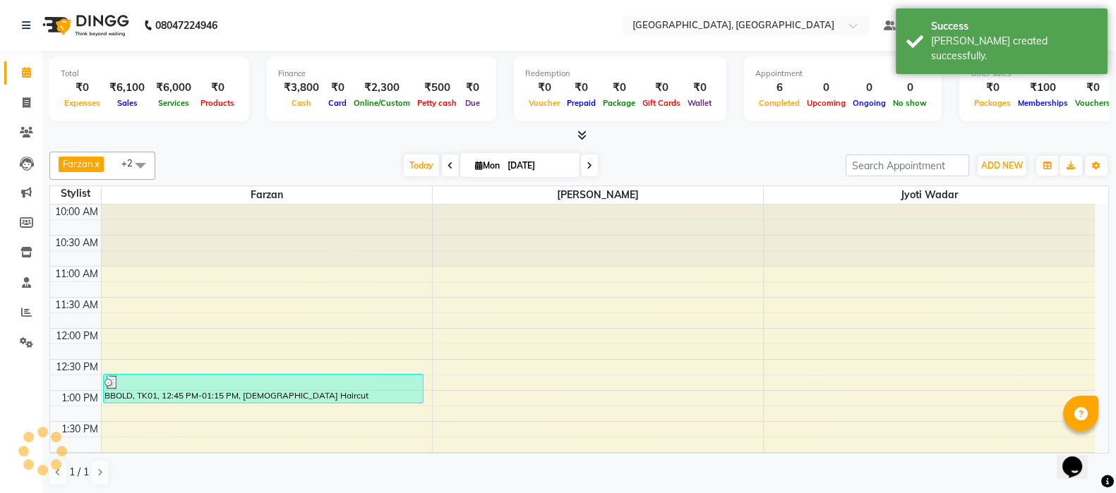
scroll to position [431, 0]
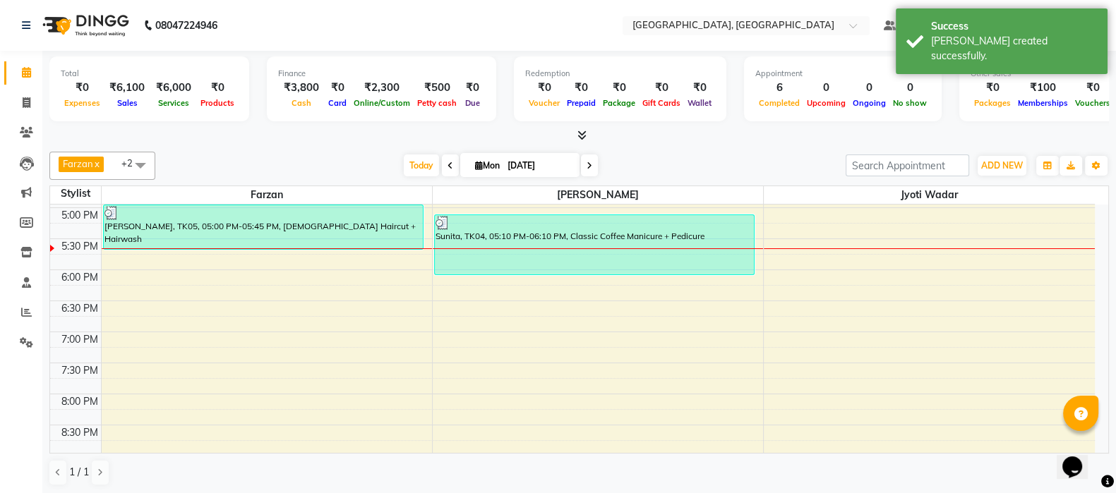
click at [408, 158] on span "Today" at bounding box center [421, 166] width 35 height 22
